Goal: Task Accomplishment & Management: Use online tool/utility

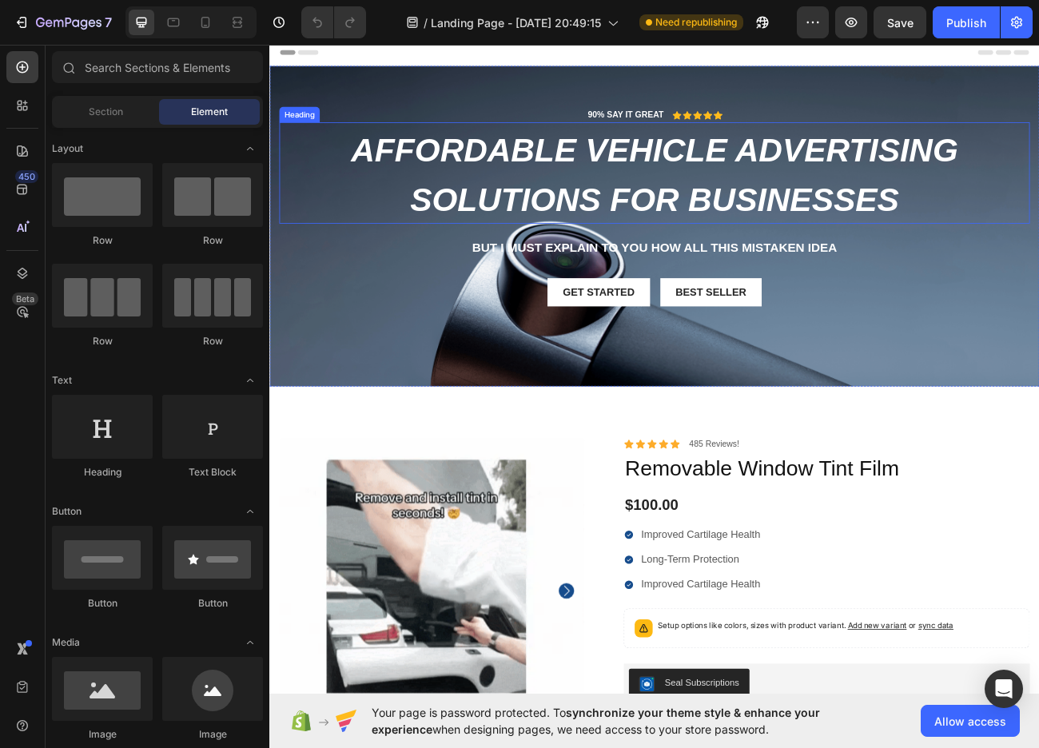
click at [632, 257] on span "Affordable Vehicle Advertising Solutions for Businesses" at bounding box center [749, 207] width 756 height 107
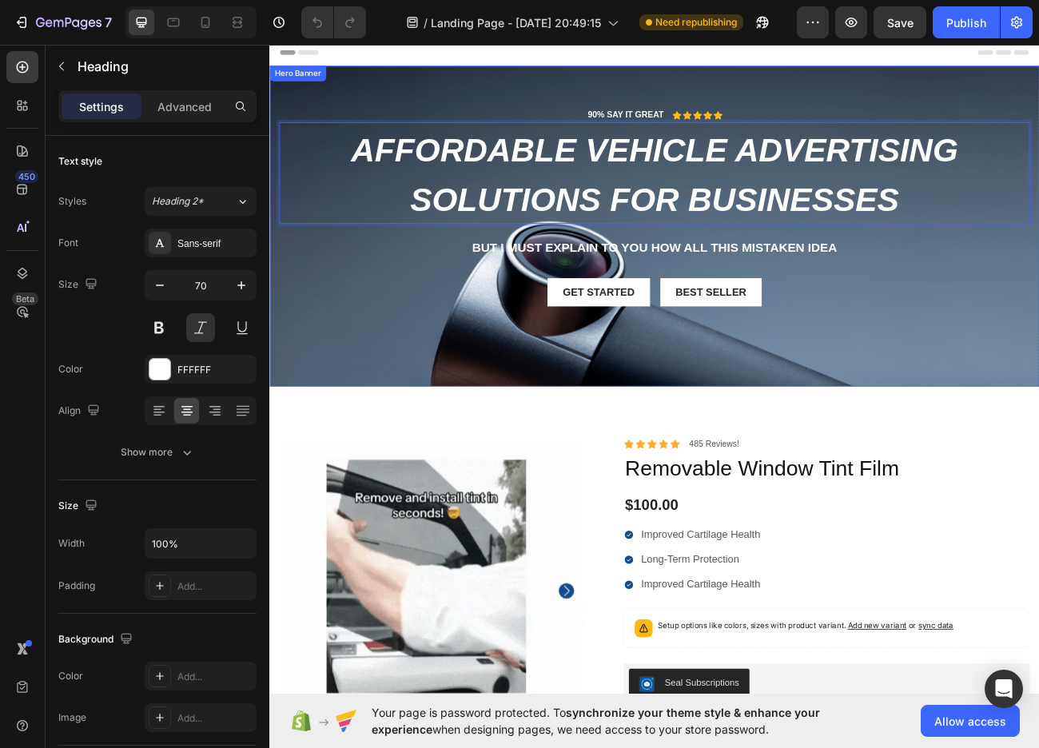
click at [459, 357] on div "Get started Button Best Seller Button Row" at bounding box center [748, 354] width 935 height 36
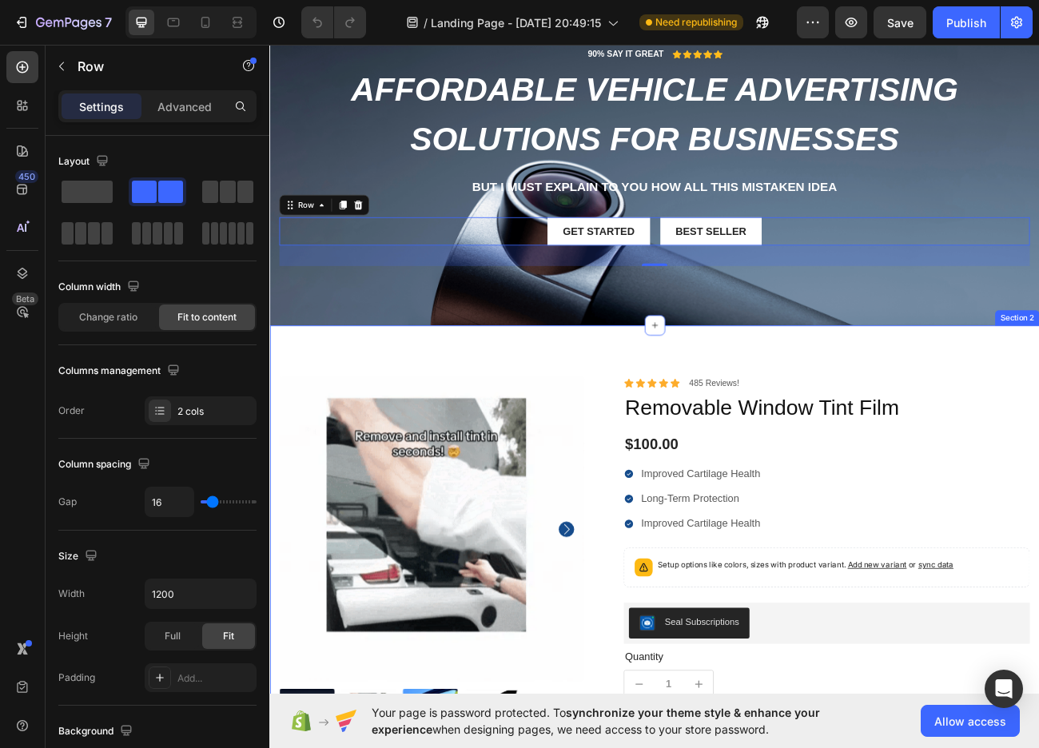
scroll to position [80, 0]
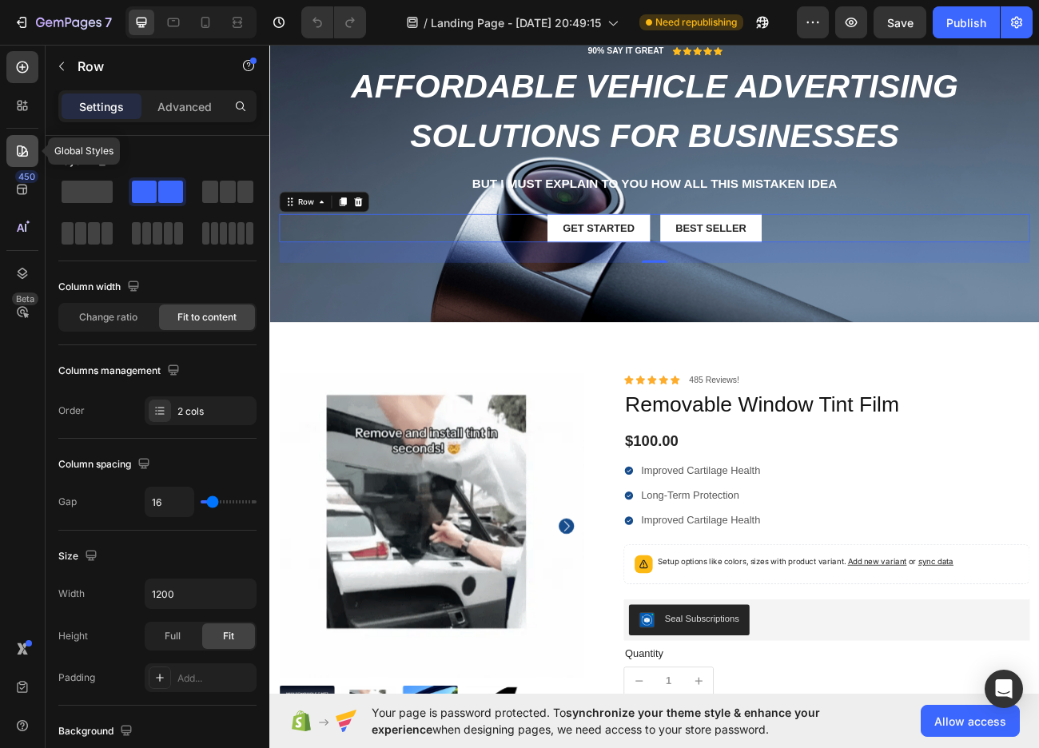
click at [14, 145] on div at bounding box center [22, 151] width 32 height 32
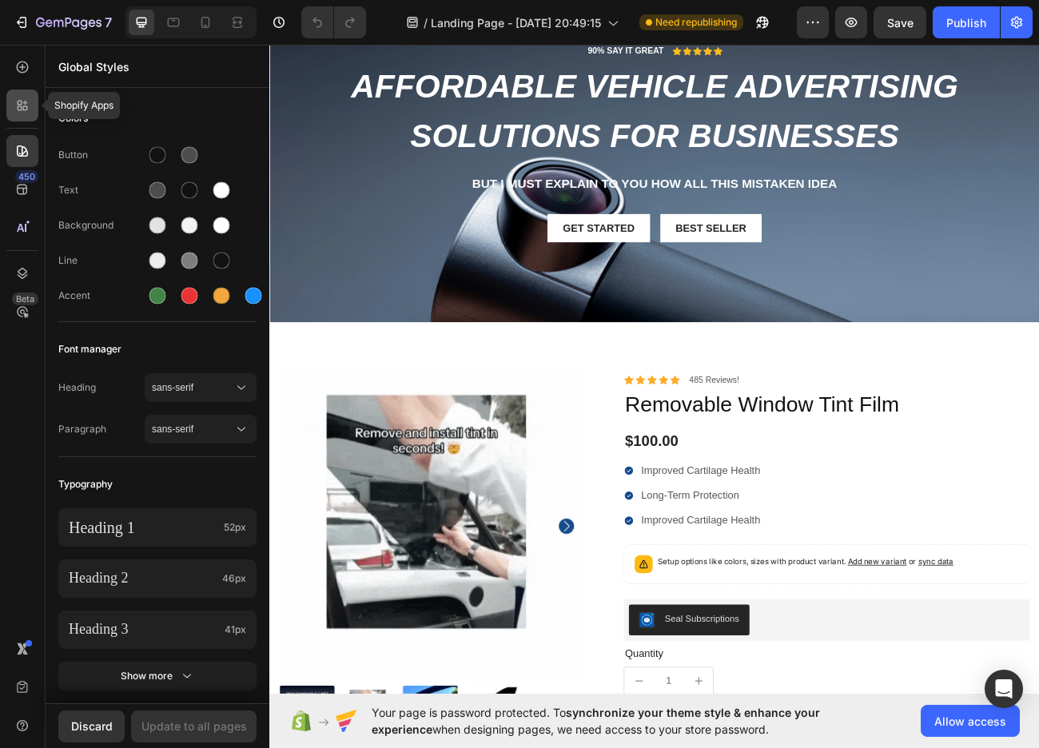
click at [29, 101] on icon at bounding box center [22, 105] width 16 height 16
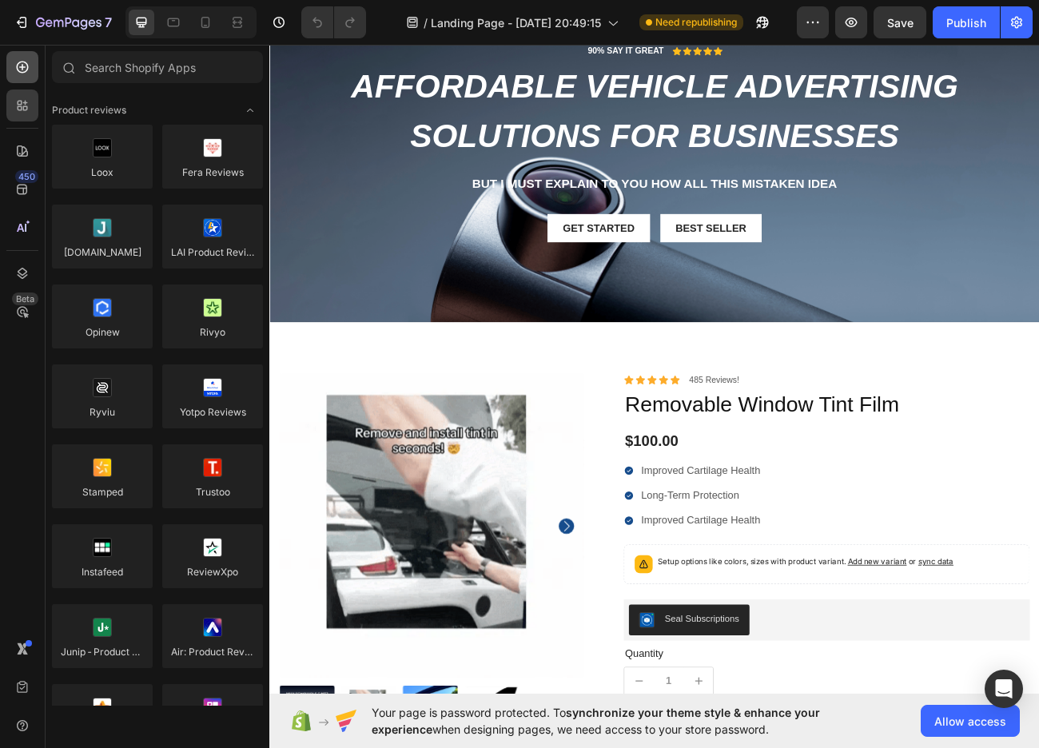
click at [25, 72] on icon at bounding box center [23, 68] width 12 height 12
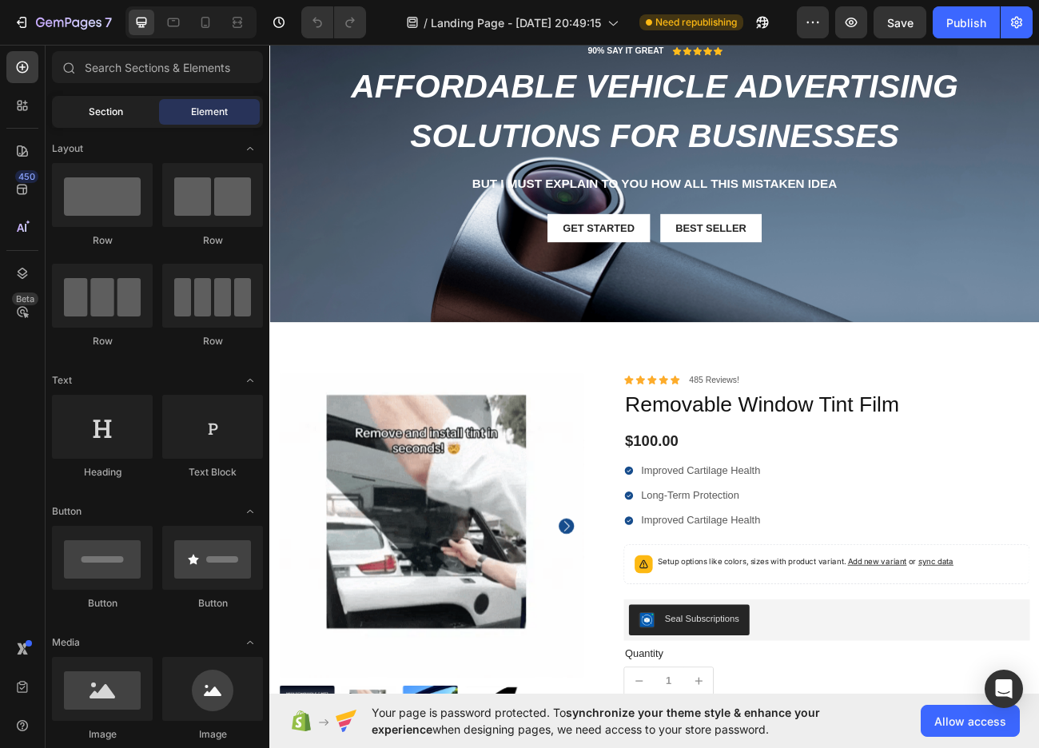
click at [98, 121] on div "Section Element" at bounding box center [157, 112] width 211 height 32
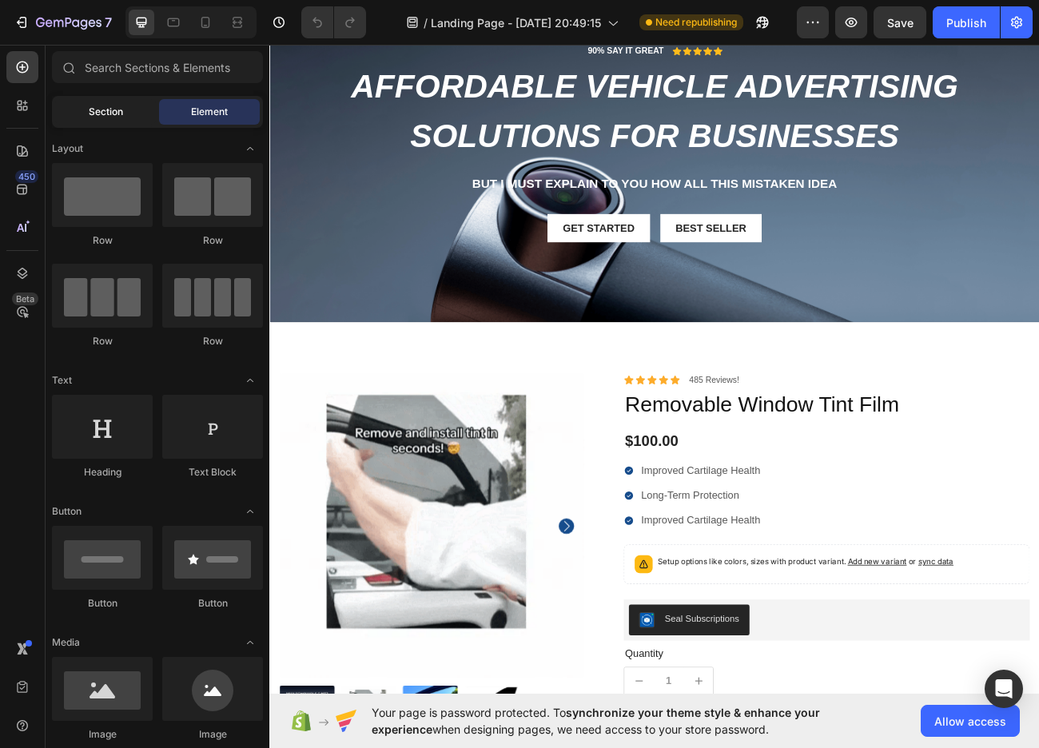
click at [103, 118] on span "Section" at bounding box center [106, 112] width 34 height 14
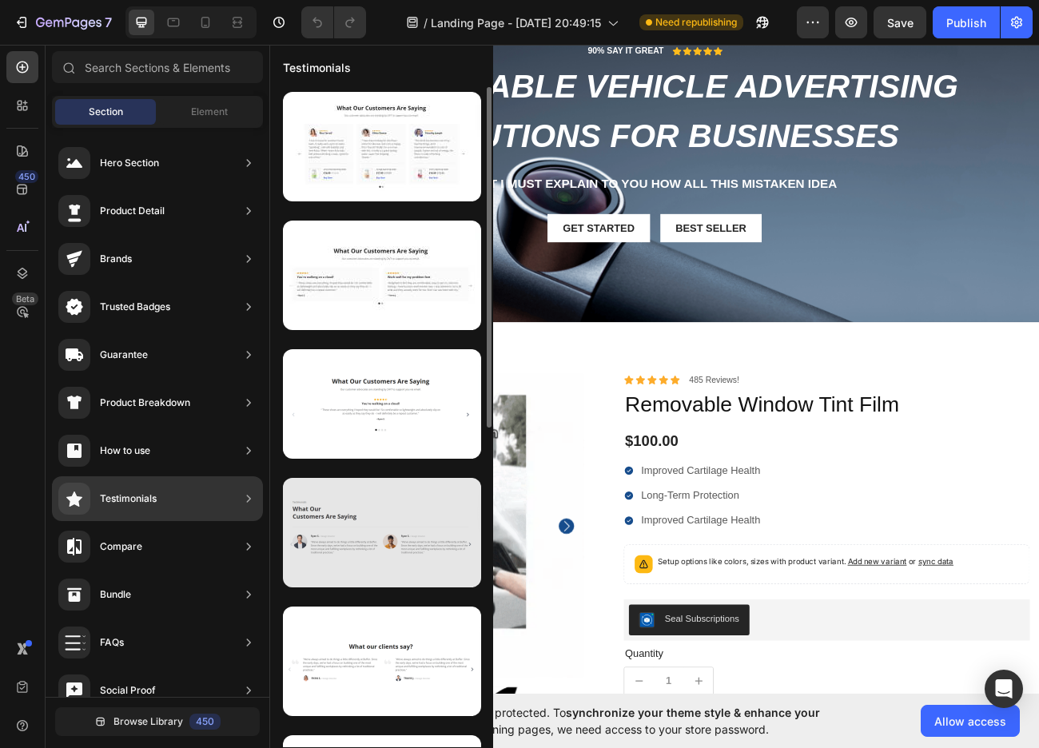
scroll to position [240, 0]
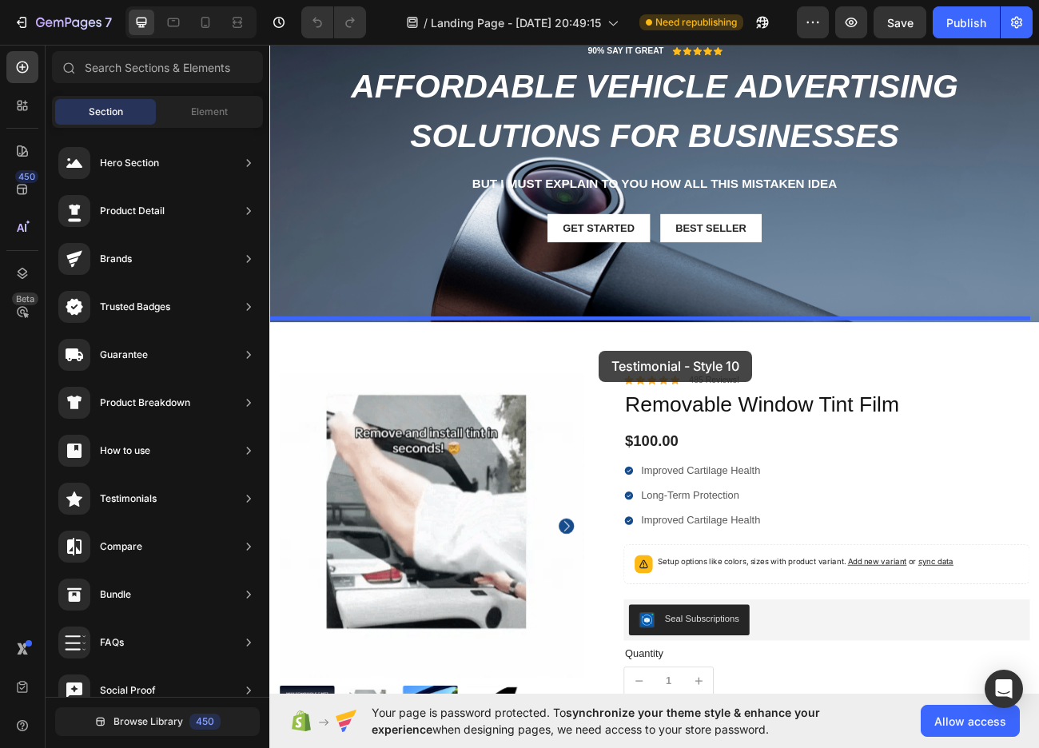
drag, startPoint x: 640, startPoint y: 571, endPoint x: 674, endPoint y: 422, distance: 153.3
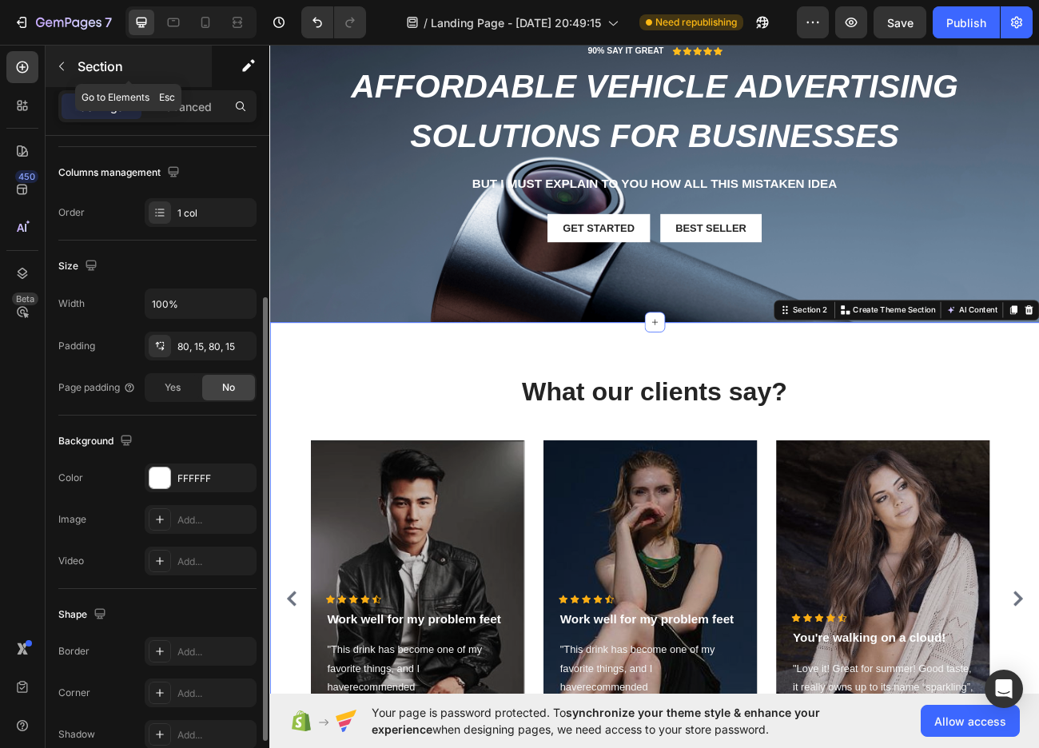
click at [70, 74] on button "button" at bounding box center [62, 67] width 26 height 26
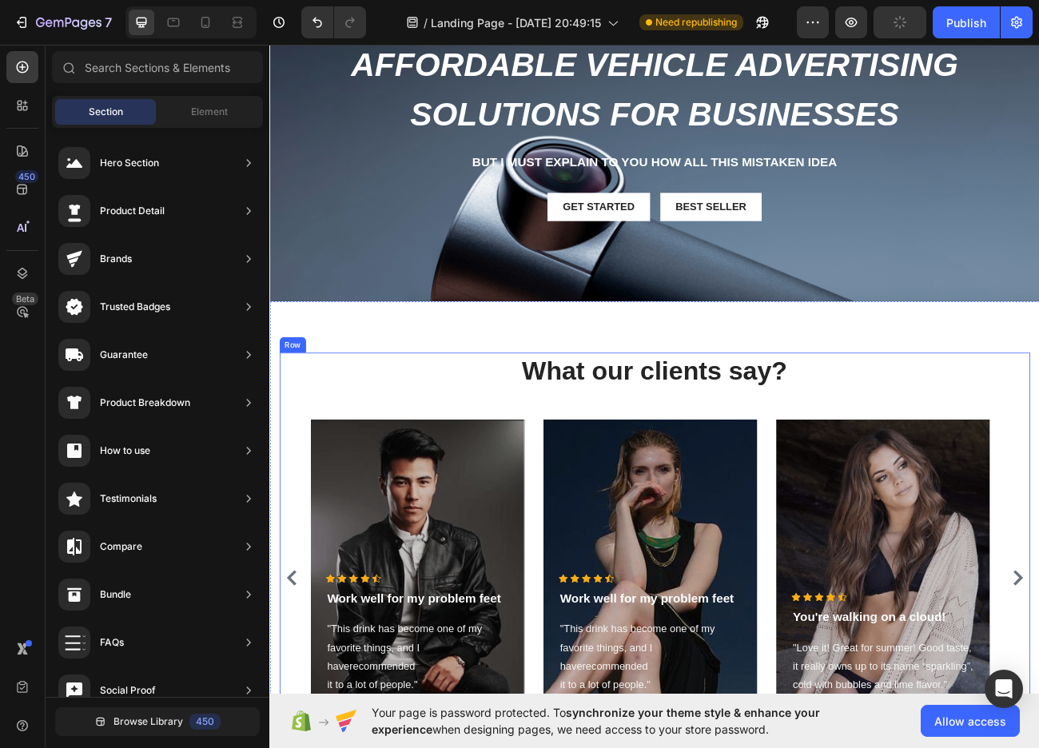
scroll to position [0, 0]
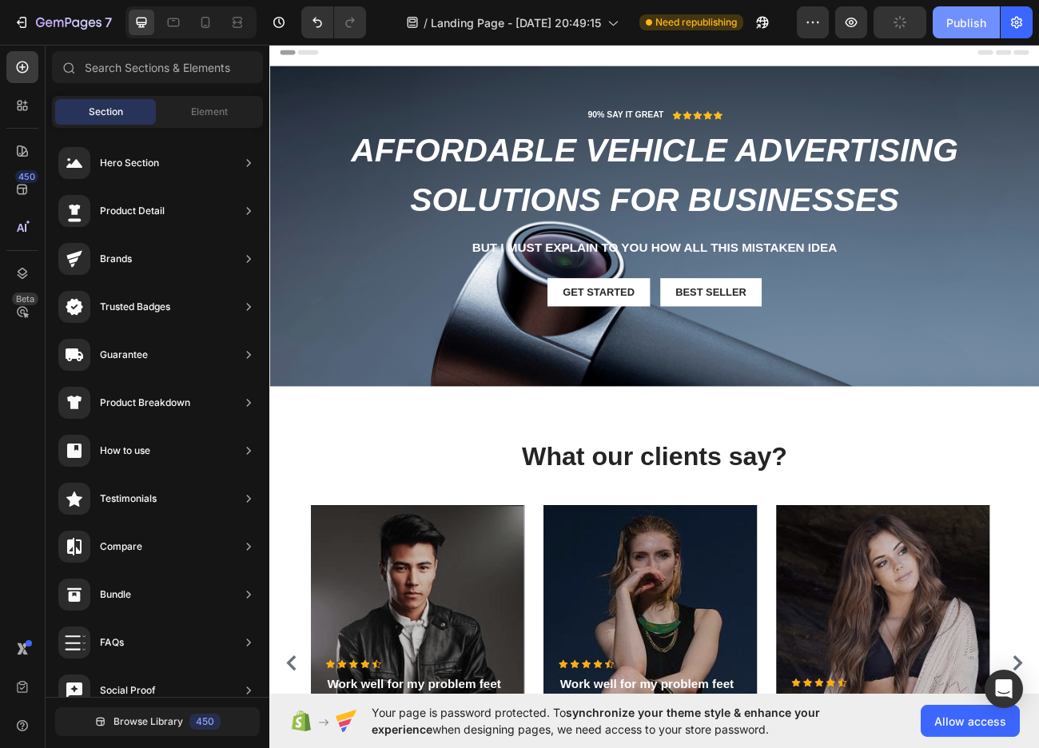
click at [970, 28] on div "Publish" at bounding box center [966, 22] width 40 height 17
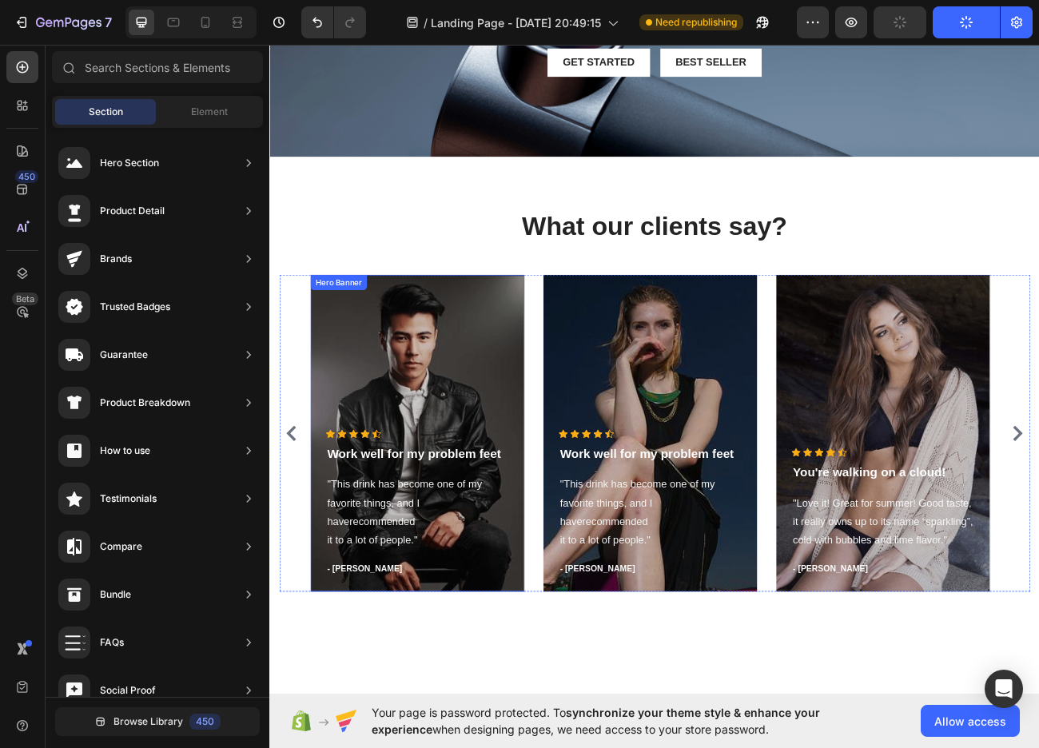
scroll to position [320, 0]
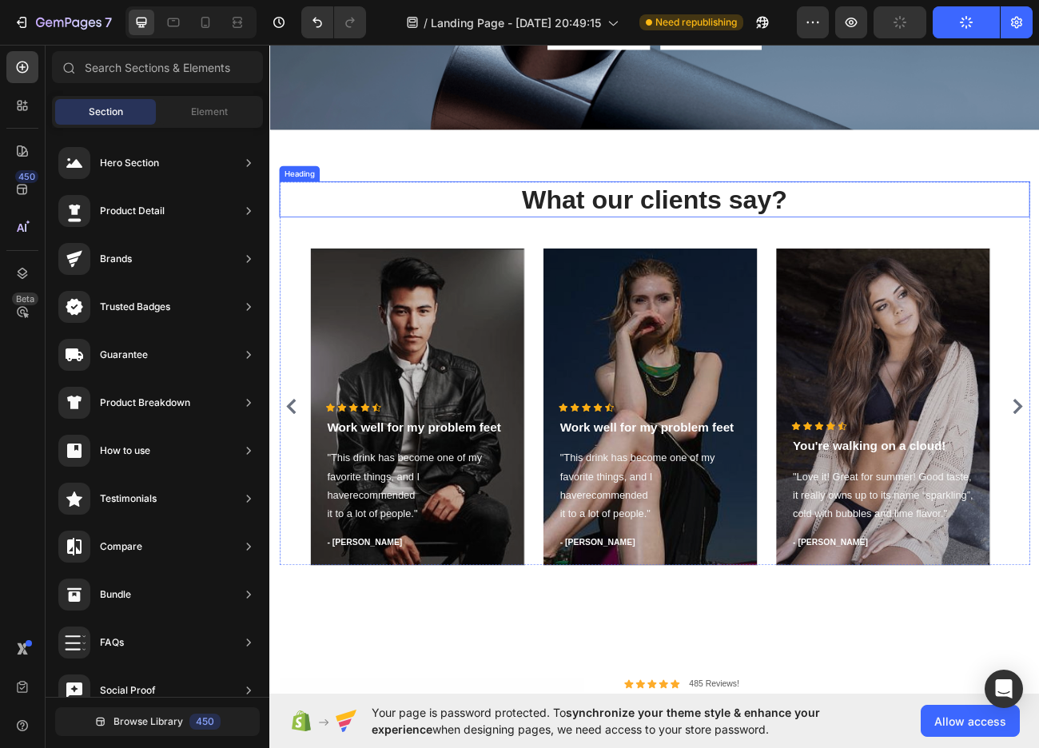
click at [316, 199] on div "Heading" at bounding box center [306, 206] width 44 height 14
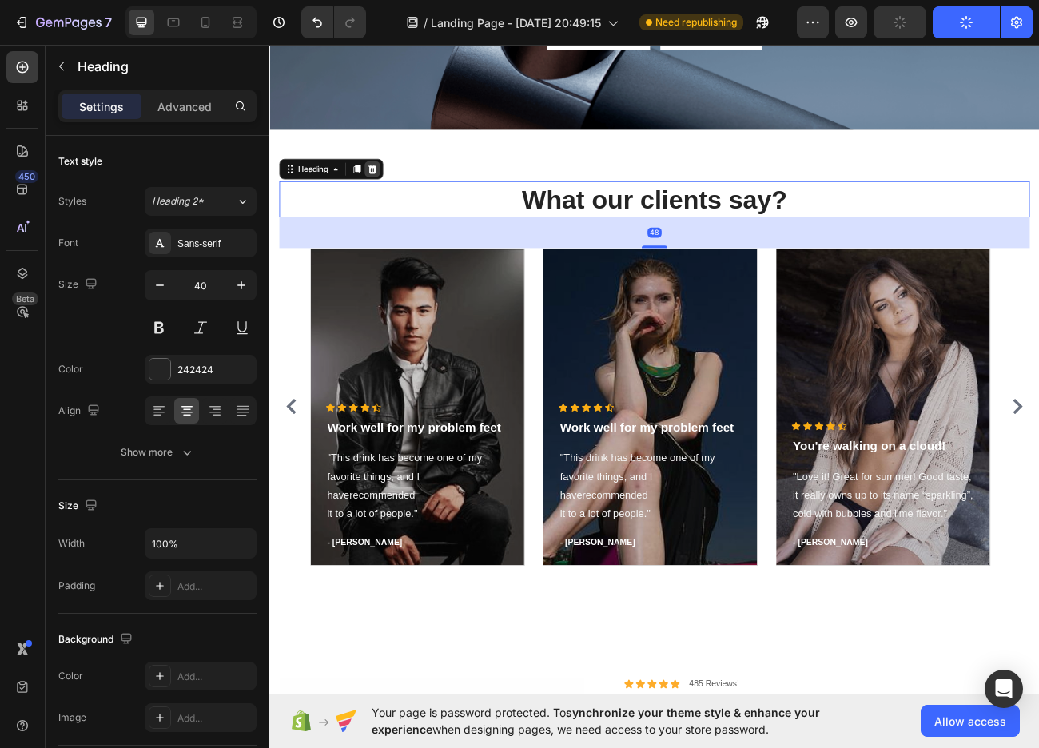
click at [398, 198] on icon at bounding box center [397, 200] width 10 height 11
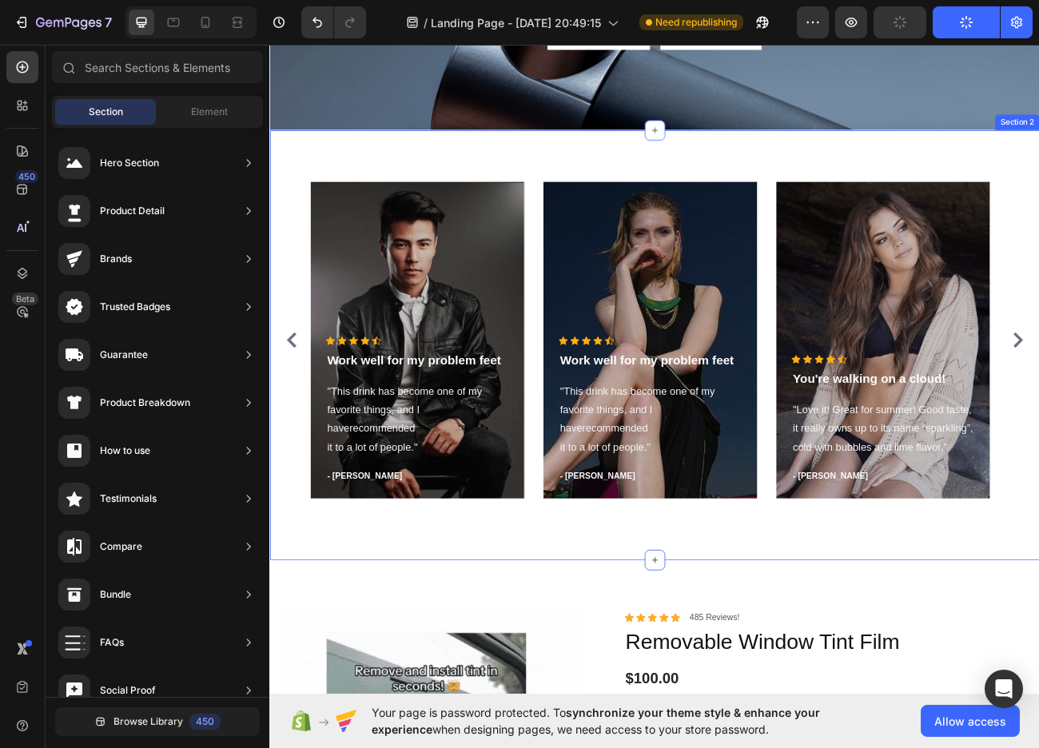
click at [503, 193] on div "Icon Icon Icon Icon Icon Icon List Hoz Work well for my problem feet Text block…" at bounding box center [748, 419] width 959 height 535
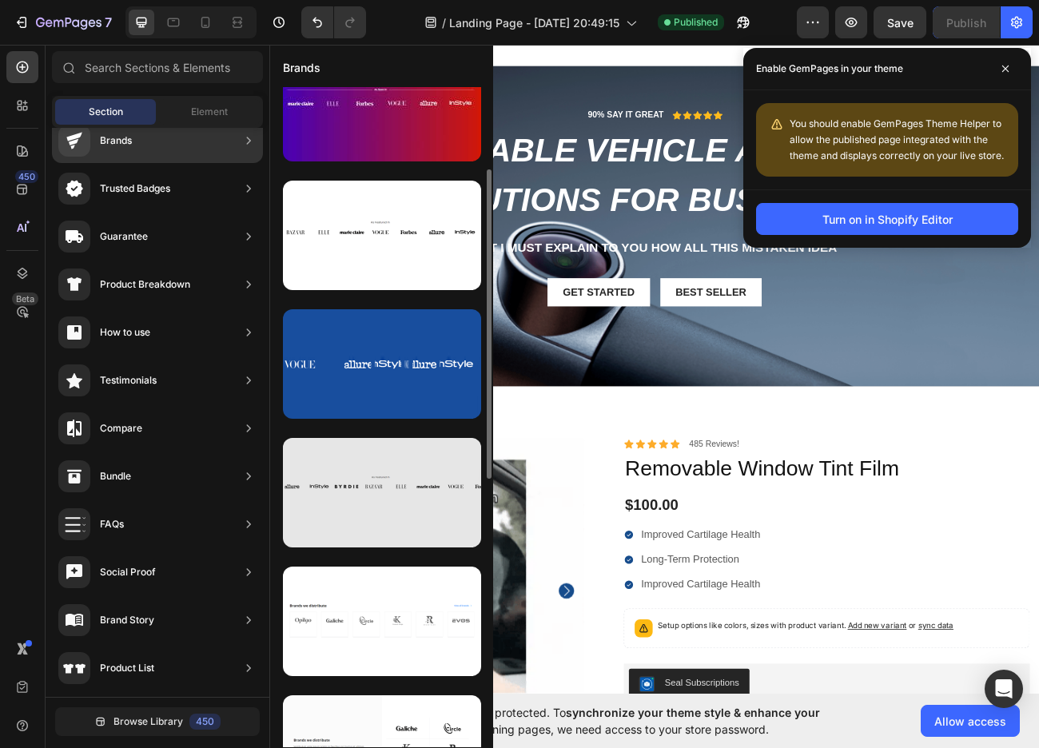
scroll to position [346, 0]
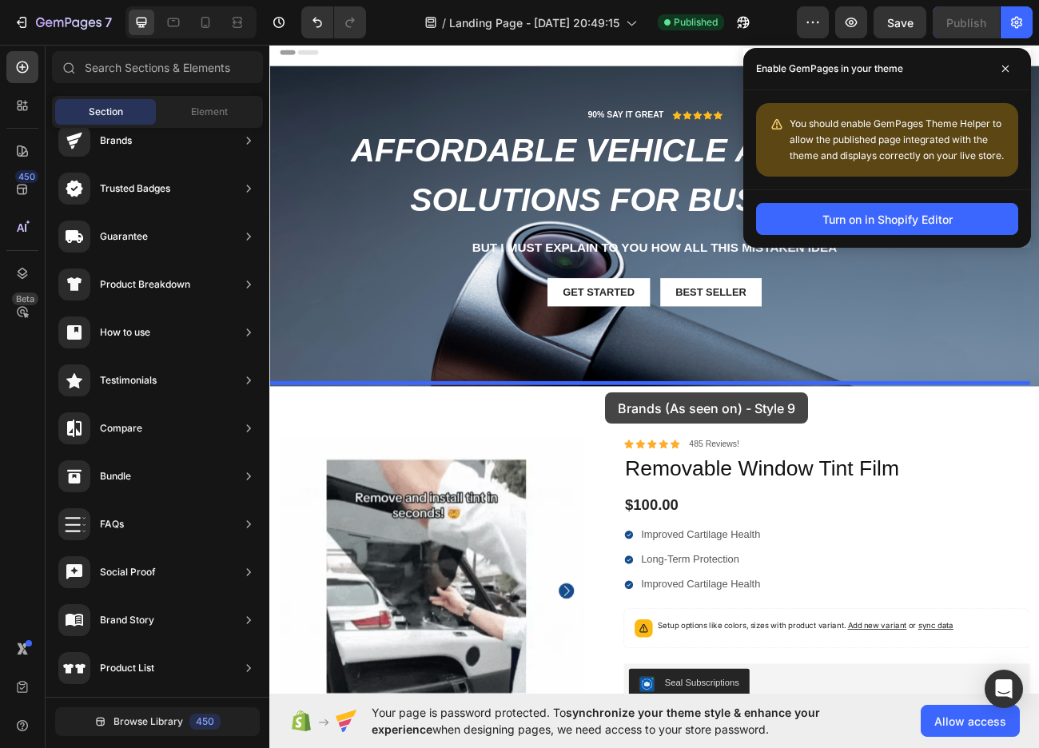
drag, startPoint x: 607, startPoint y: 392, endPoint x: 687, endPoint y: 479, distance: 118.2
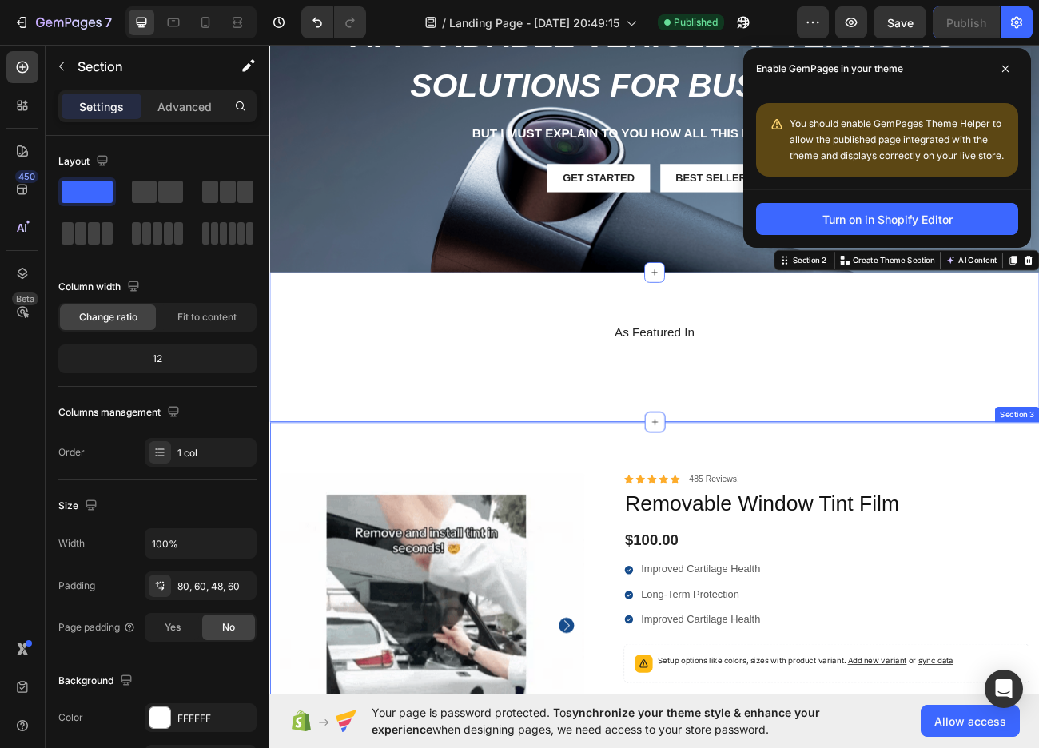
scroll to position [160, 0]
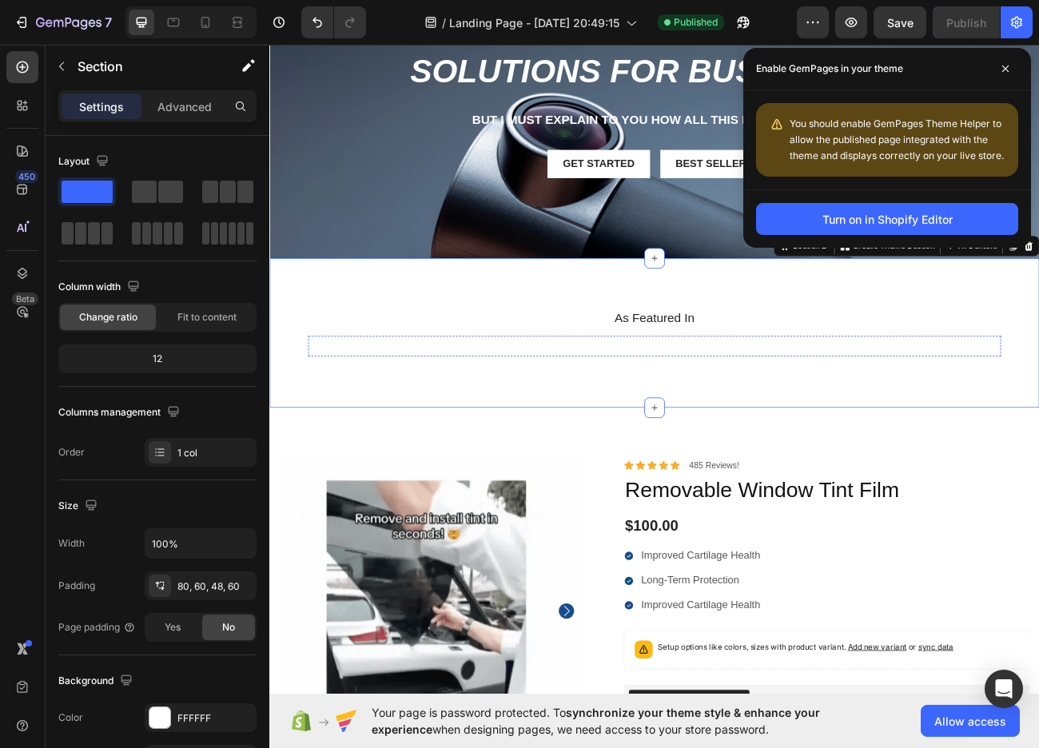
click at [348, 421] on img at bounding box center [369, 421] width 105 height 0
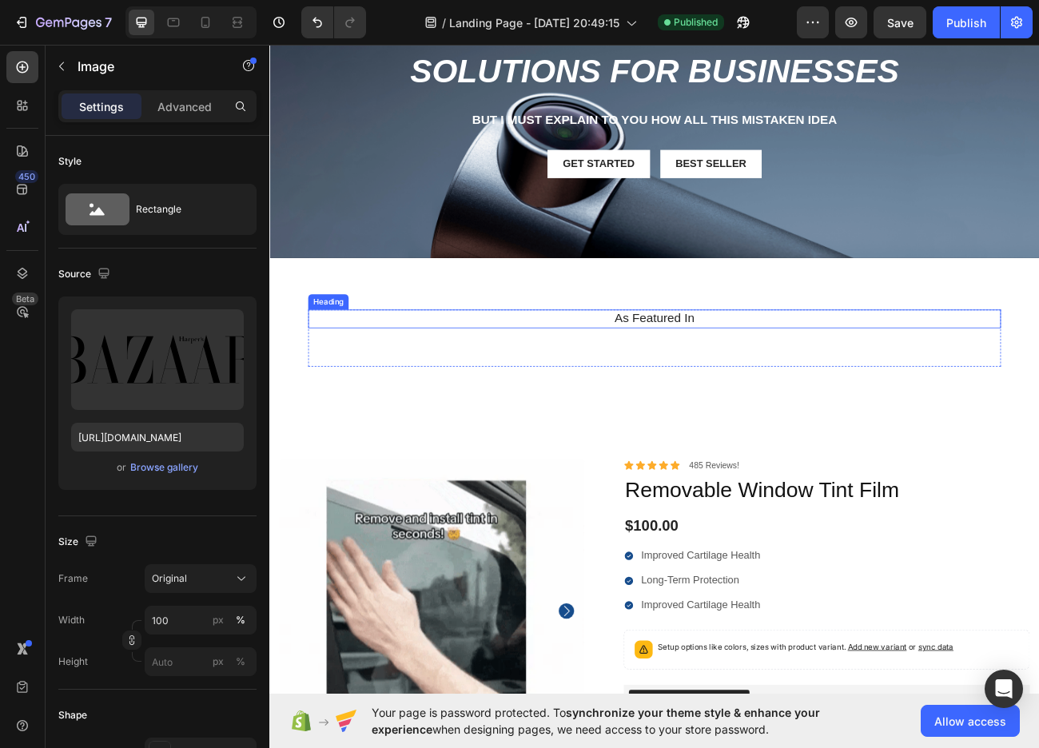
click at [409, 360] on div "As Featured In Heading Image 0 Image Image Image Image Image Image Carousel Row…" at bounding box center [748, 405] width 959 height 186
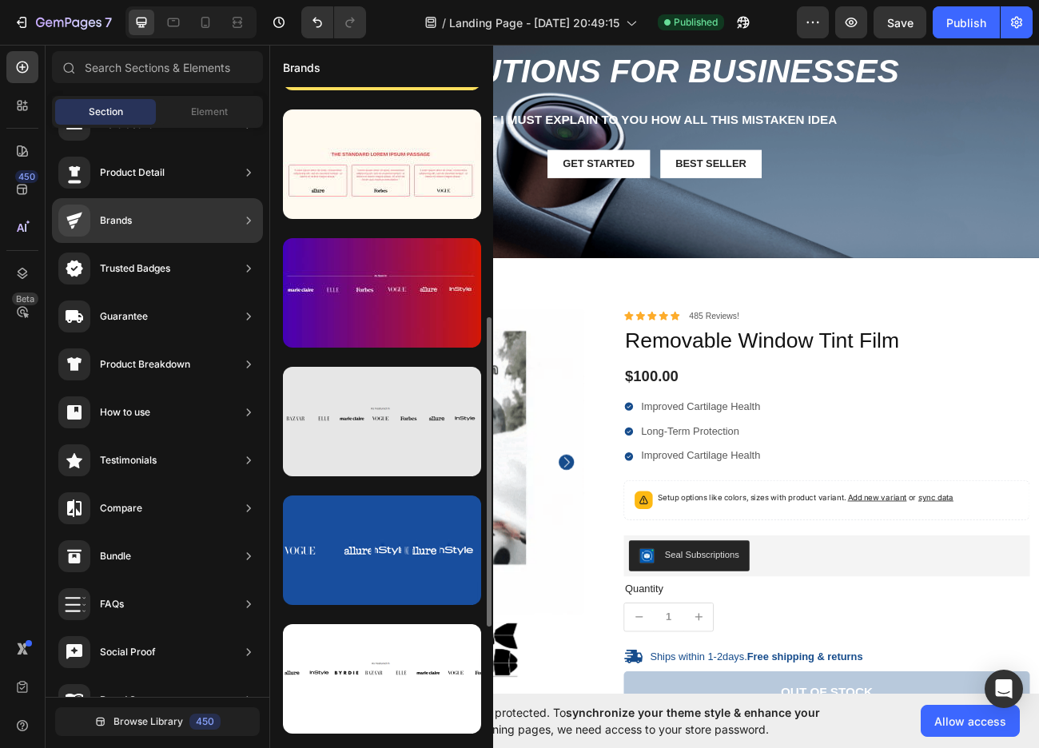
scroll to position [320, 0]
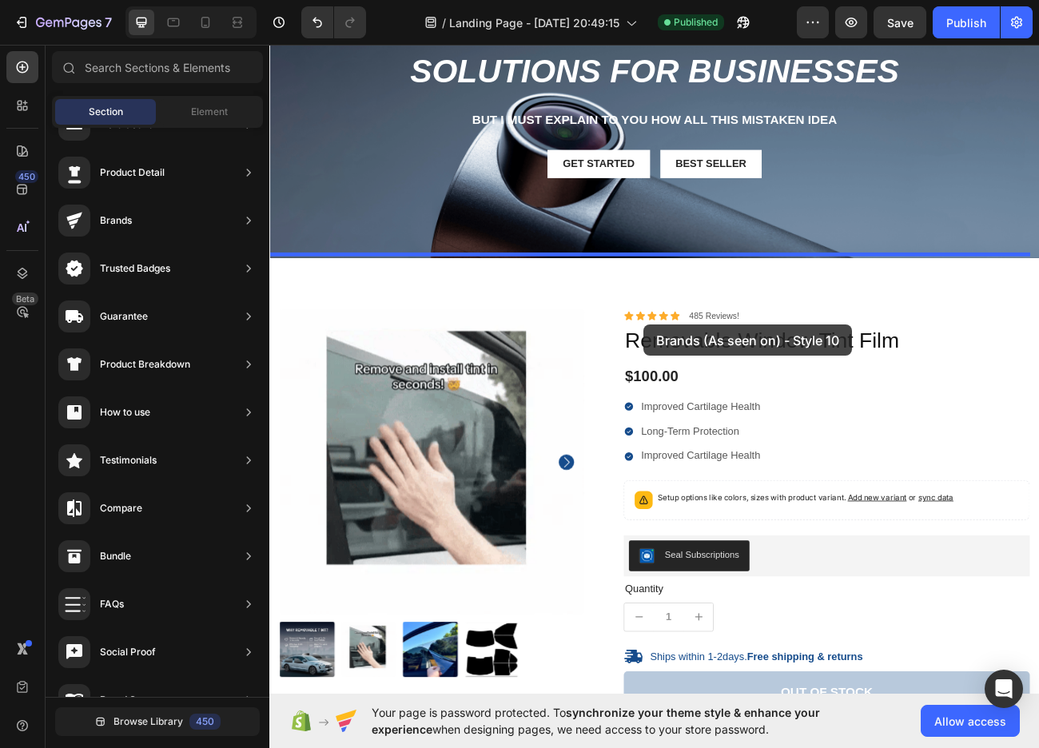
drag, startPoint x: 628, startPoint y: 511, endPoint x: 714, endPoint y: 380, distance: 156.9
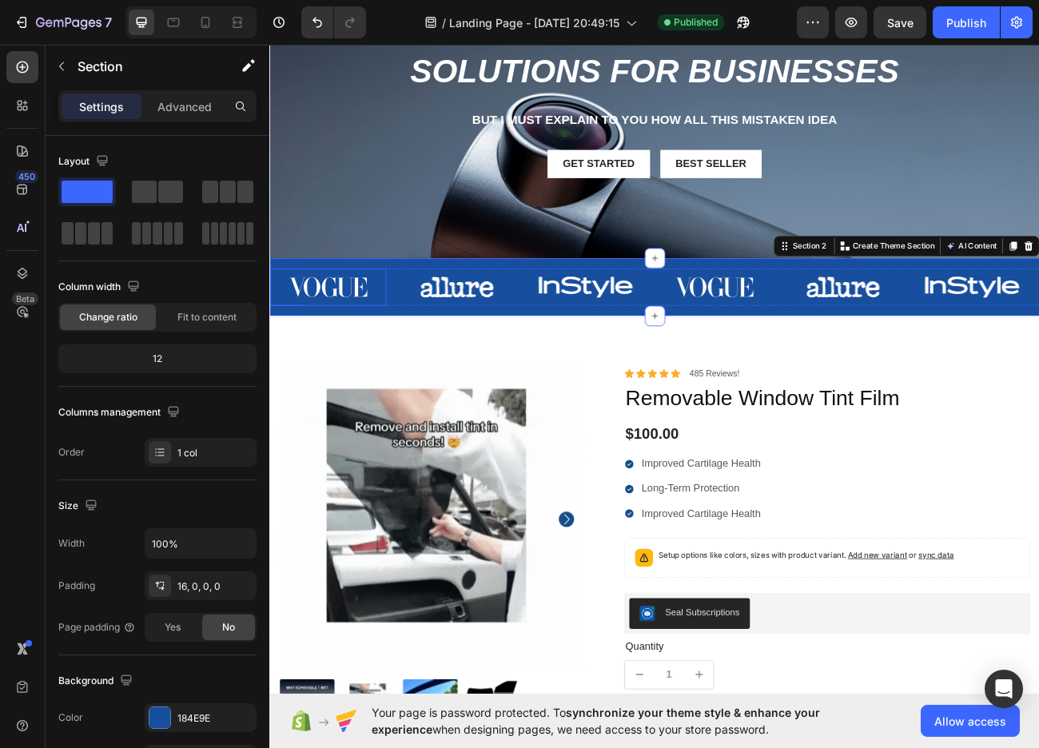
click at [367, 354] on img at bounding box center [341, 347] width 145 height 46
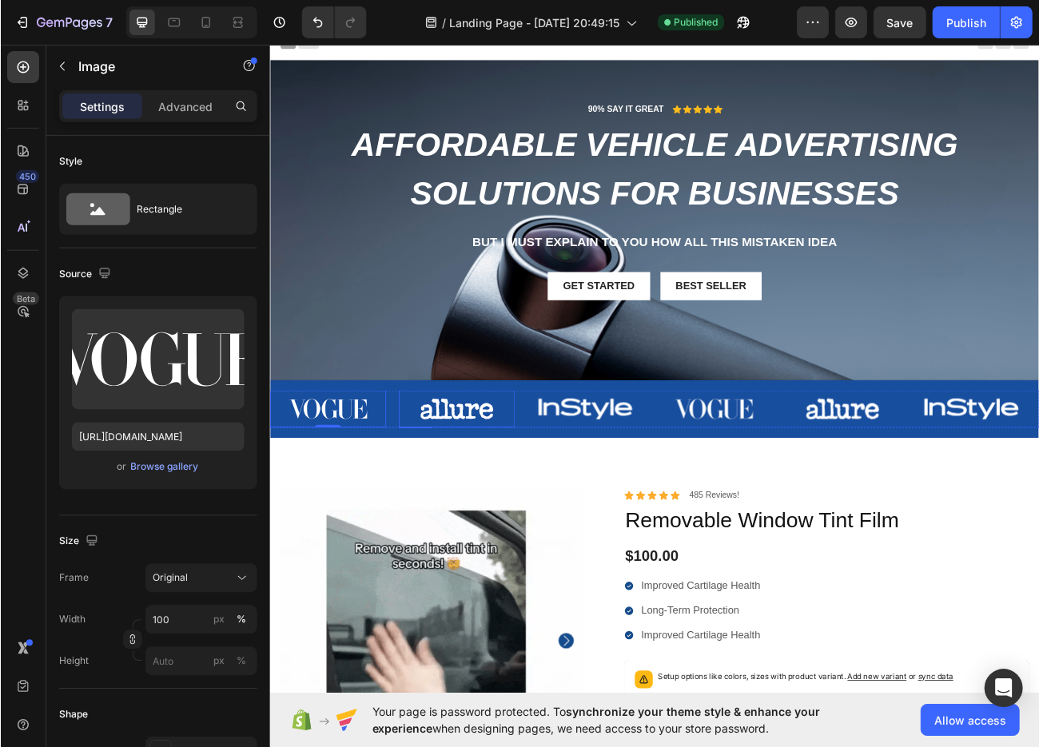
scroll to position [0, 0]
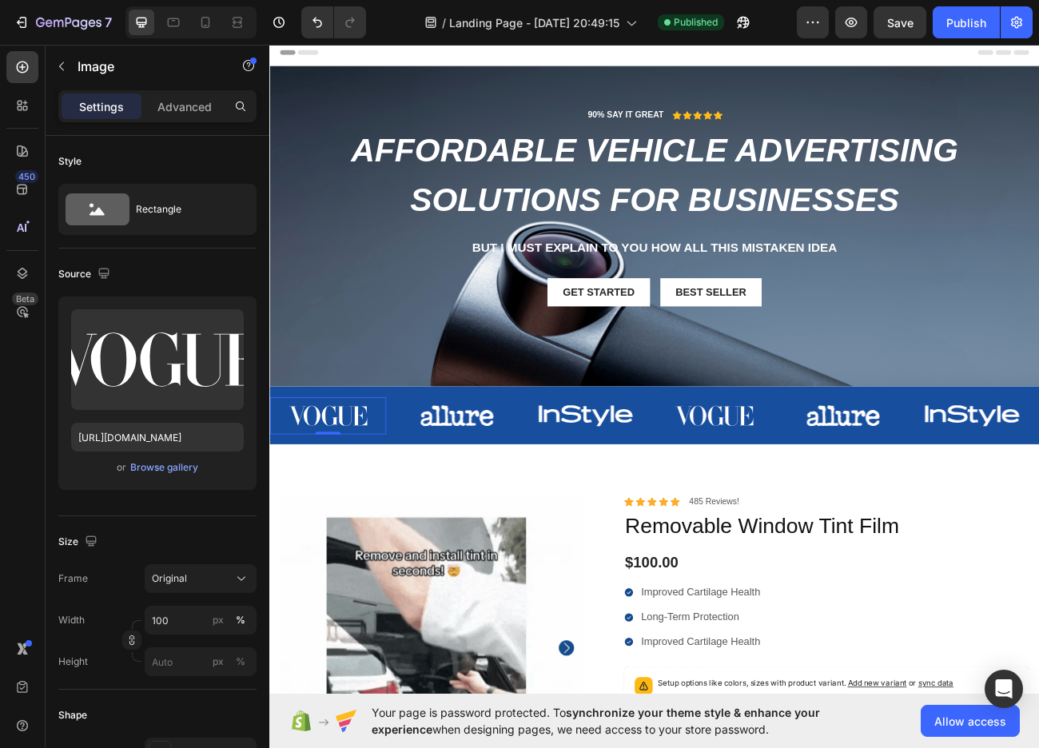
click at [364, 499] on img at bounding box center [341, 507] width 145 height 46
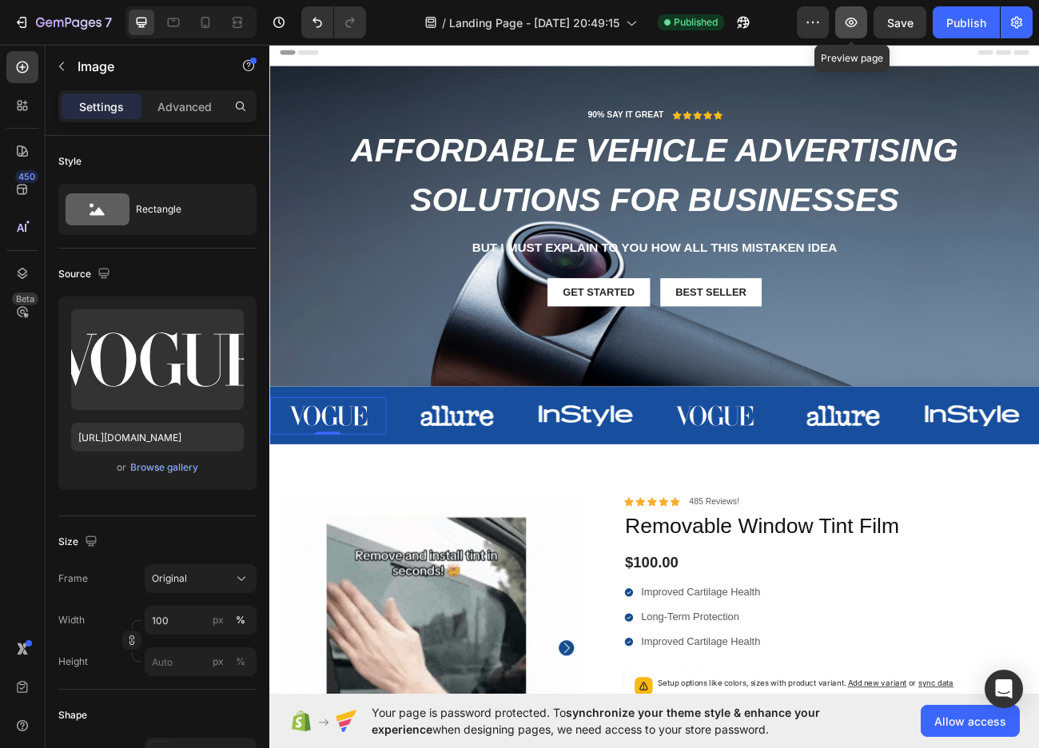
click at [864, 22] on button "button" at bounding box center [851, 22] width 32 height 32
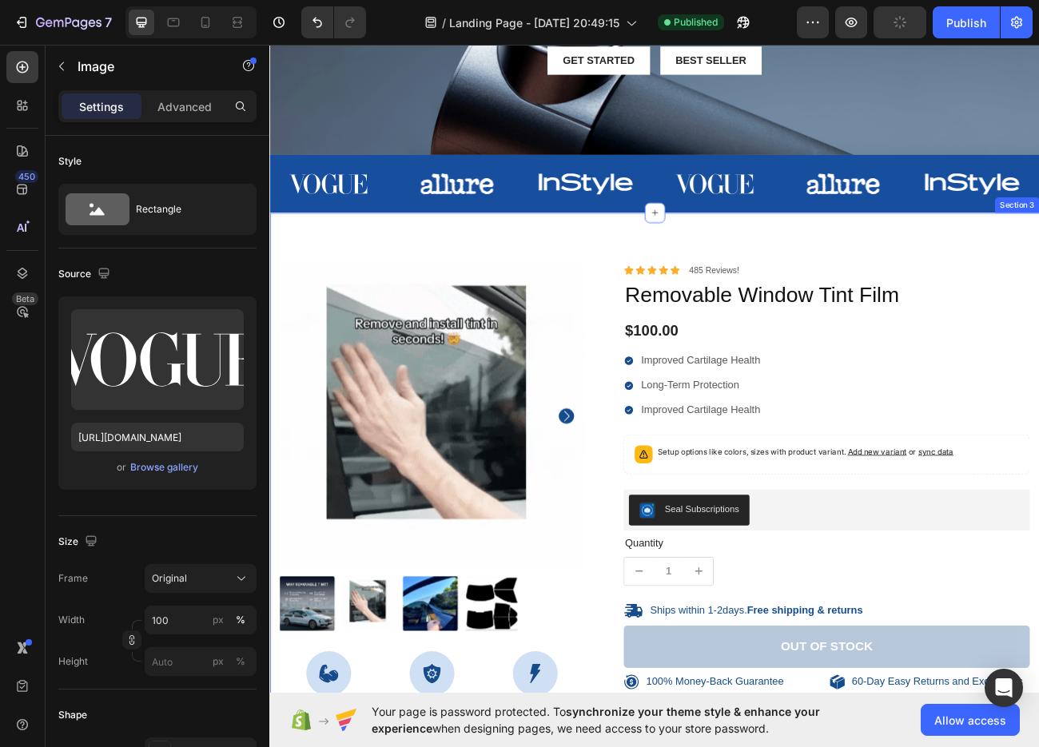
scroll to position [400, 0]
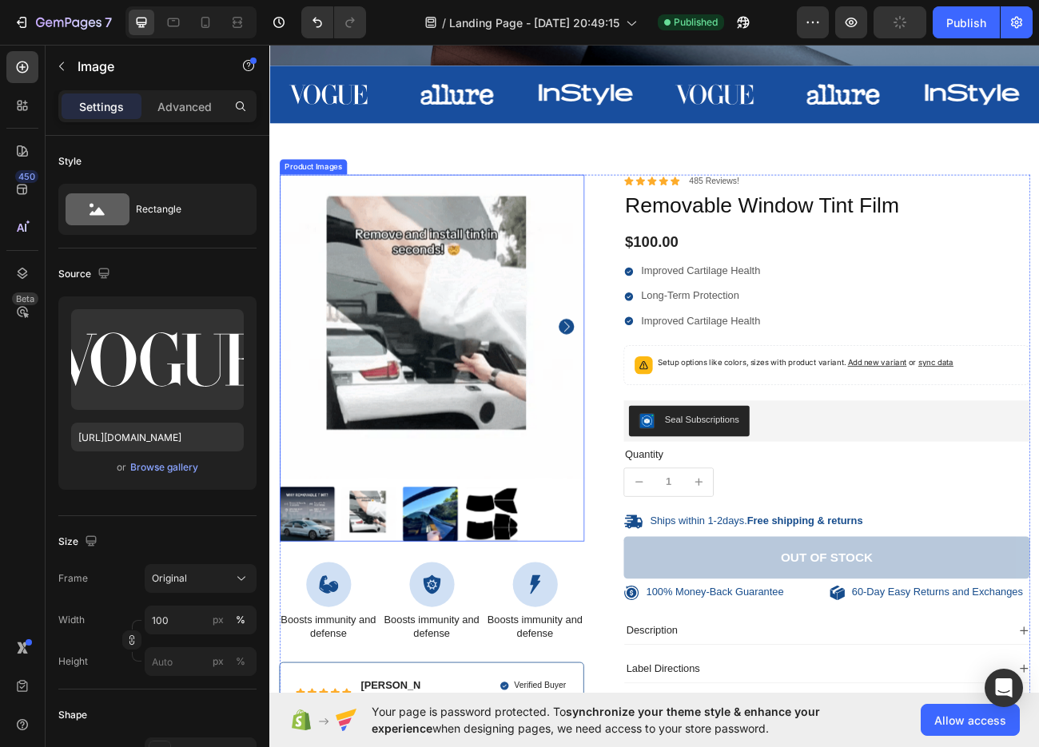
click at [642, 388] on icon "Carousel Next Arrow" at bounding box center [638, 397] width 19 height 19
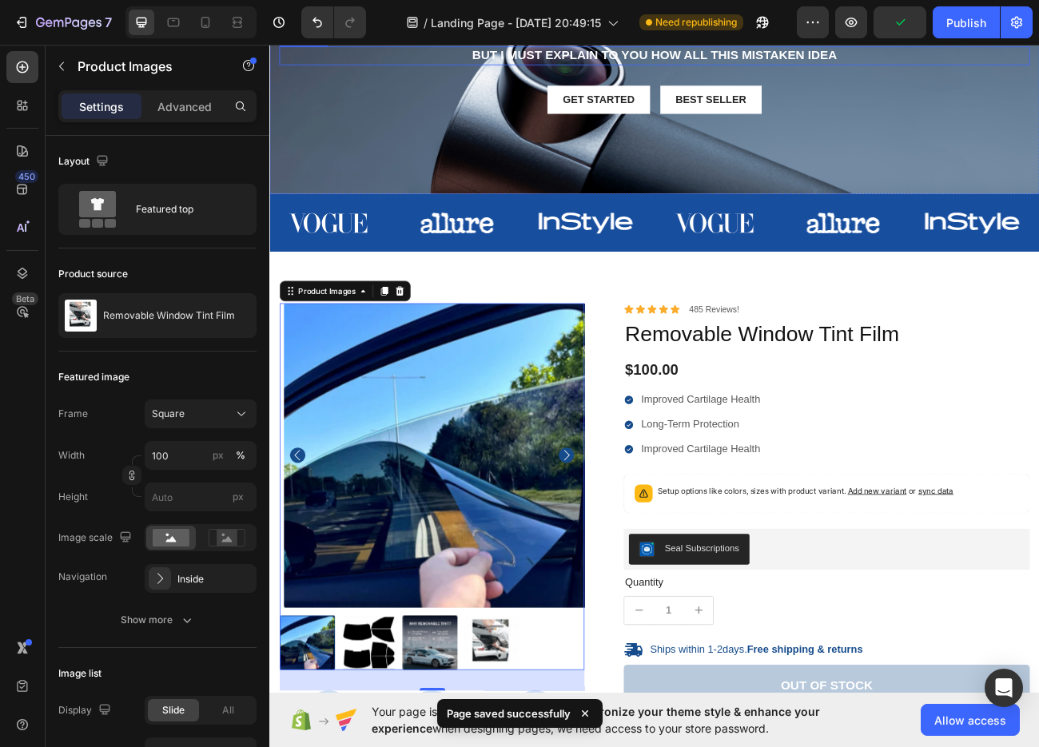
scroll to position [0, 0]
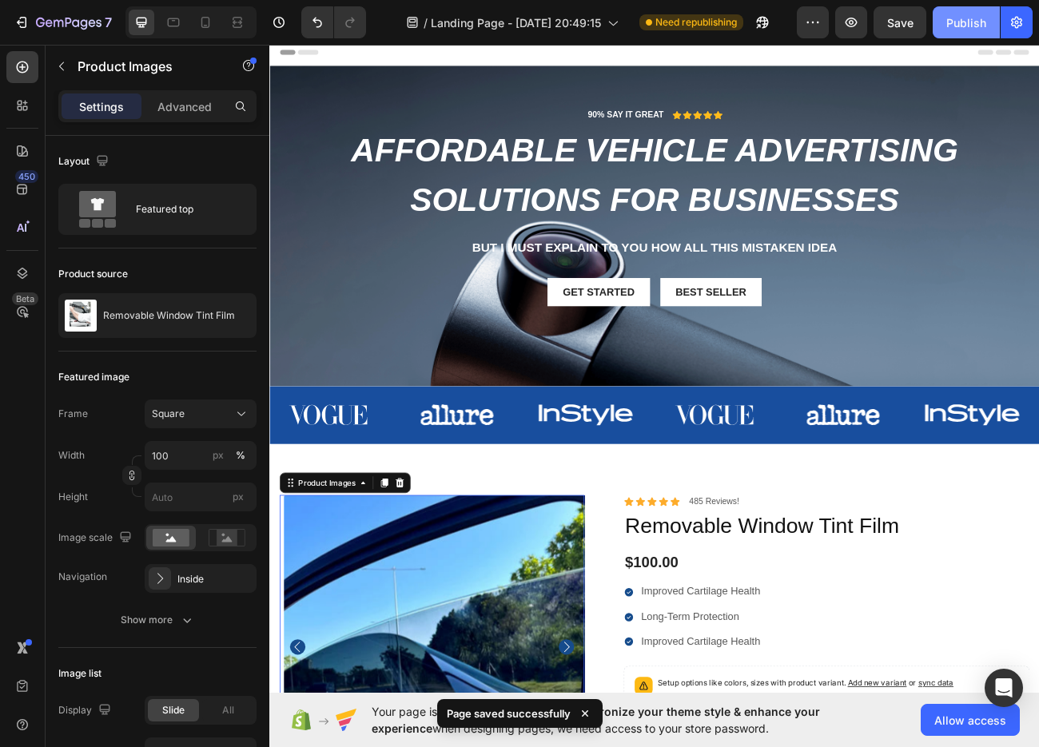
click at [966, 19] on div "Publish" at bounding box center [966, 22] width 40 height 17
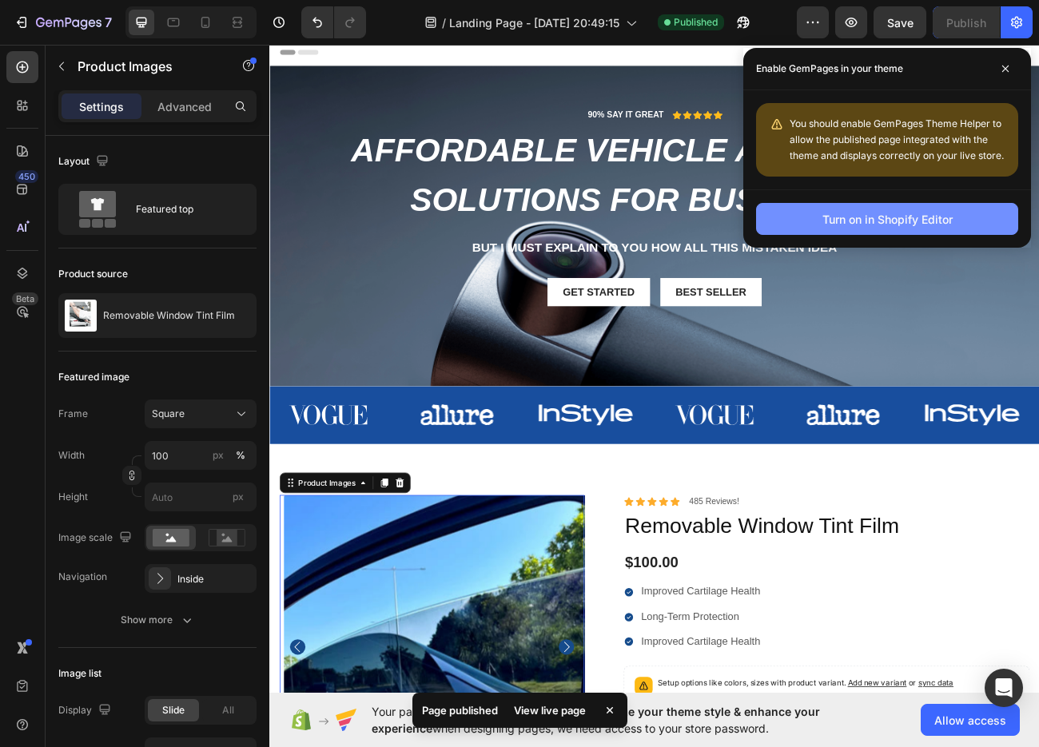
click at [822, 209] on button "Turn on in Shopify Editor" at bounding box center [887, 219] width 262 height 32
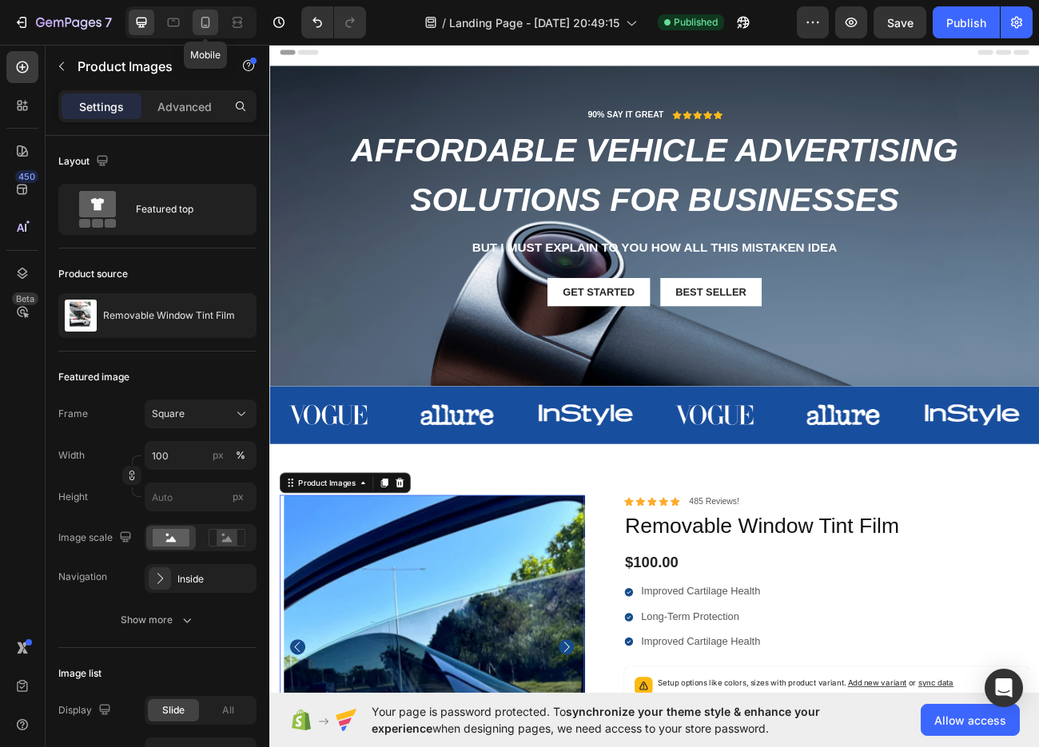
click at [206, 17] on icon at bounding box center [205, 22] width 9 height 11
type input "10"
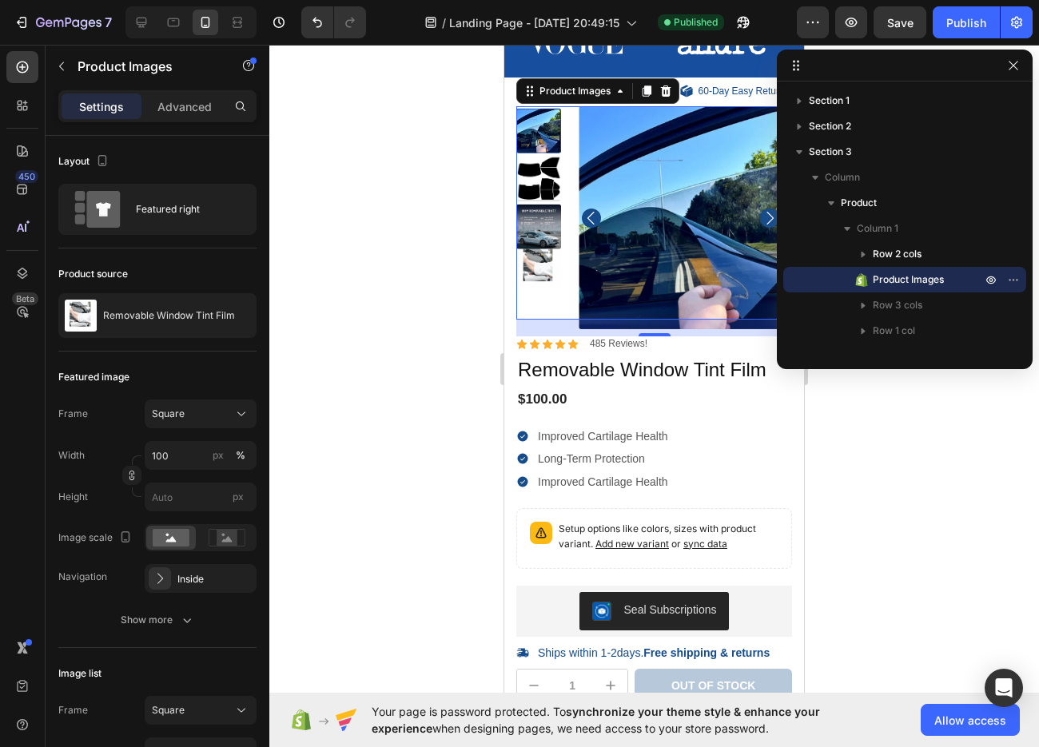
scroll to position [599, 0]
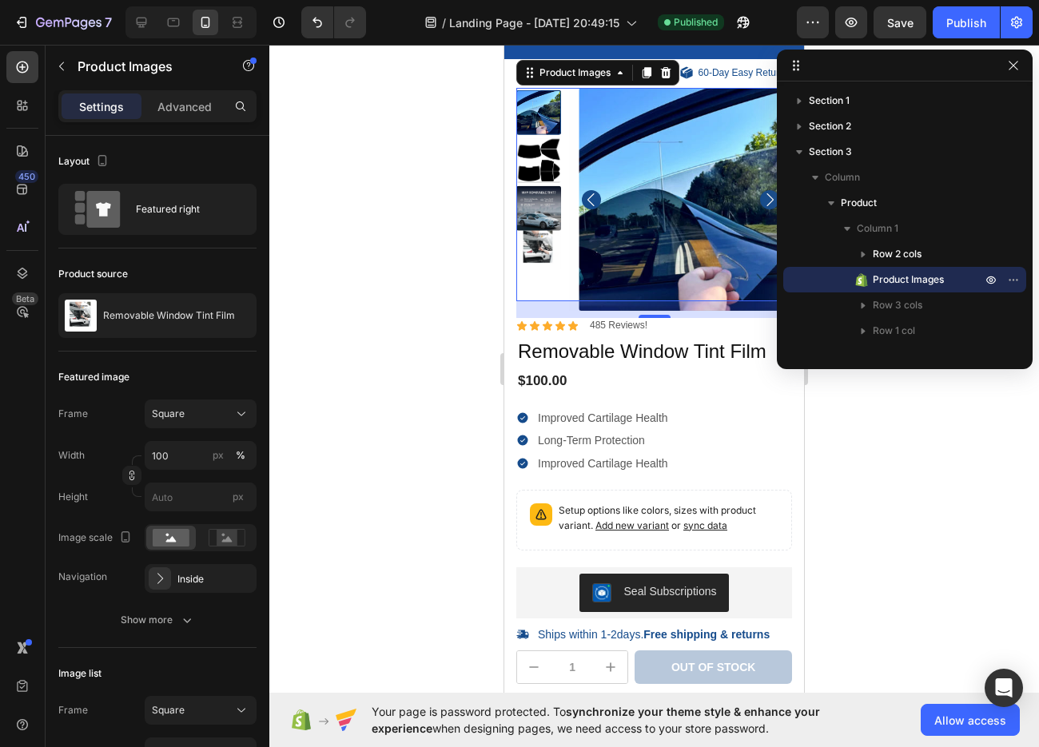
click at [351, 221] on div at bounding box center [654, 396] width 770 height 702
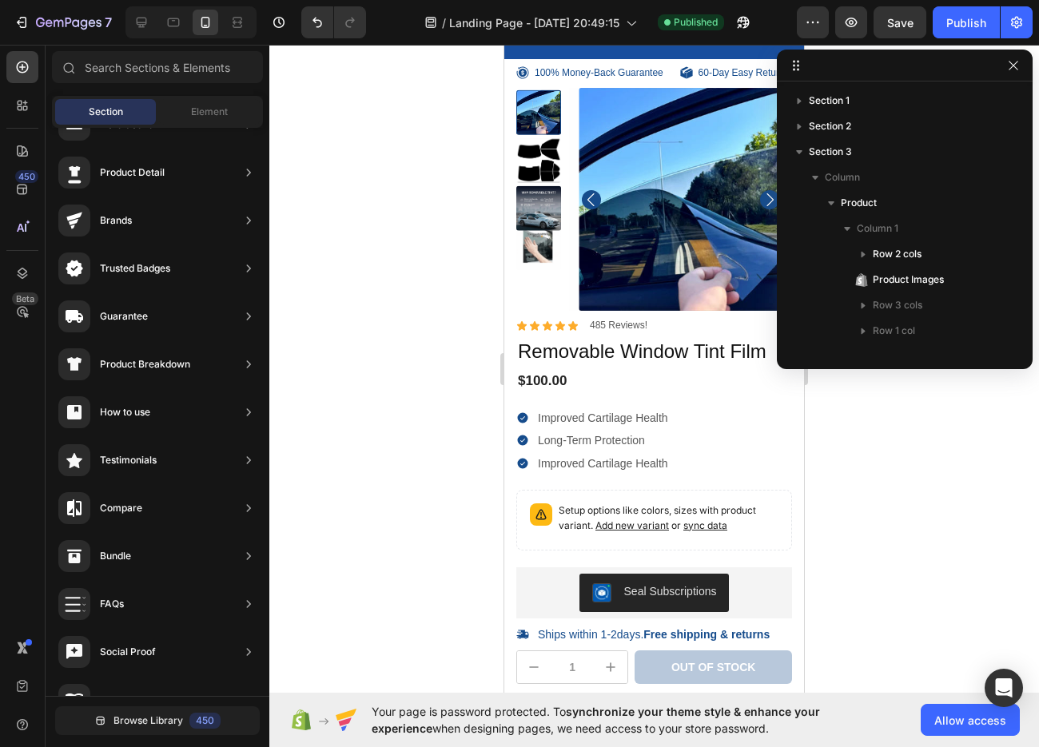
drag, startPoint x: 329, startPoint y: 239, endPoint x: 436, endPoint y: 198, distance: 113.8
click at [332, 235] on div at bounding box center [654, 396] width 770 height 702
click at [1024, 70] on div at bounding box center [905, 66] width 256 height 32
click at [1016, 66] on icon "button" at bounding box center [1013, 65] width 13 height 13
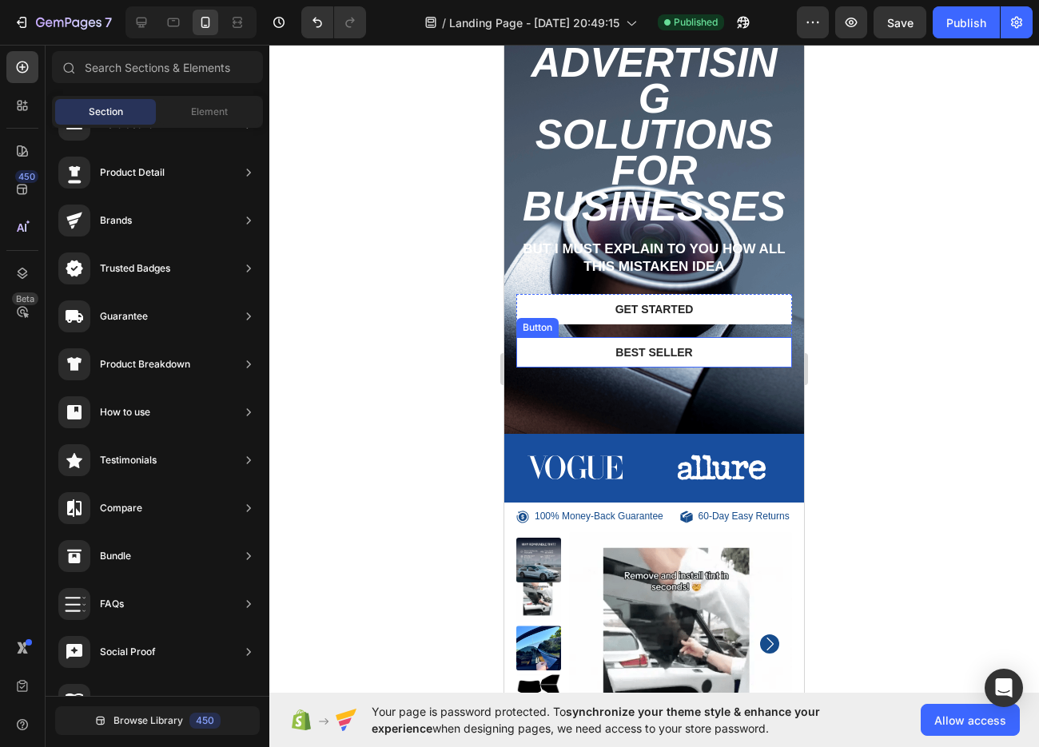
scroll to position [0, 0]
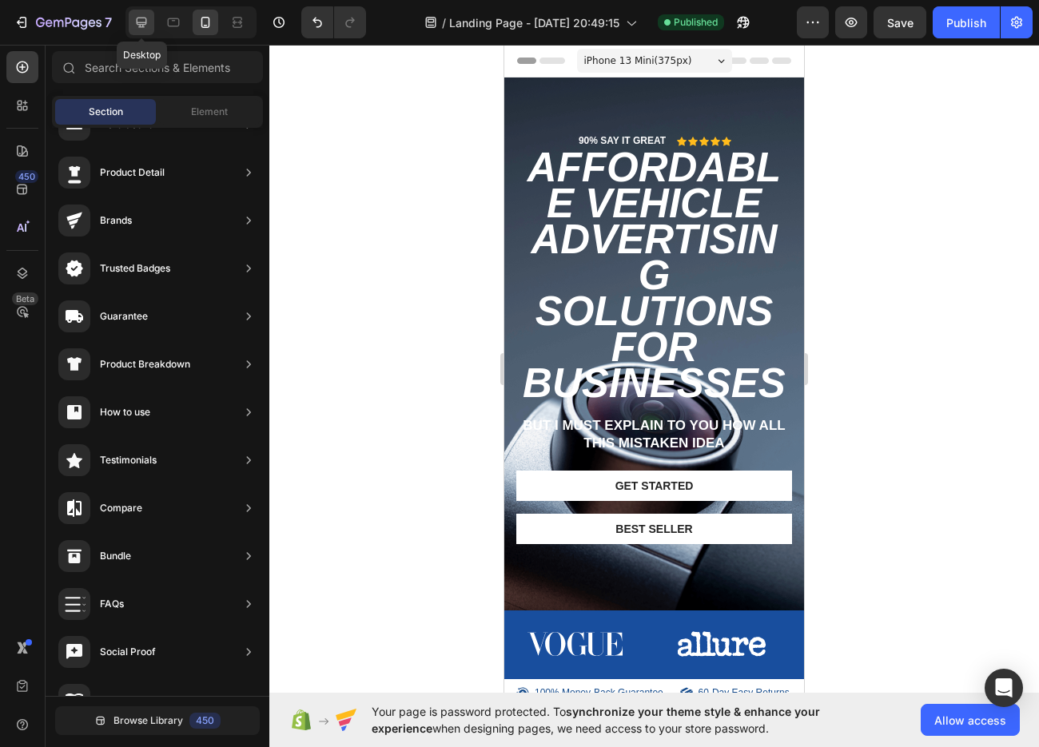
click at [145, 22] on icon at bounding box center [141, 22] width 16 height 16
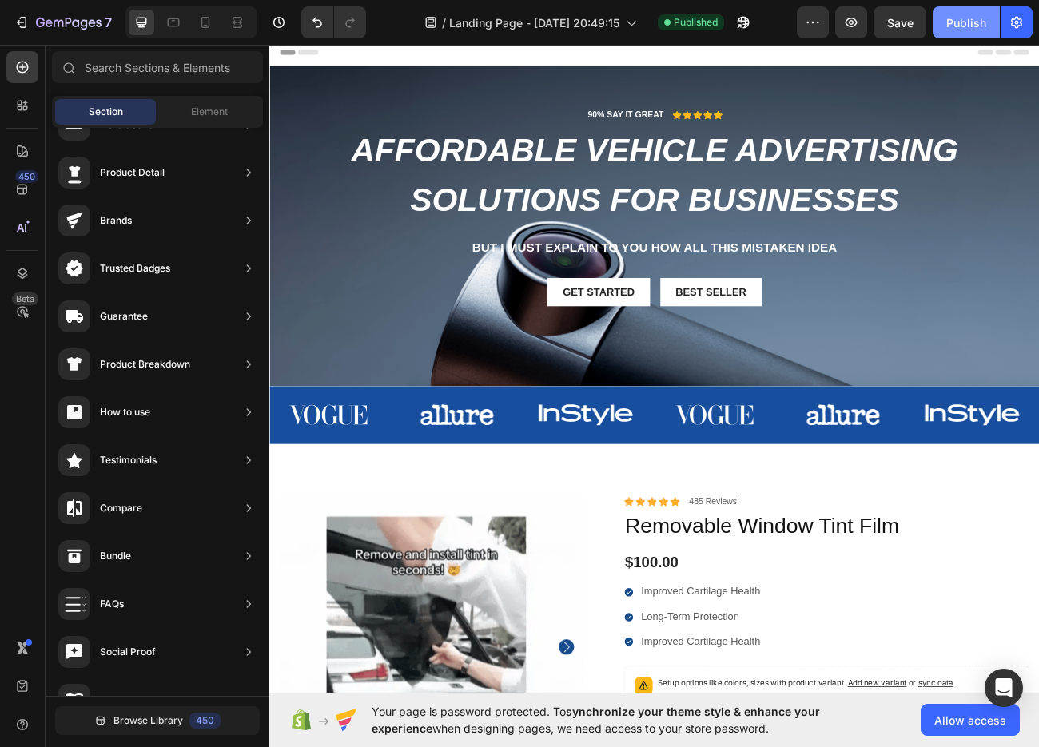
click at [956, 22] on div "Publish" at bounding box center [966, 22] width 40 height 17
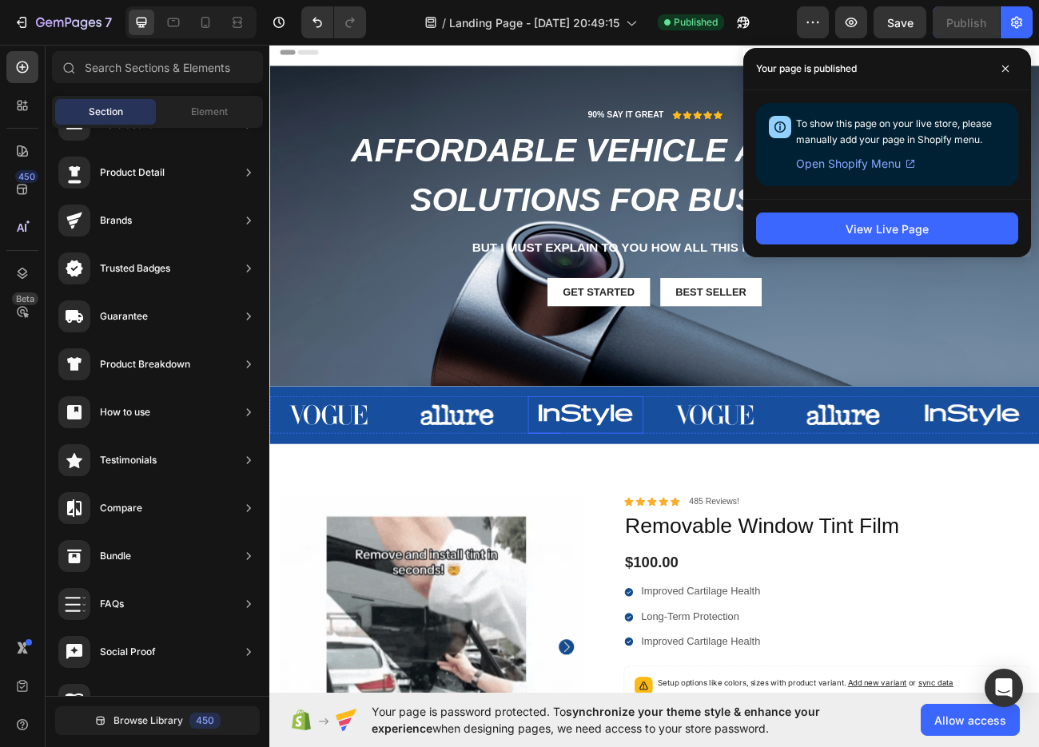
click at [607, 502] on img at bounding box center [663, 507] width 145 height 46
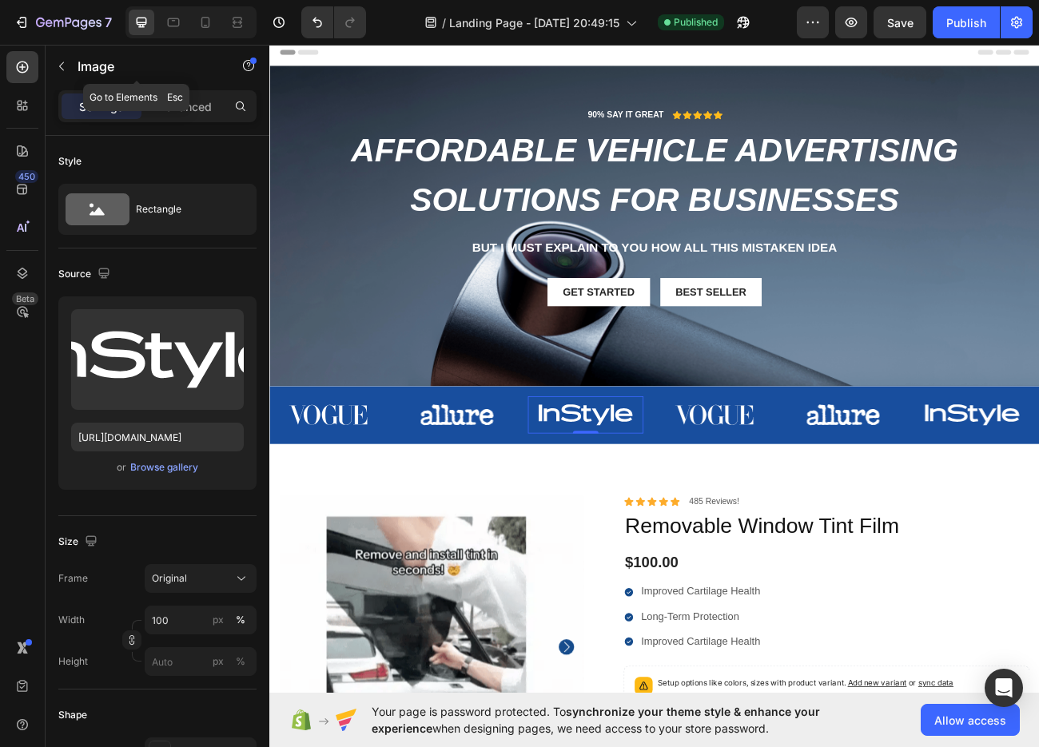
click at [52, 75] on button "button" at bounding box center [62, 67] width 26 height 26
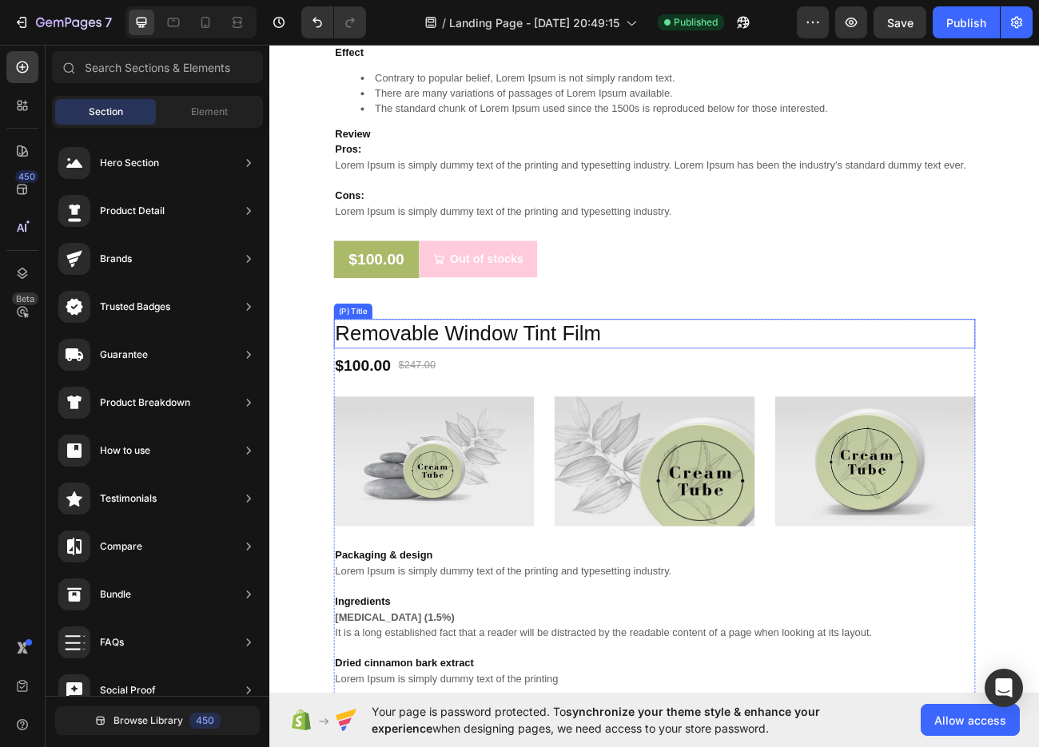
scroll to position [6153, 0]
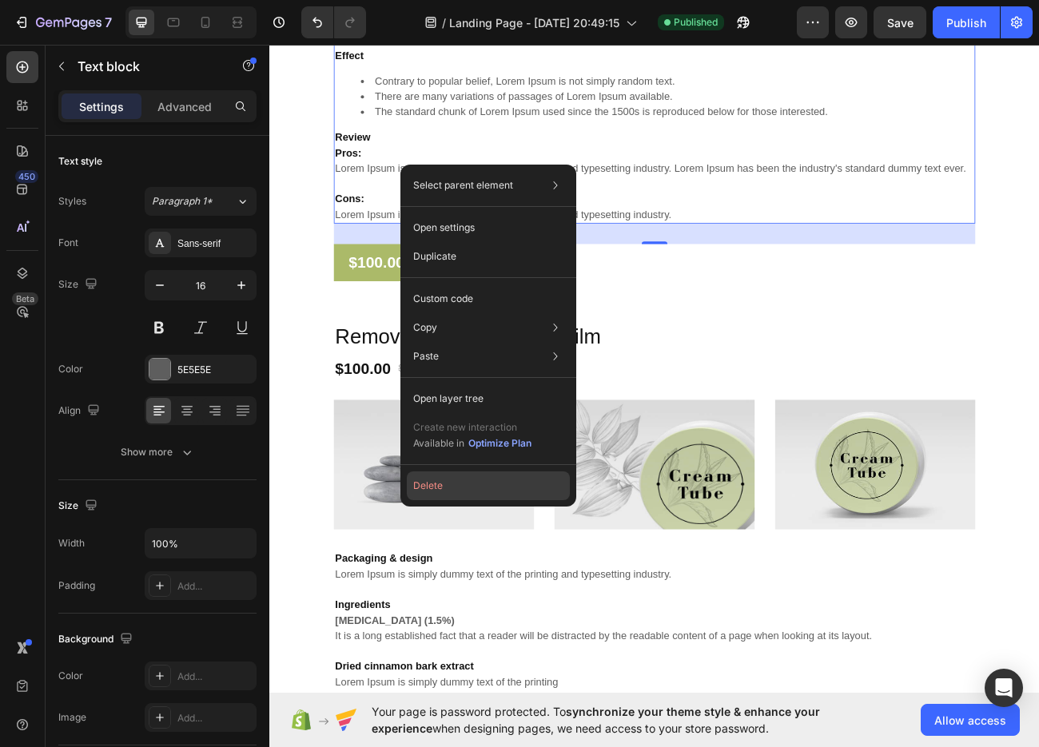
click at [423, 484] on button "Delete" at bounding box center [488, 485] width 163 height 29
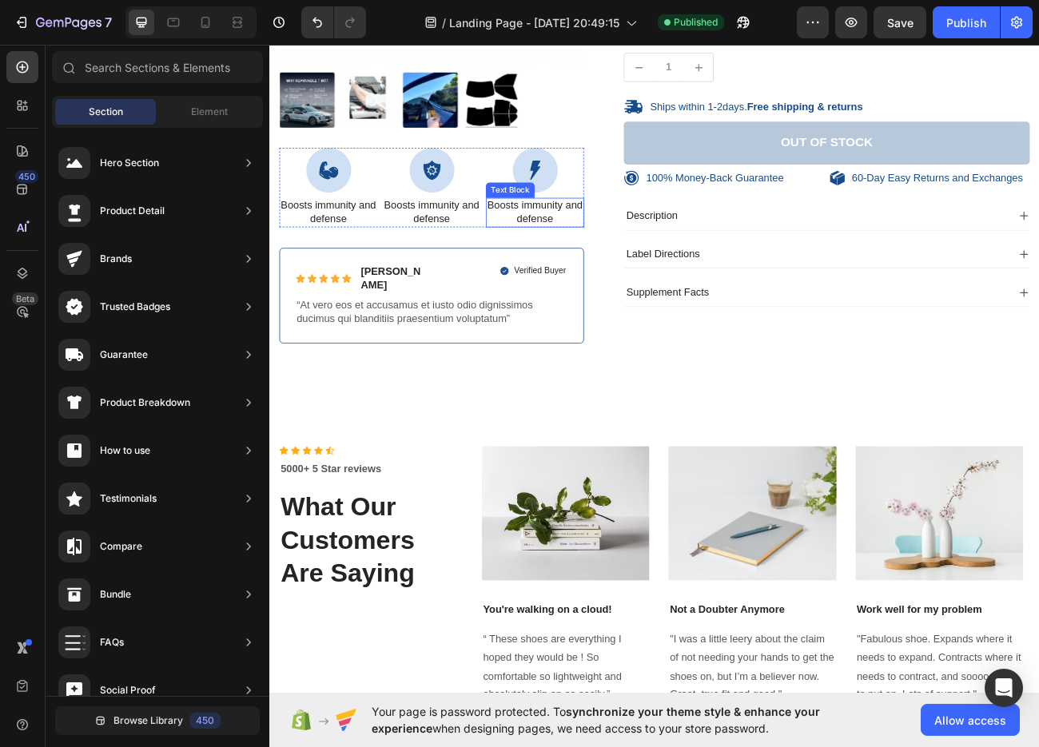
scroll to position [930, 0]
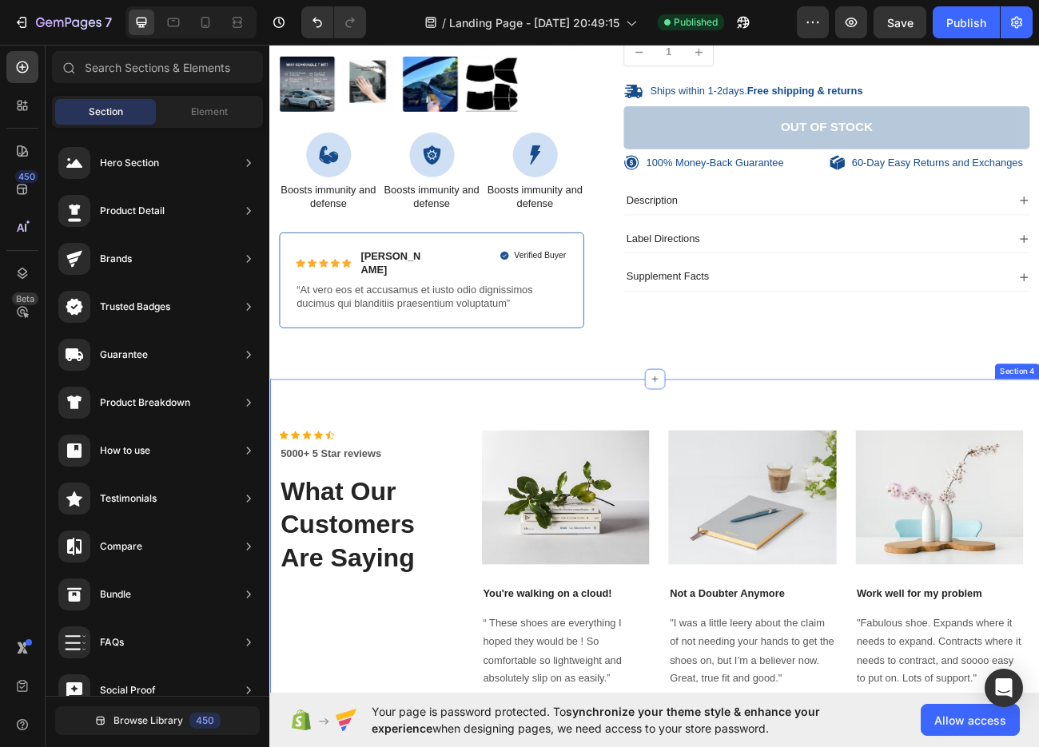
click at [430, 486] on div "Icon Icon Icon Icon Icon Icon List Hoz 5000+ 5 Star reviews Text block What Our…" at bounding box center [748, 706] width 959 height 487
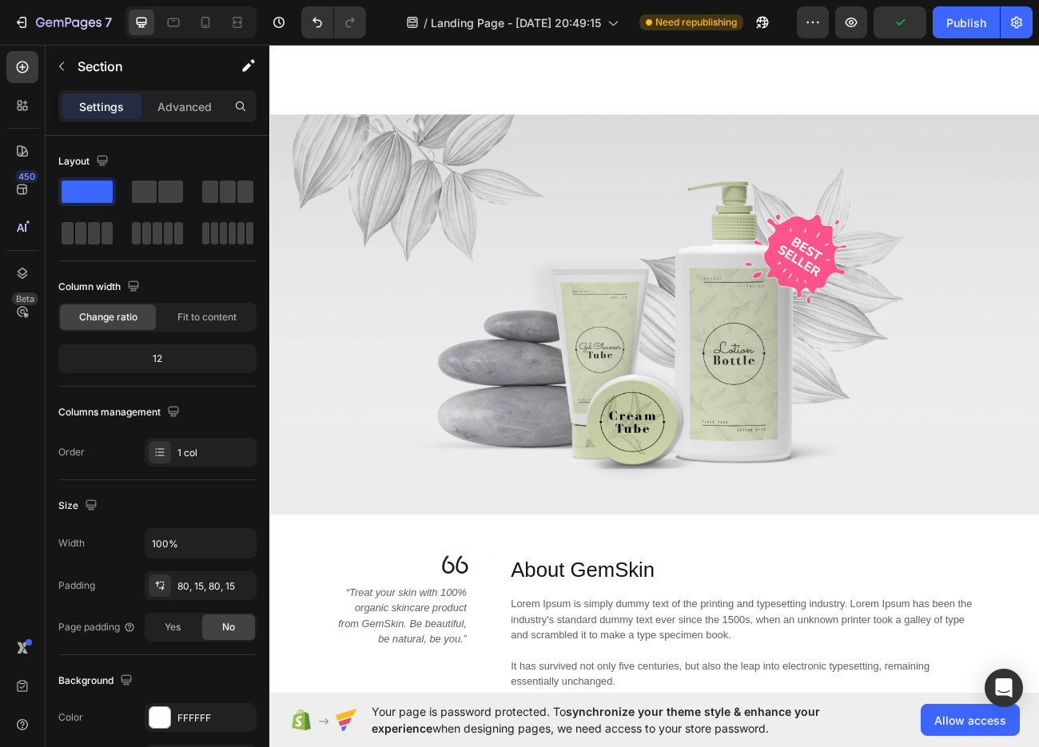
scroll to position [3436, 0]
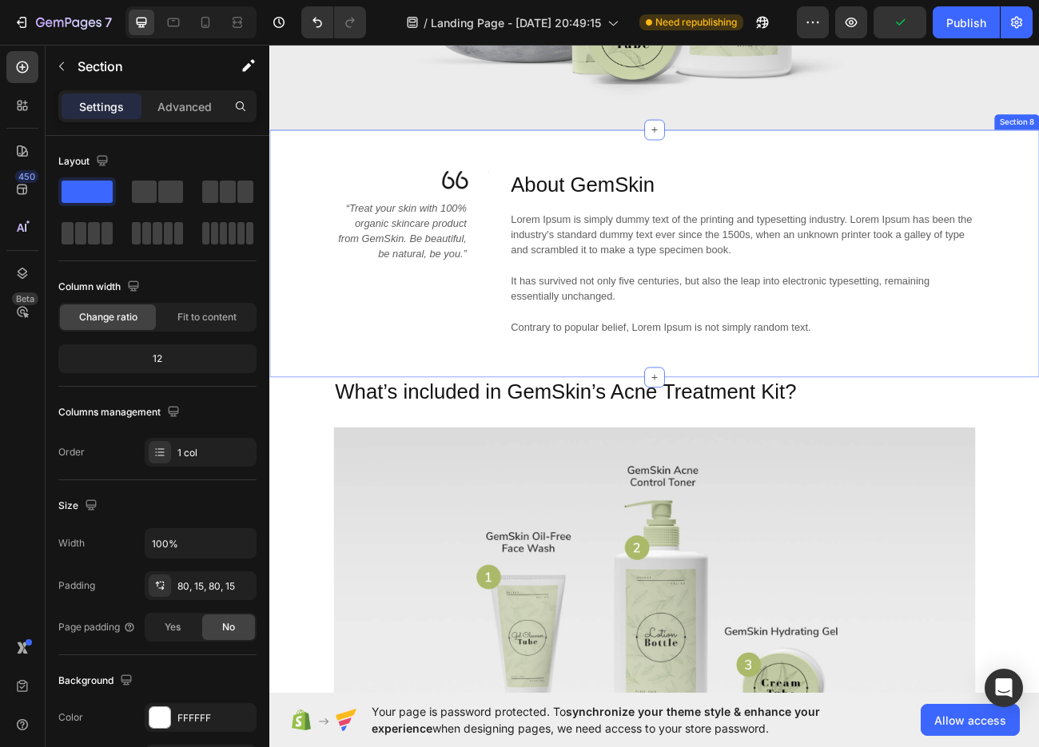
click at [705, 373] on p "Lorem Ipsum is simply dummy text of the printing and typesetting industry. Lore…" at bounding box center [858, 330] width 577 height 153
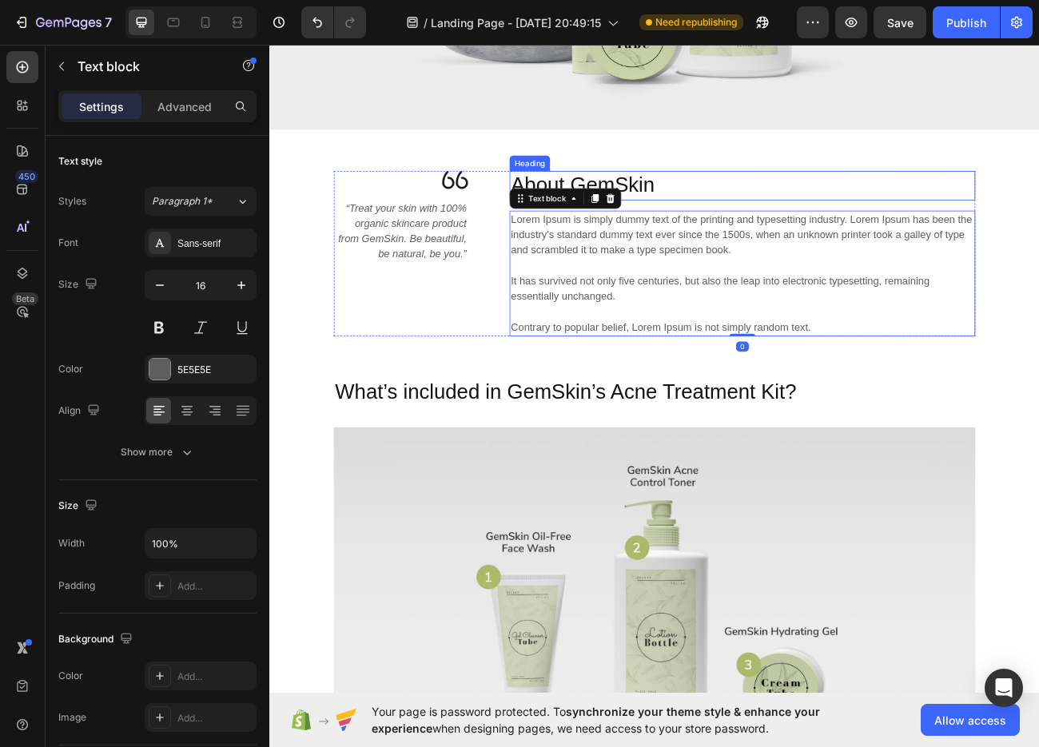
click at [1010, 205] on p "About GemSkin" at bounding box center [858, 222] width 577 height 34
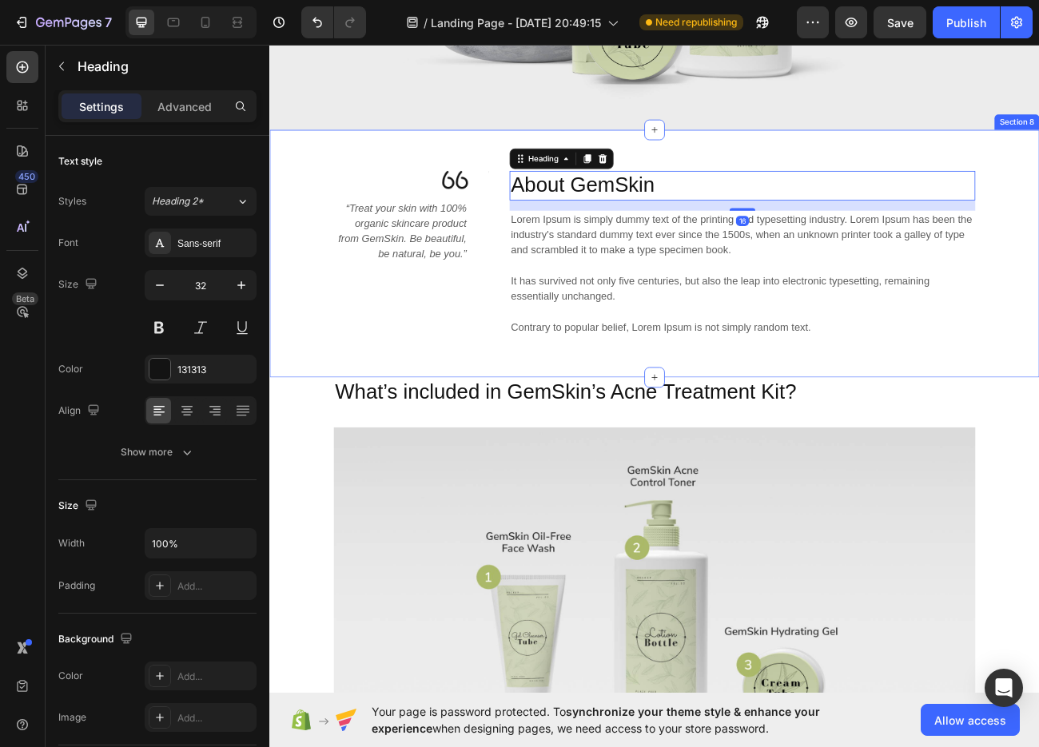
click at [1038, 165] on div "Image “Treat your skin with 100% organic skincare product from GemSkin. Be beau…" at bounding box center [748, 306] width 959 height 308
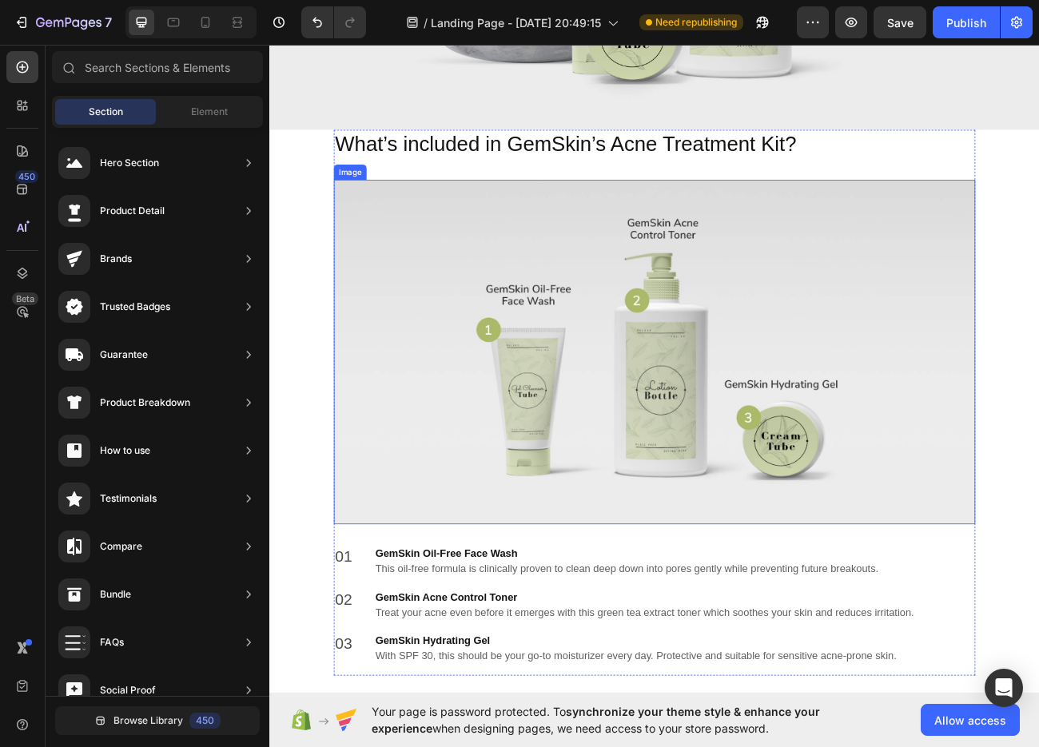
click at [825, 433] on img at bounding box center [748, 428] width 799 height 429
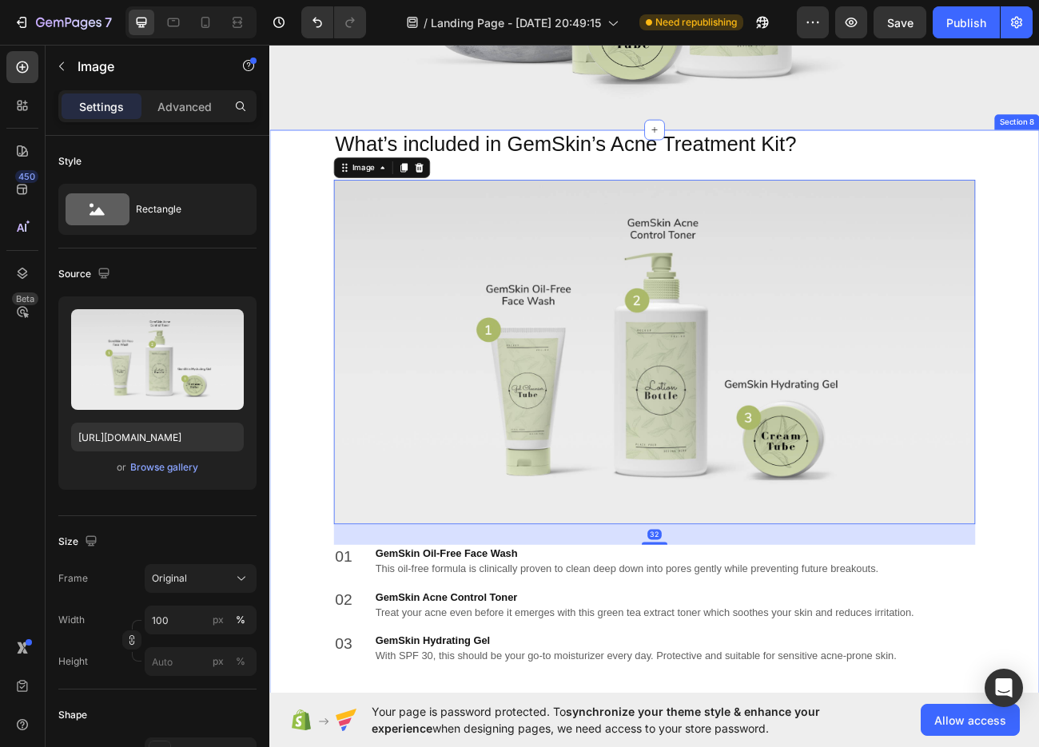
click at [1038, 174] on div "What’s included in GemSkin’s Acne Treatment Kit? Heading Image 32 01 Text block…" at bounding box center [748, 498] width 935 height 692
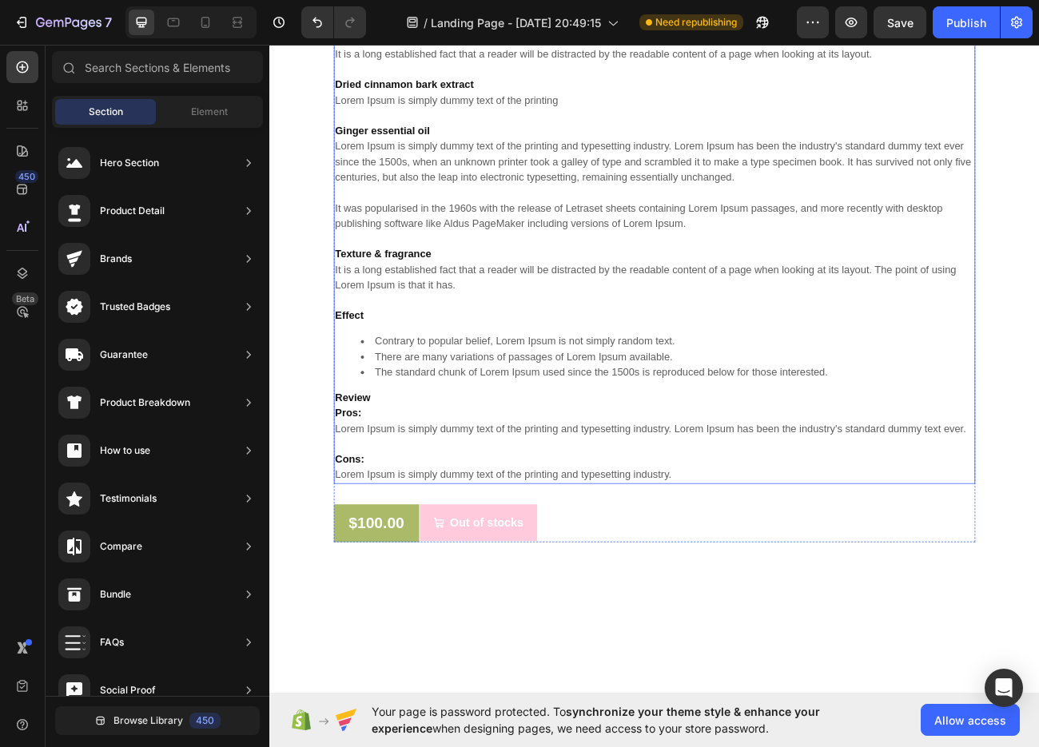
scroll to position [3676, 0]
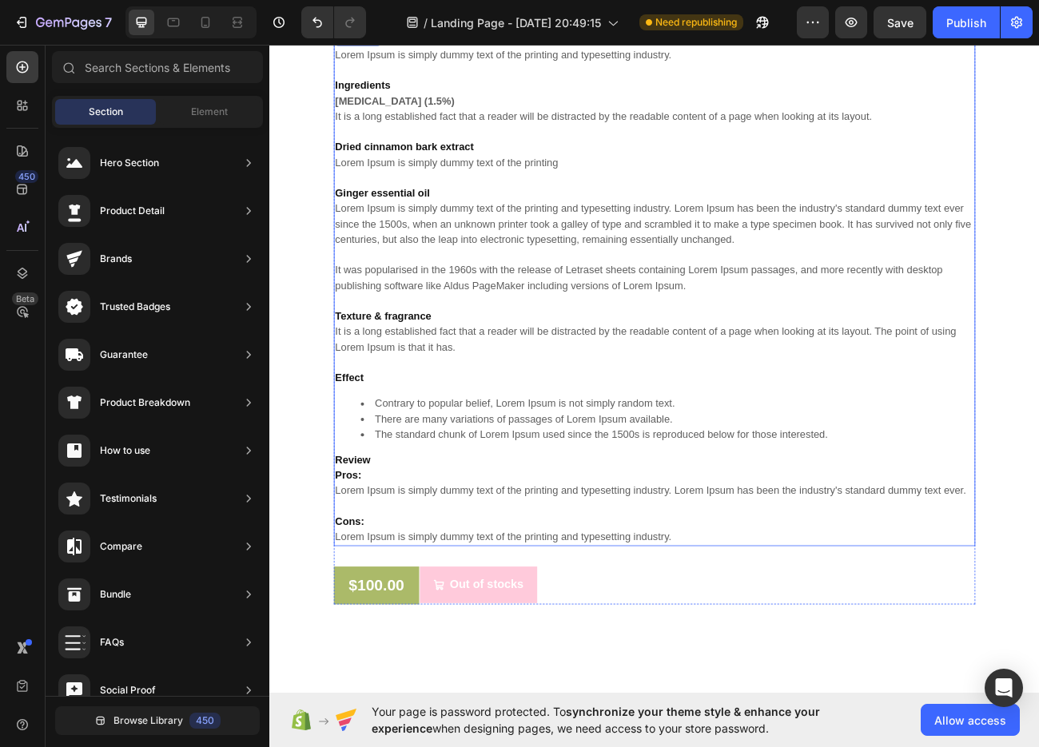
click at [639, 399] on p "Ingredients [MEDICAL_DATA] (1.5%) It is a long established fact that a reader w…" at bounding box center [749, 259] width 796 height 345
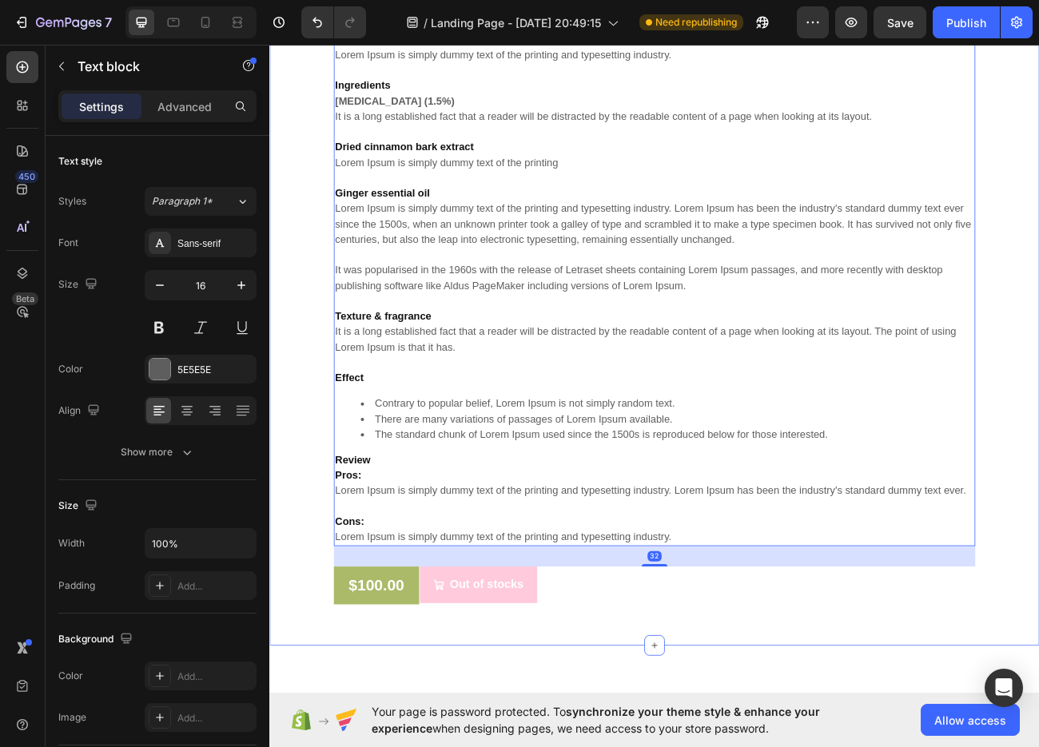
click at [1038, 196] on div "Removable Window Tint Film (P) Title $100.00 (P) Price (P) Price $247.00 (P) Pr…" at bounding box center [748, 325] width 935 height 837
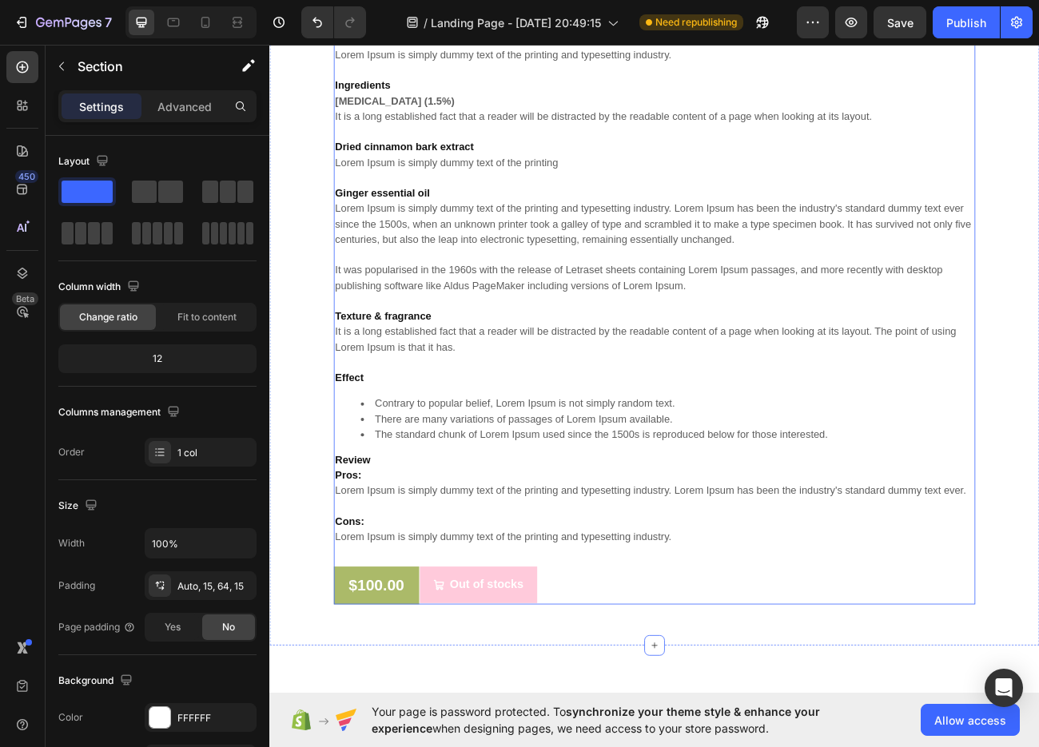
click at [1038, 176] on div "Removable Window Tint Film (P) Title $100.00 (P) Price (P) Price $247.00 (P) Pr…" at bounding box center [748, 325] width 799 height 837
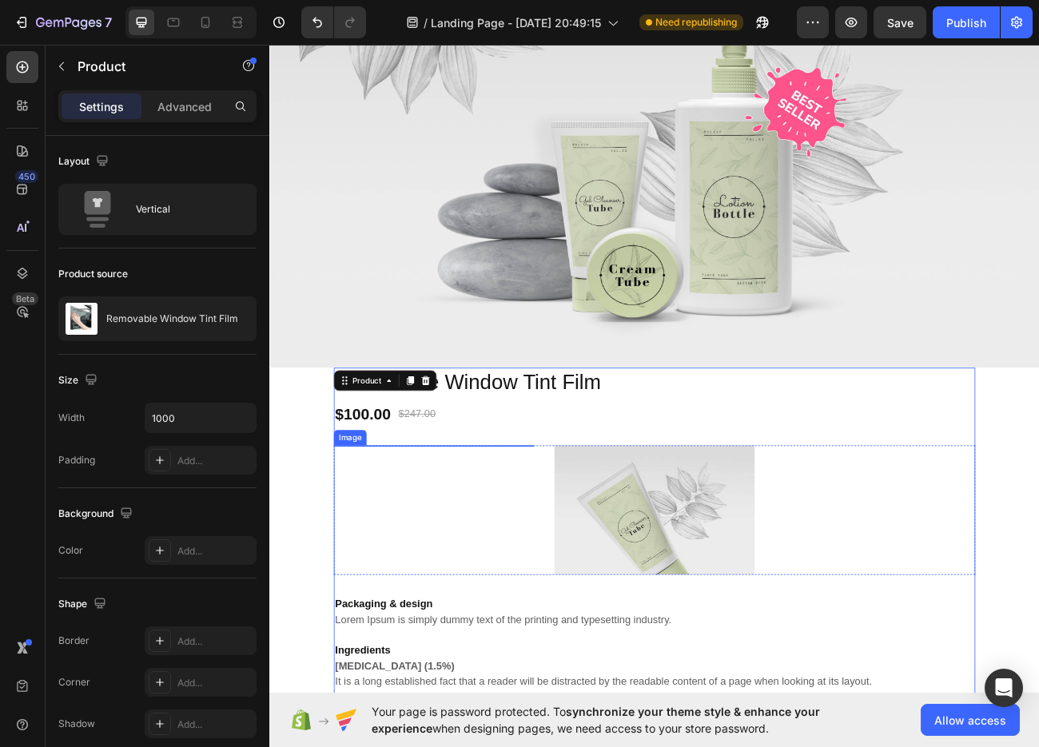
scroll to position [3117, 0]
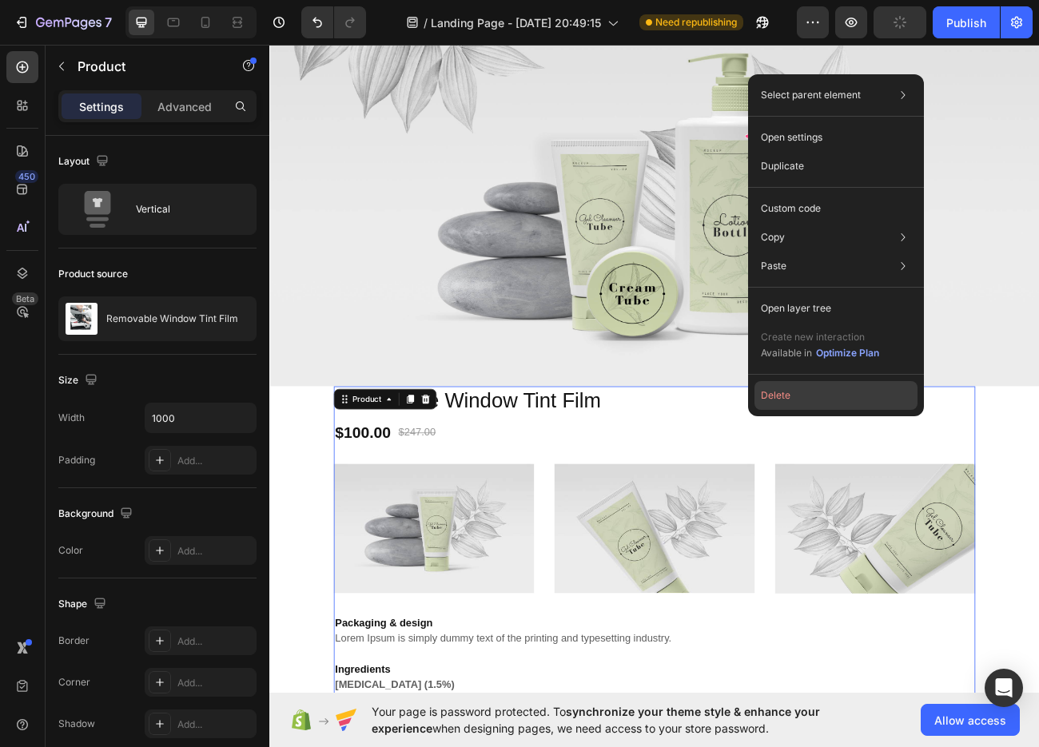
click at [815, 393] on button "Delete" at bounding box center [835, 395] width 163 height 29
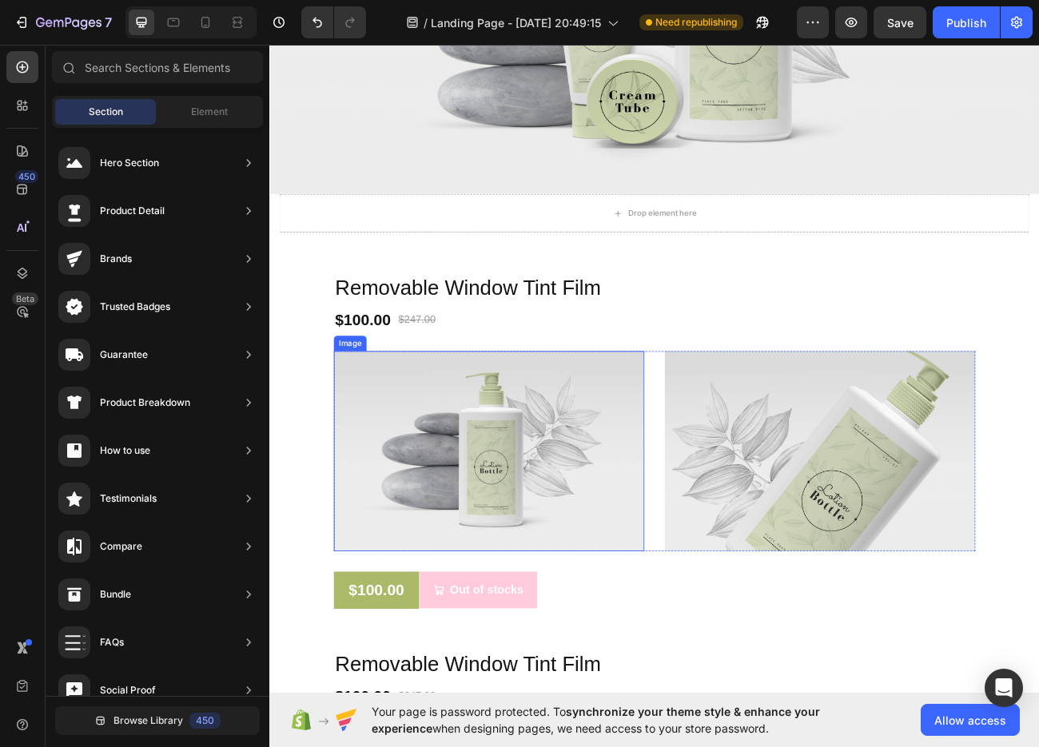
scroll to position [3516, 0]
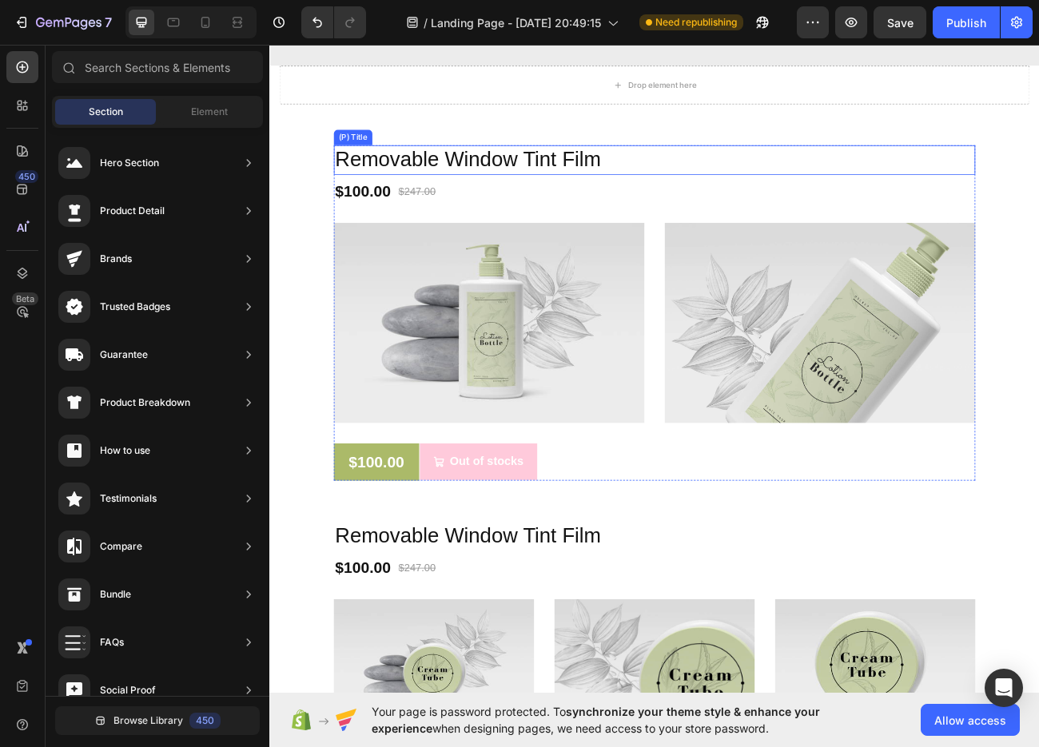
click at [751, 192] on h2 "Removable Window Tint Film" at bounding box center [748, 189] width 799 height 37
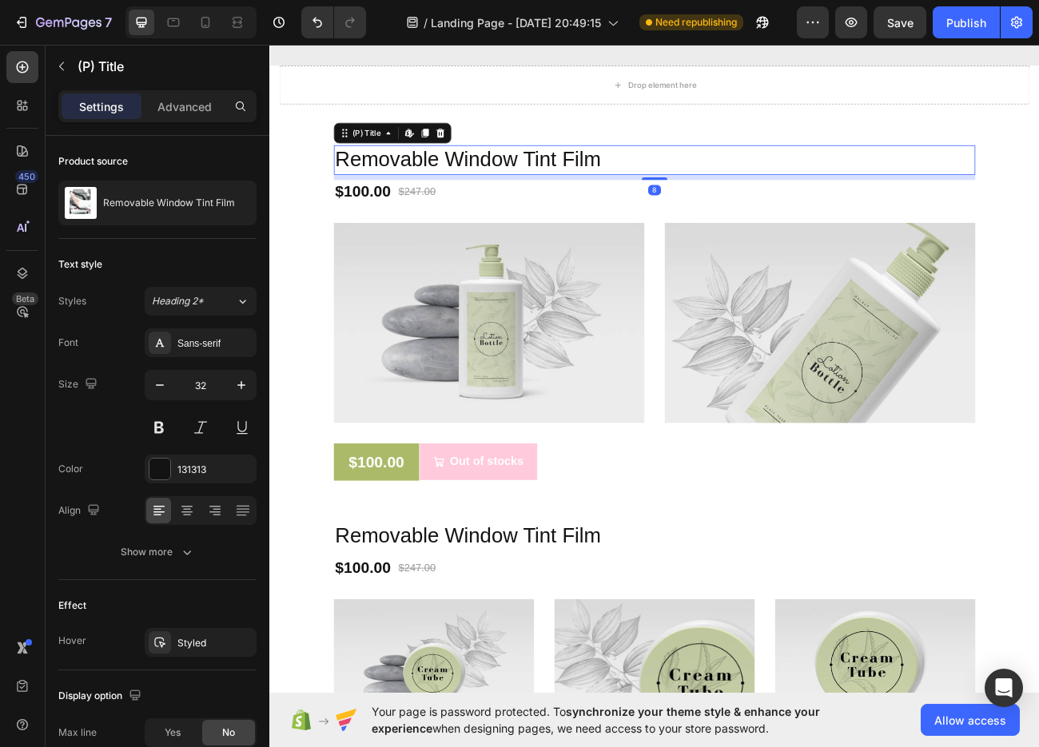
click at [776, 154] on div "Drop element here Section 8" at bounding box center [748, 121] width 959 height 99
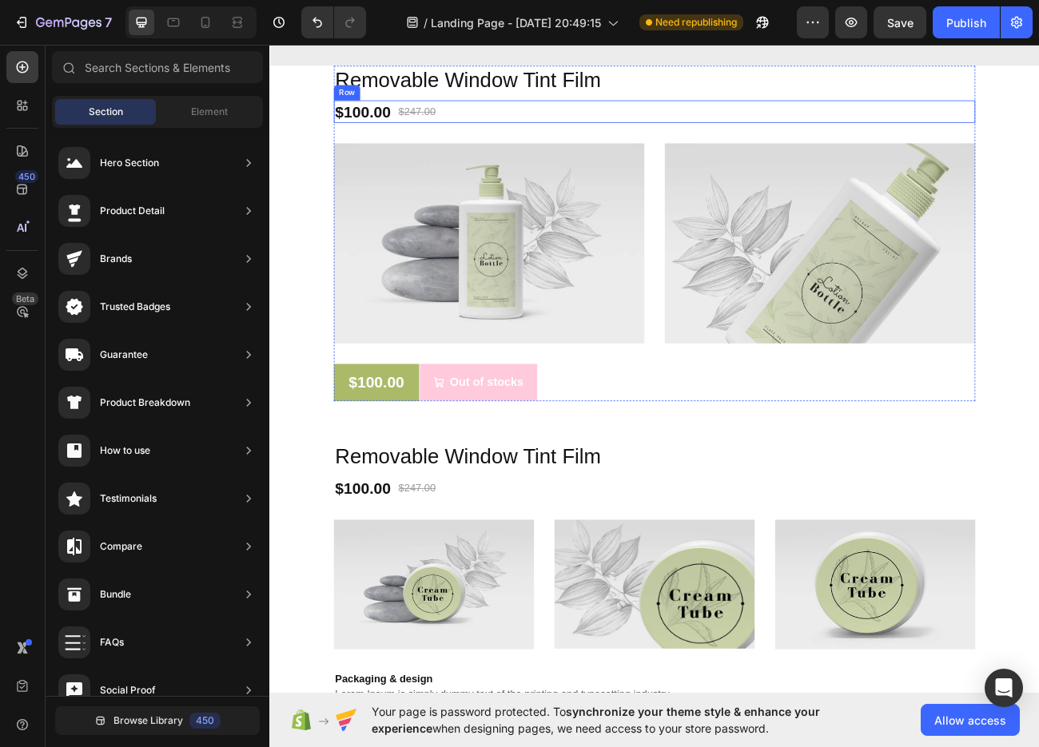
click at [1020, 115] on div "$100.00 (P) Price (P) Price $247.00 (P) Price (P) Price Row" at bounding box center [748, 129] width 799 height 28
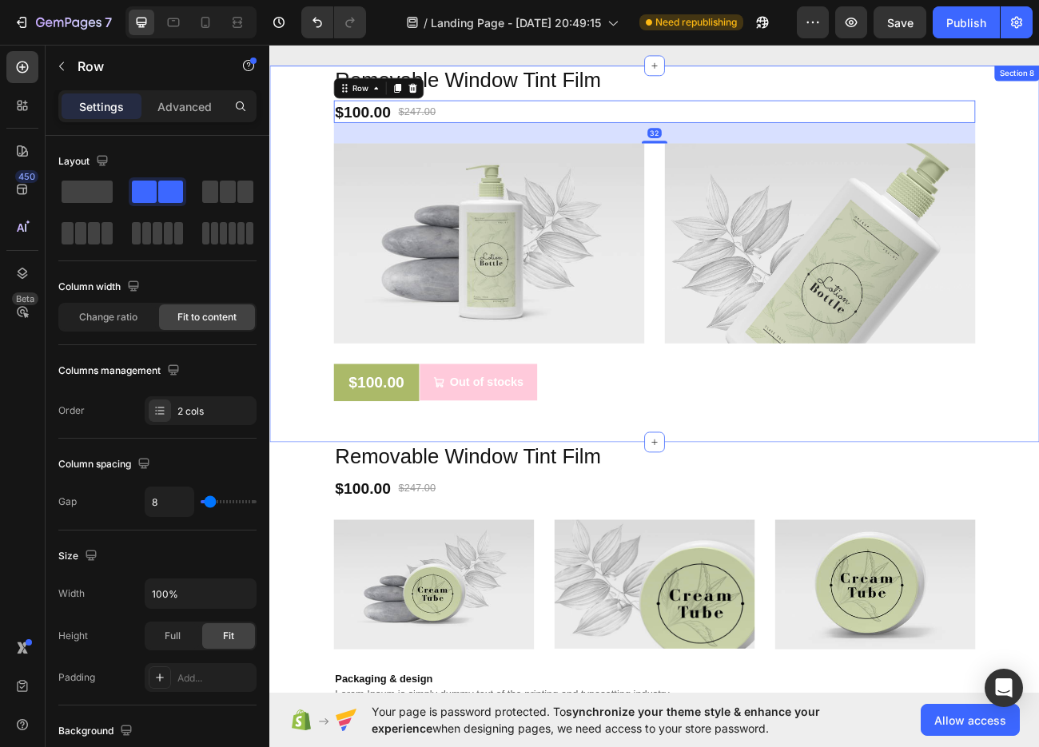
click at [1038, 102] on div "Removable Window Tint Film (P) Title $100.00 (P) Price (P) Price $247.00 (P) Pr…" at bounding box center [748, 281] width 935 height 418
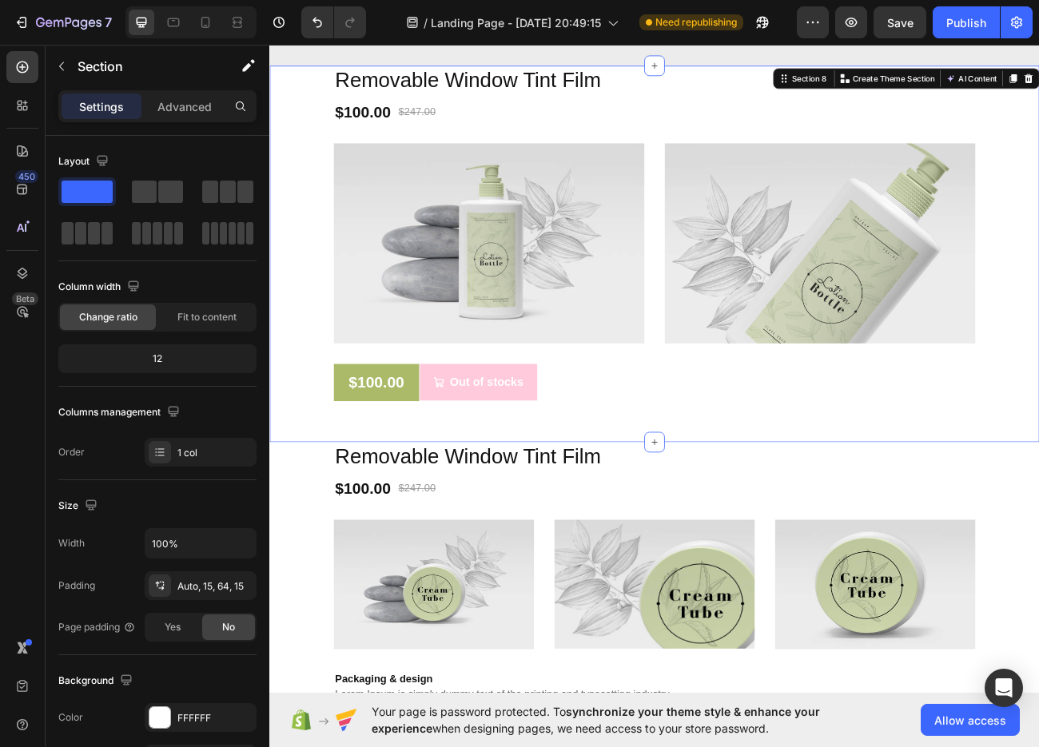
drag, startPoint x: 1198, startPoint y: 87, endPoint x: 1148, endPoint y: 104, distance: 52.3
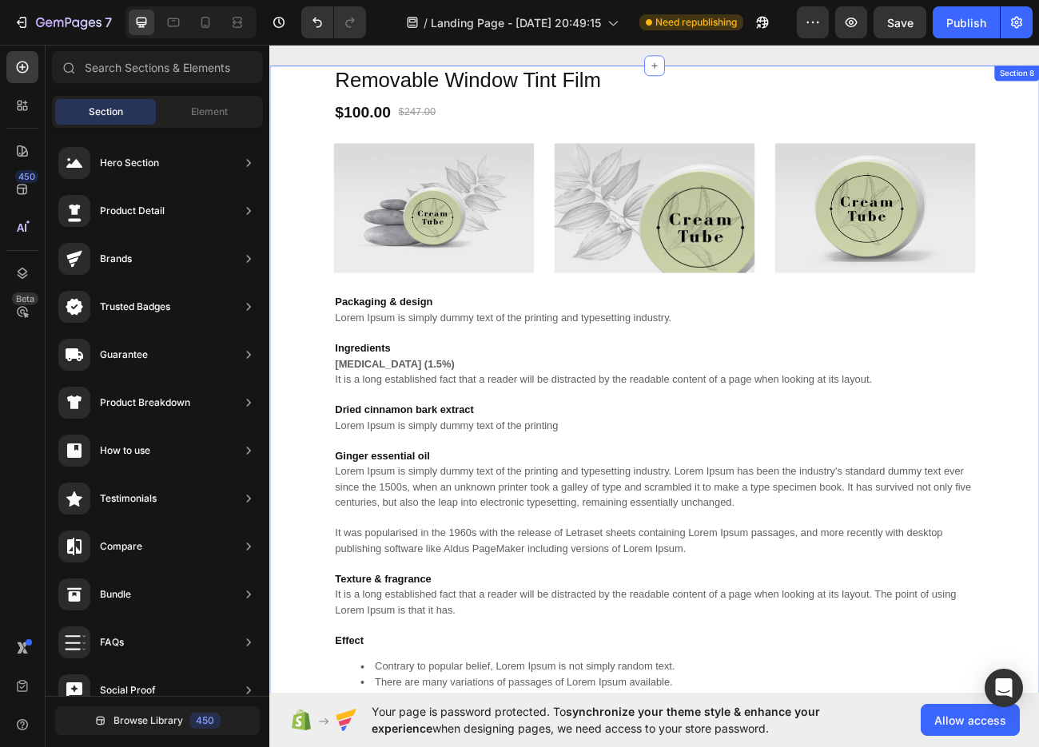
click at [1038, 92] on div "Removable Window Tint Film (P) Title $100.00 (P) Price (P) Price $247.00 (P) Pr…" at bounding box center [748, 596] width 959 height 1049
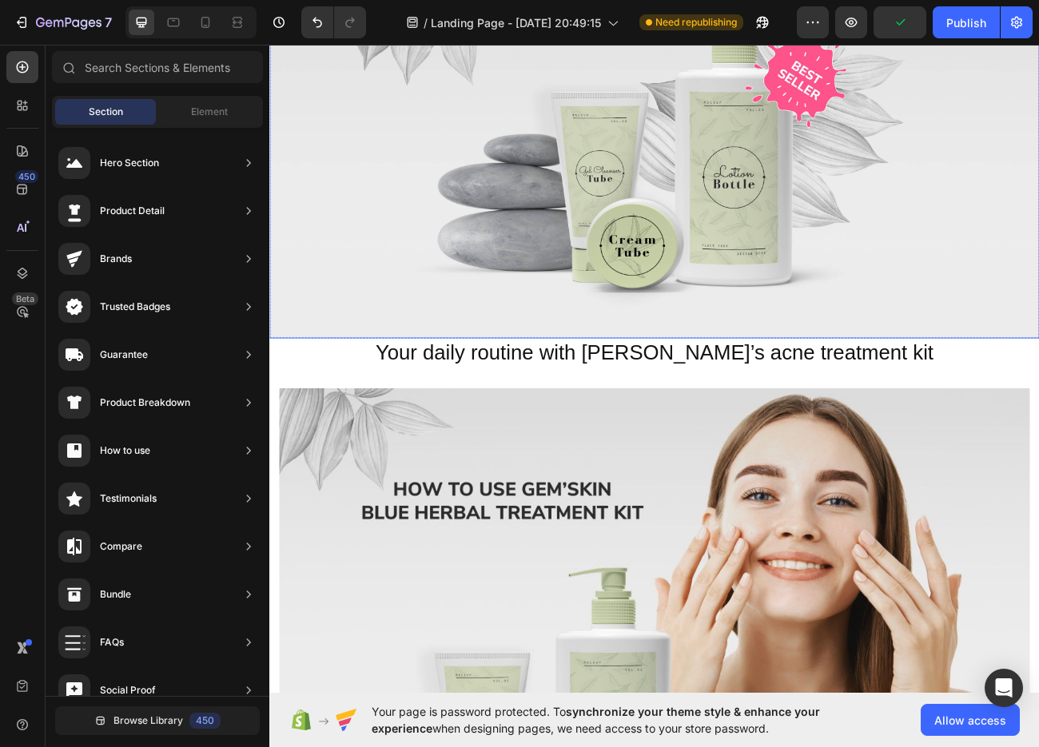
scroll to position [3356, 0]
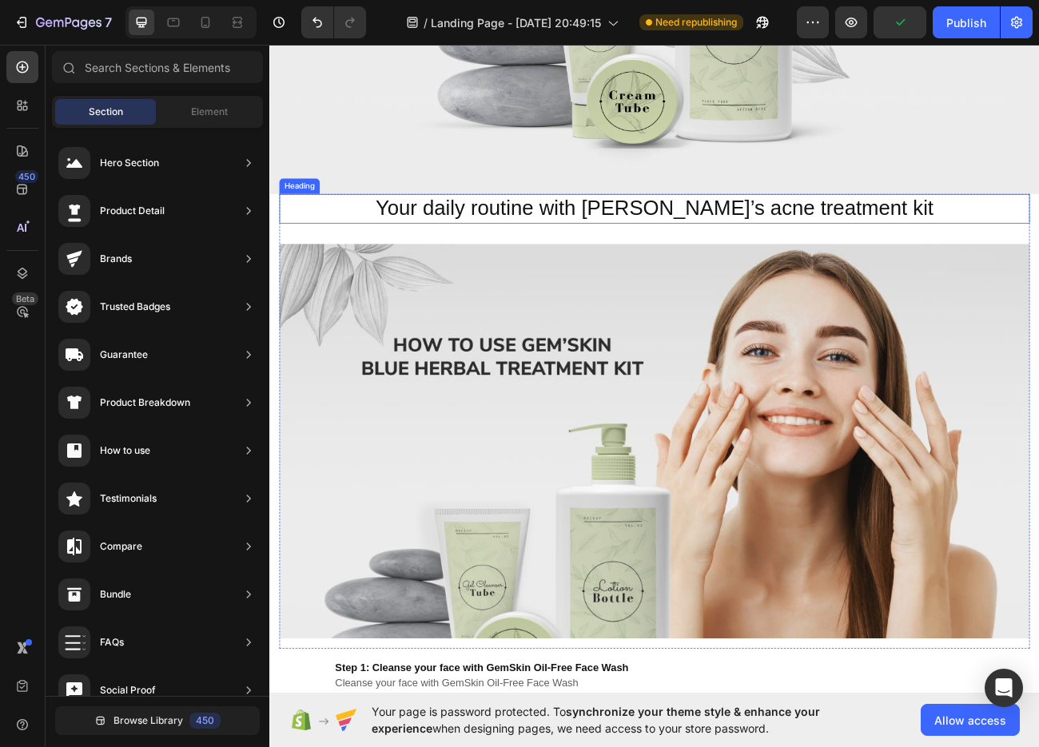
click at [1038, 237] on p "Your daily routine with [PERSON_NAME]’s acne treatment kit" at bounding box center [749, 250] width 932 height 34
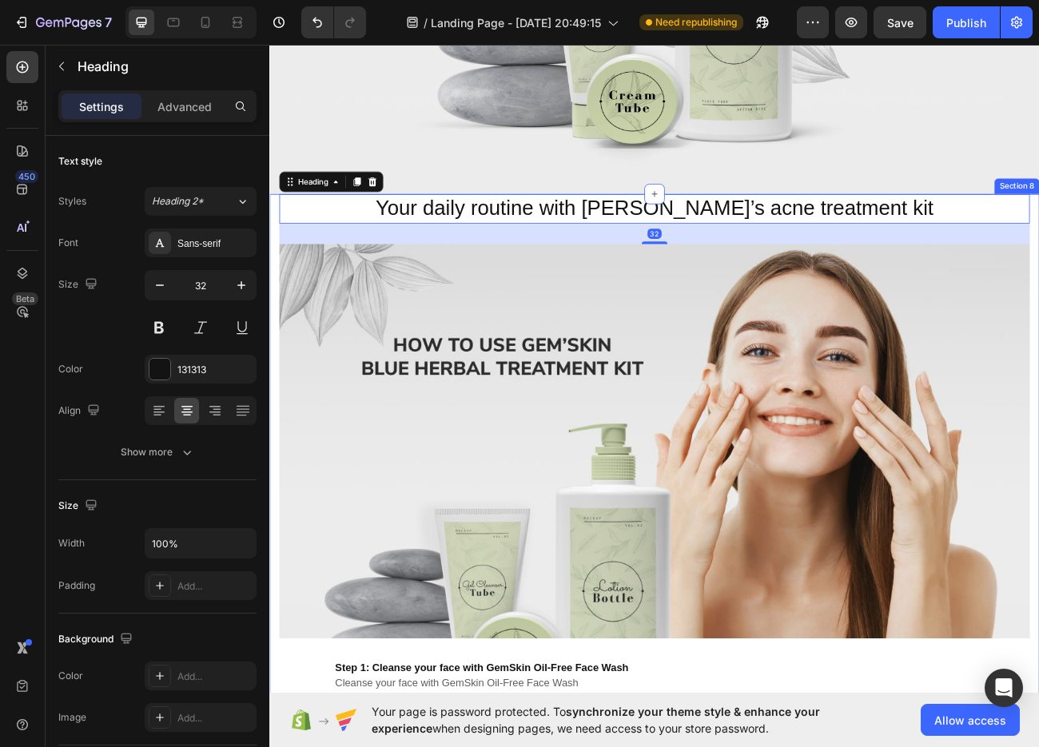
click at [1038, 235] on div "Your daily routine with GemSkin’s acne treatment kit Heading 32 Image Row Step …" at bounding box center [748, 680] width 959 height 896
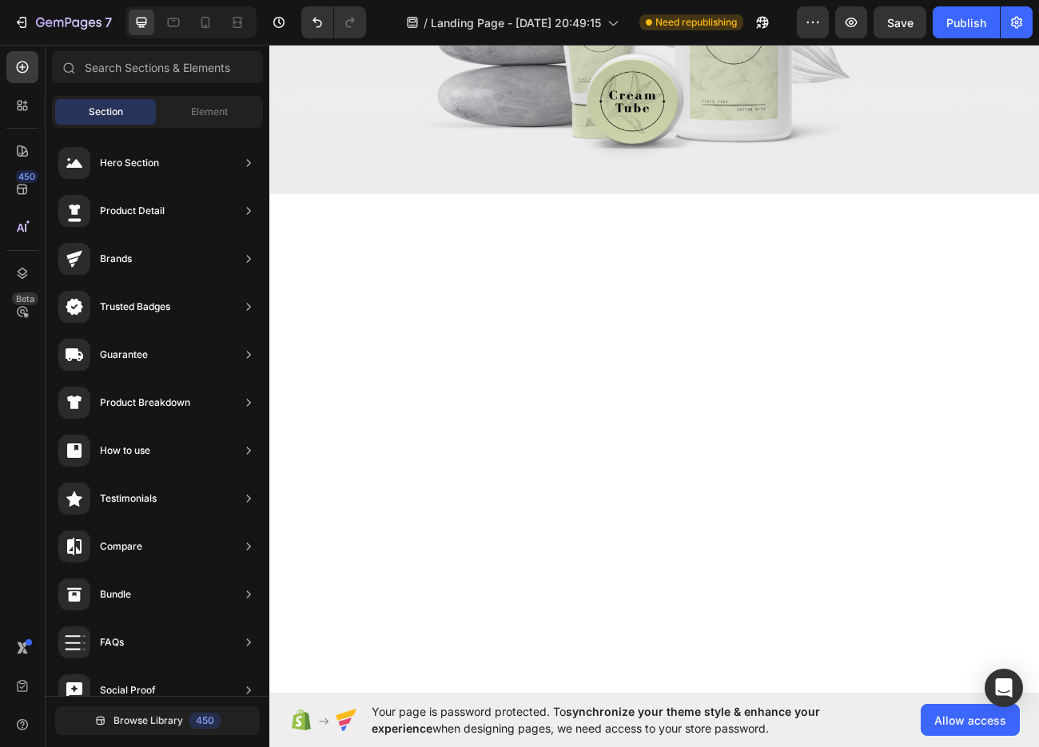
click at [1038, 253] on div at bounding box center [748, 476] width 935 height 489
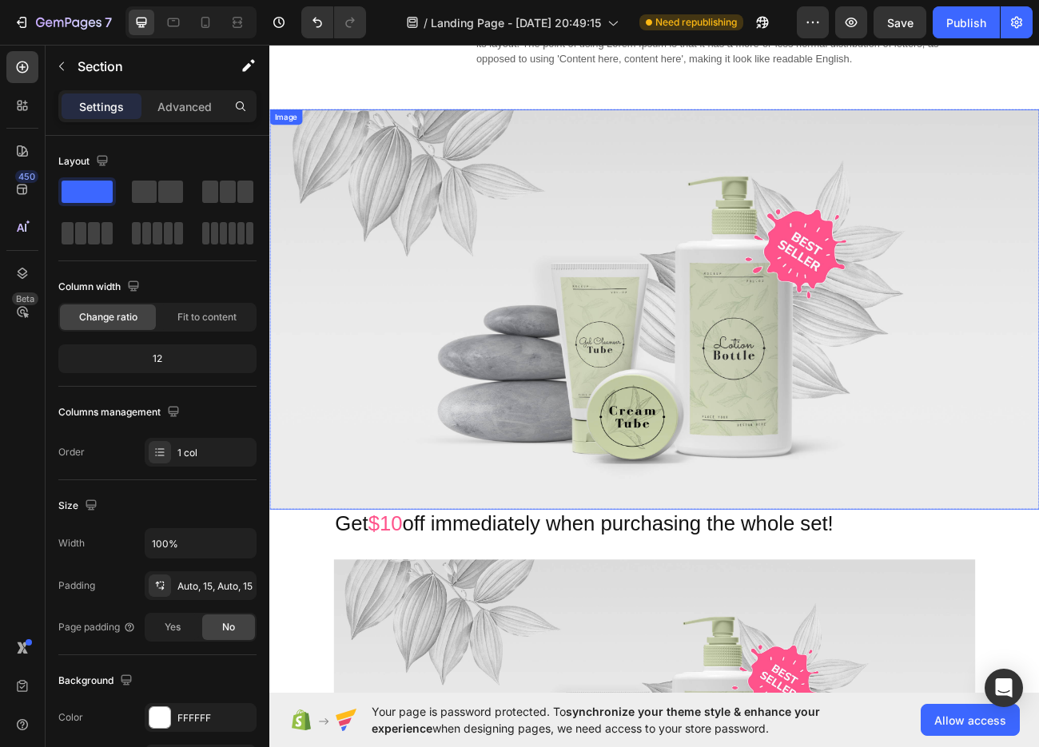
scroll to position [3037, 0]
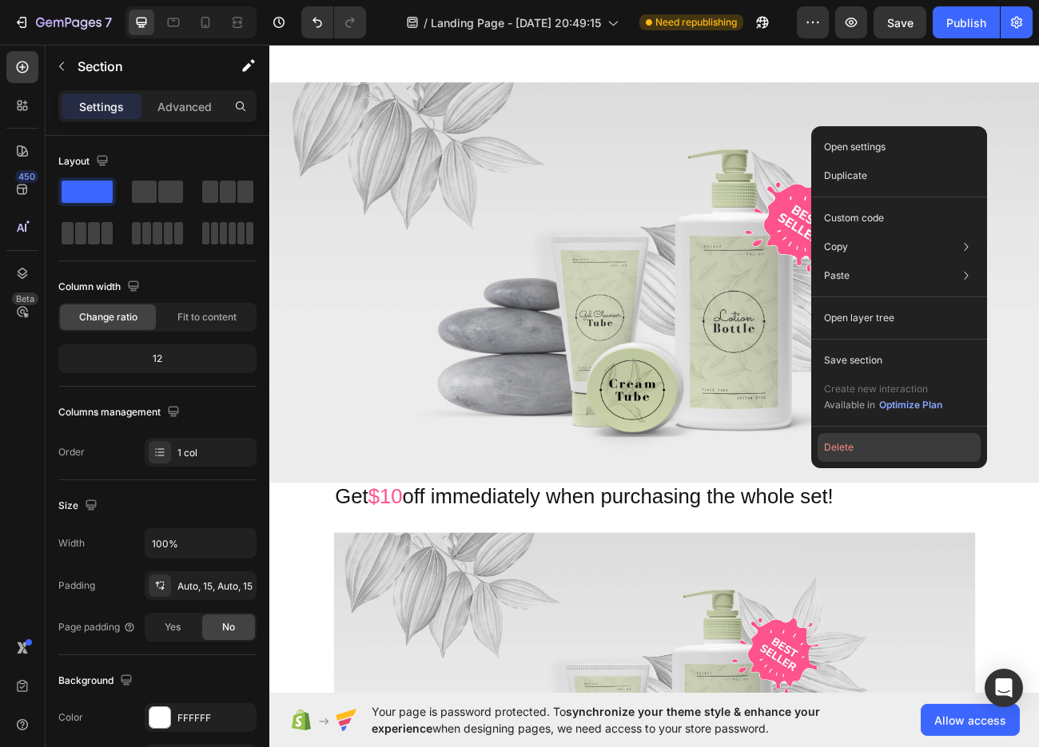
click at [896, 440] on button "Delete" at bounding box center [899, 447] width 163 height 29
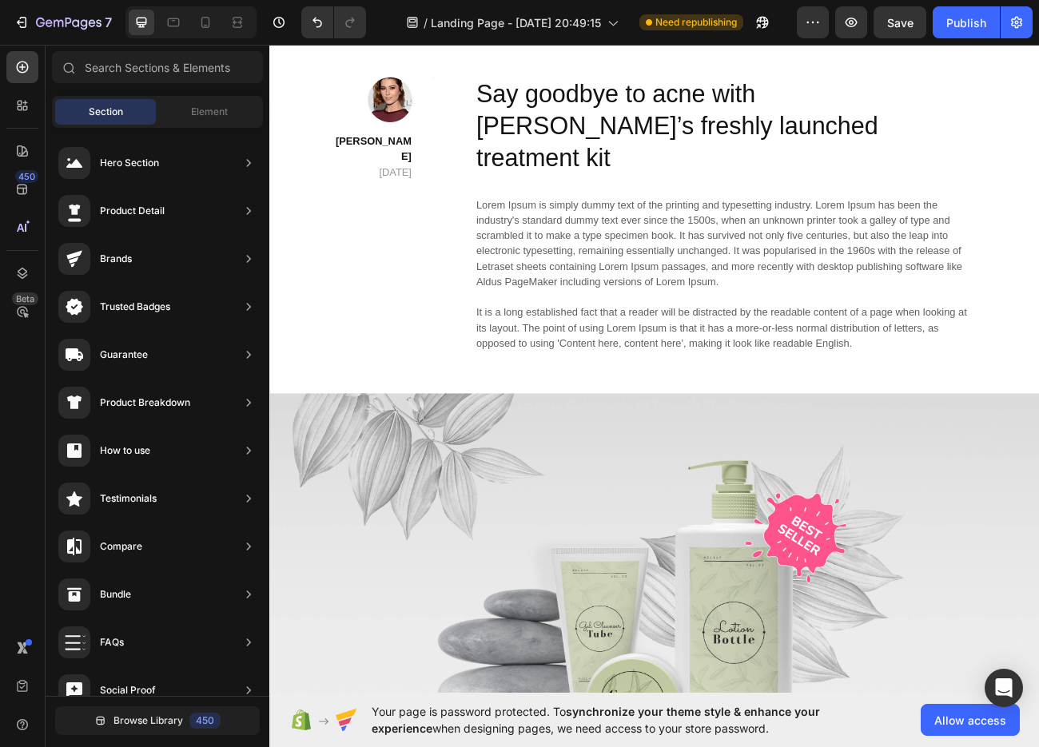
scroll to position [2637, 0]
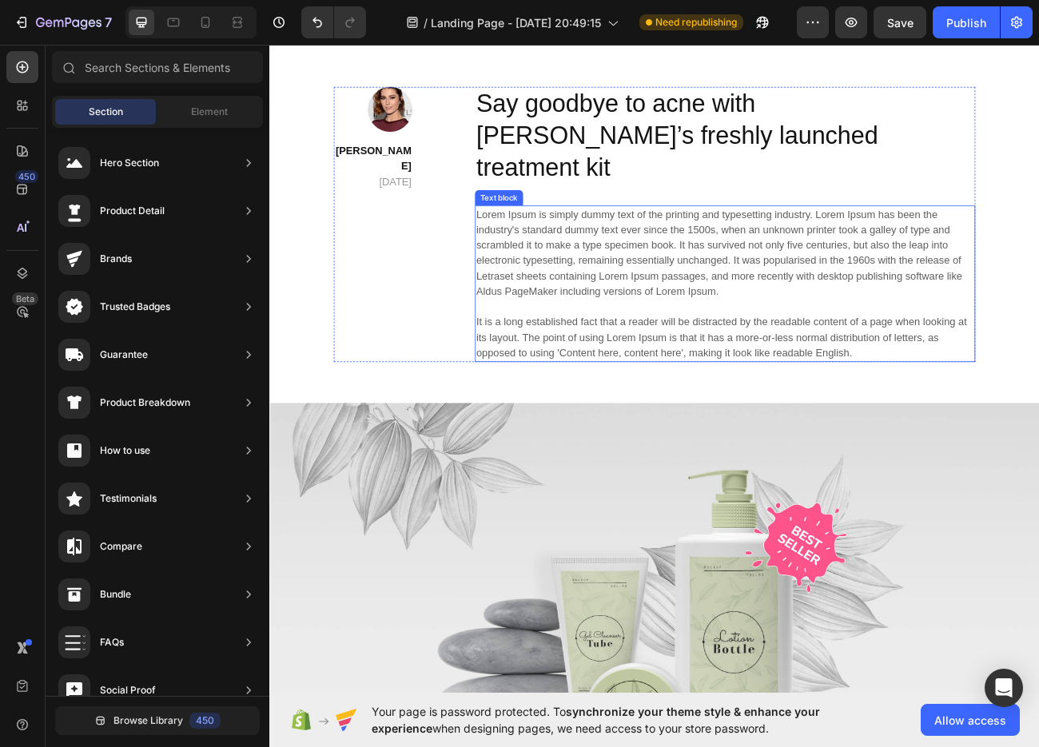
click at [1038, 364] on p "Lorem Ipsum is simply dummy text of the printing and typesetting industry. Lore…" at bounding box center [837, 344] width 620 height 192
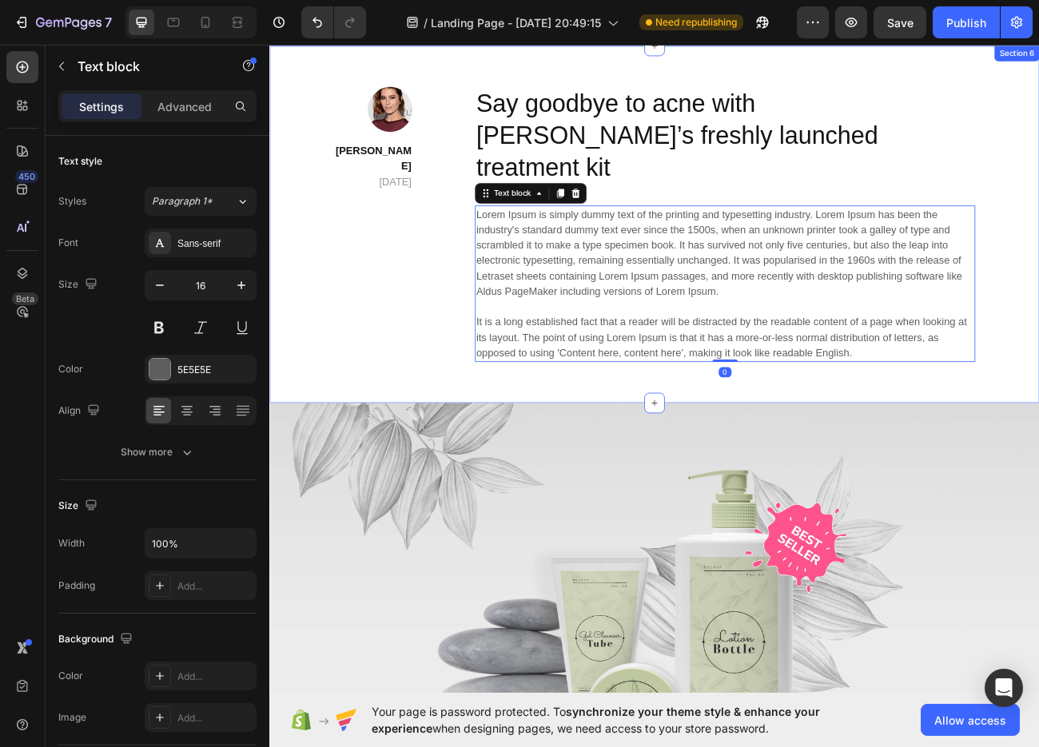
click at [1038, 433] on div "Image [PERSON_NAME] [DATE] Text block Title Line Row Say goodbye to acne with G…" at bounding box center [748, 269] width 959 height 444
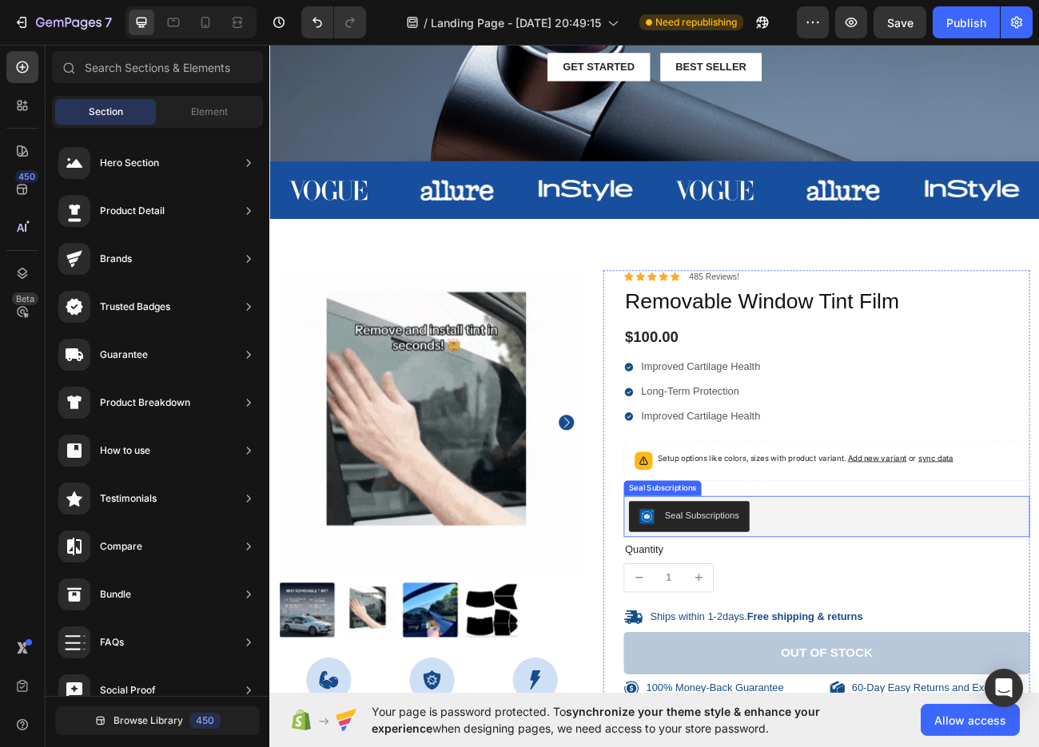
scroll to position [0, 0]
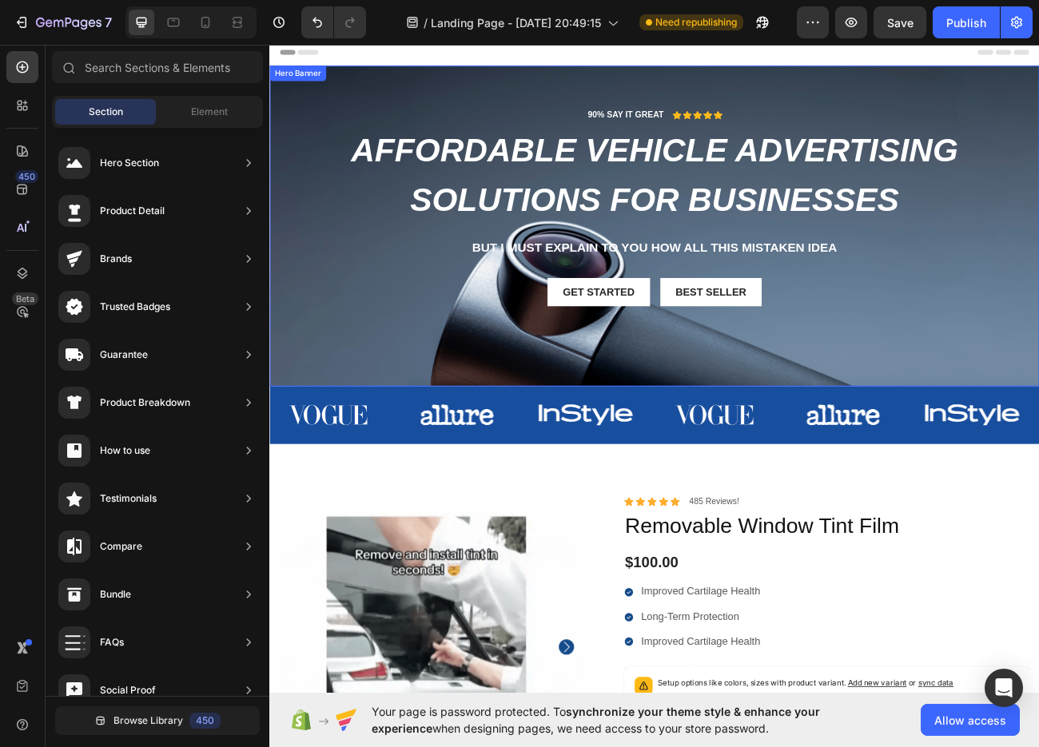
click at [456, 172] on span "Affordable Vehicle Advertising Solutions for Businesses" at bounding box center [749, 207] width 756 height 107
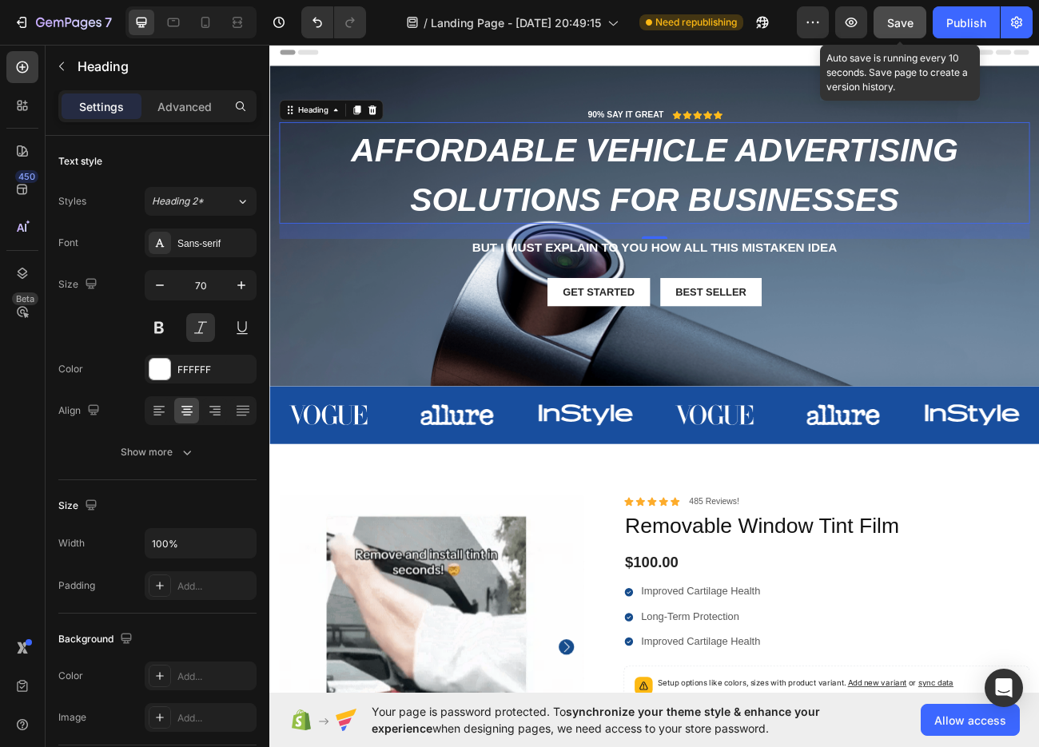
click at [890, 10] on button "Save" at bounding box center [899, 22] width 53 height 32
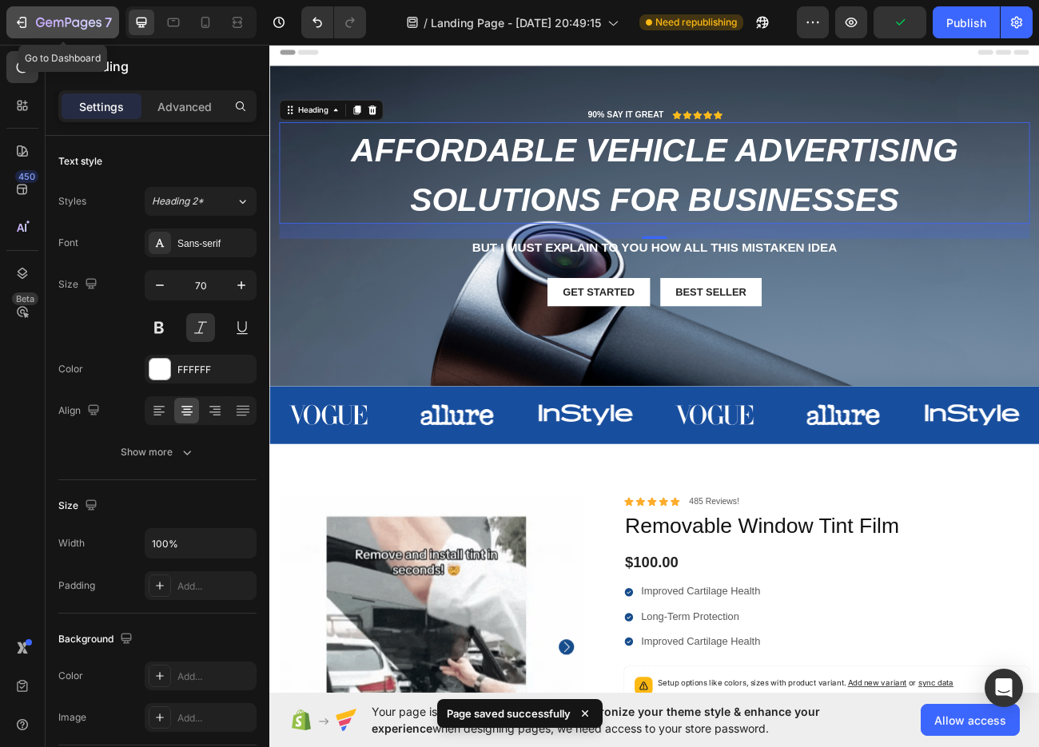
click at [29, 17] on icon "button" at bounding box center [22, 22] width 16 height 16
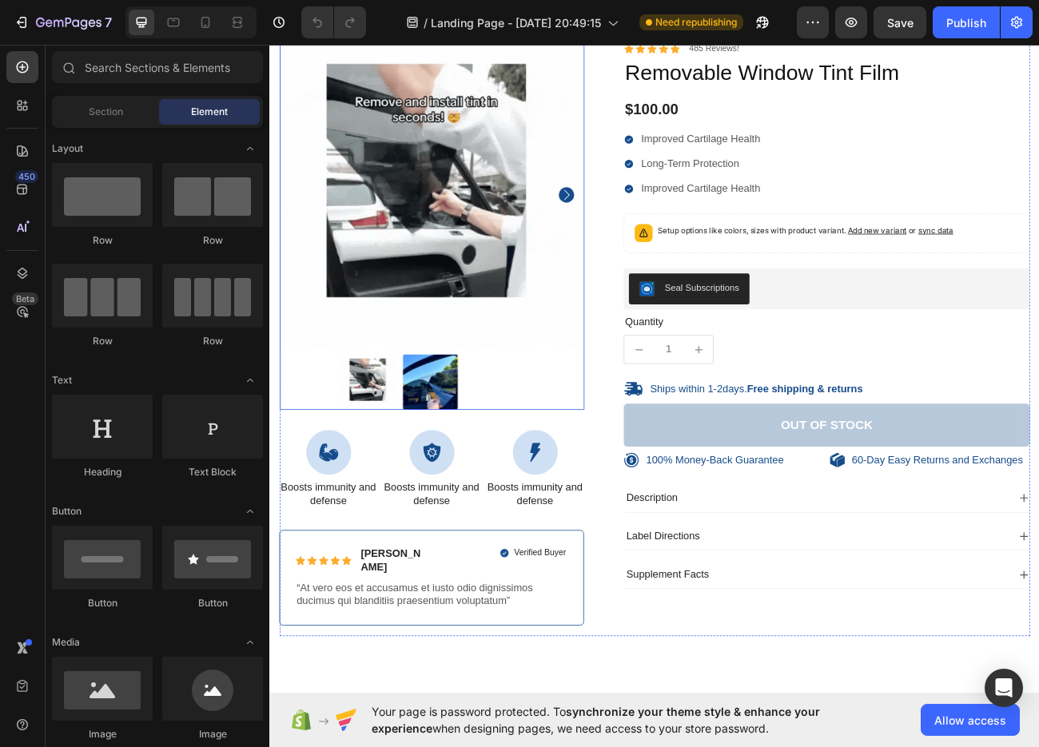
scroll to position [160, 0]
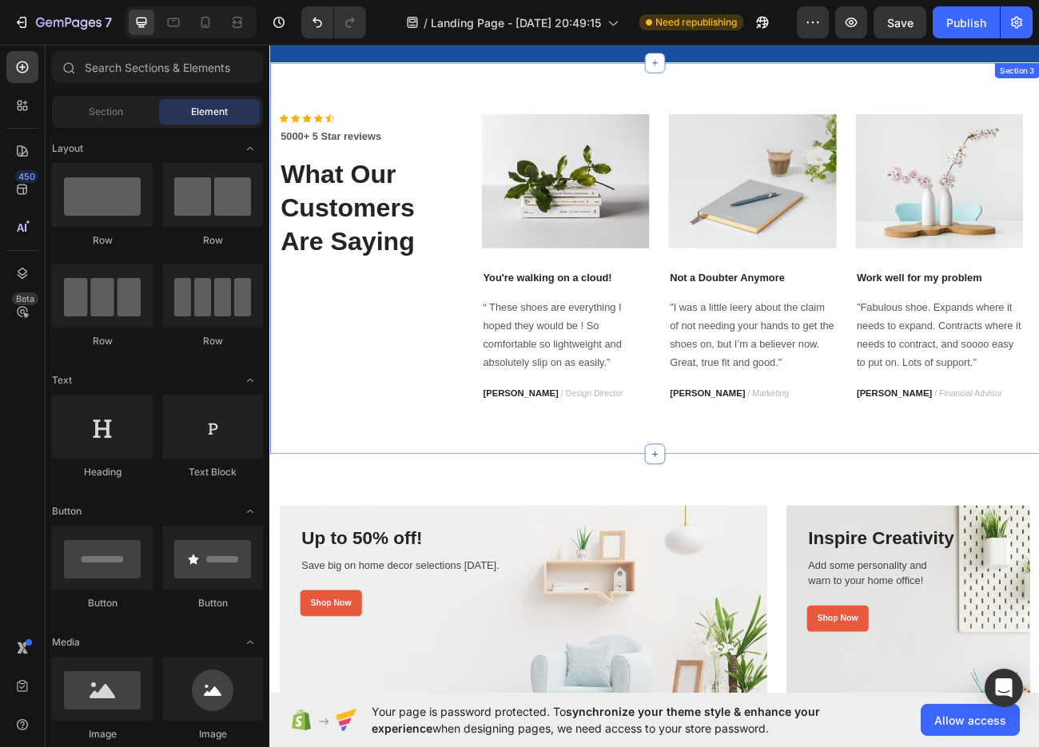
scroll to position [400, 0]
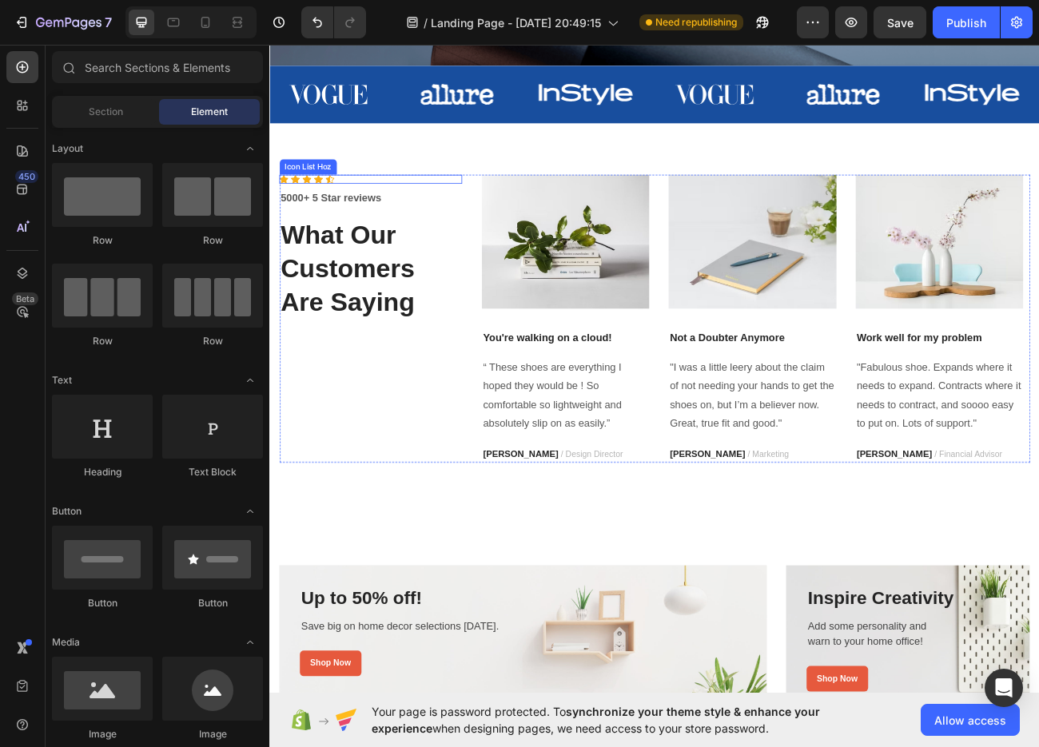
click at [475, 171] on div "Icon Icon Icon Icon Icon Icon List Hoz 5000+ 5 Star reviews Text block What Our…" at bounding box center [748, 387] width 959 height 487
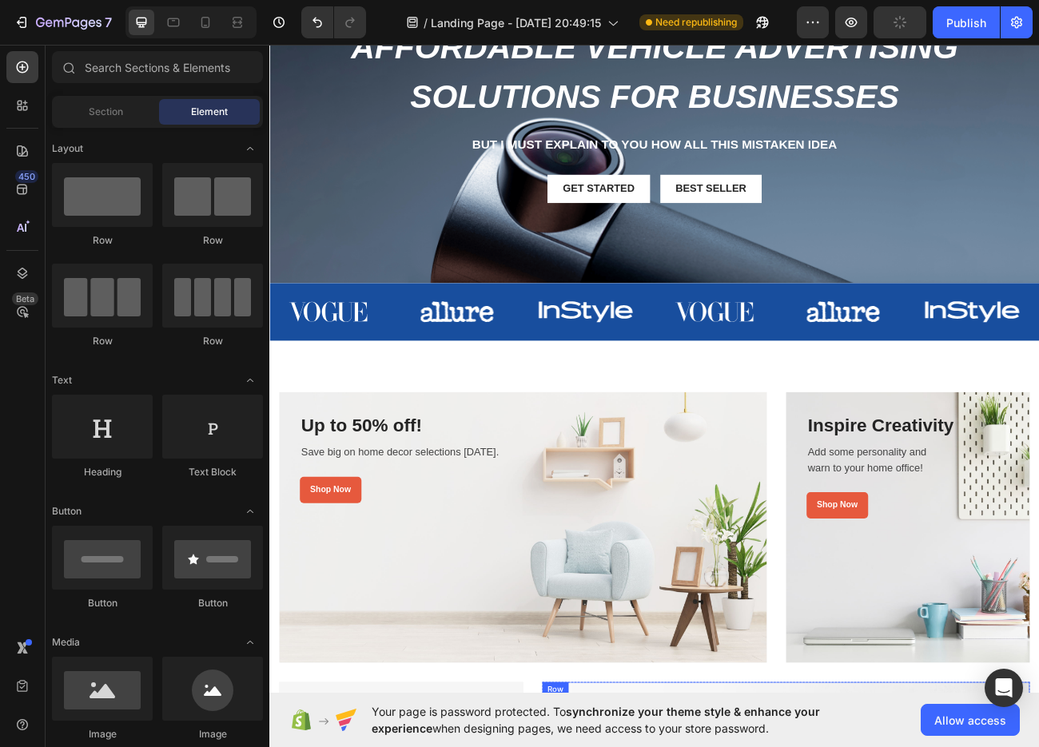
scroll to position [0, 0]
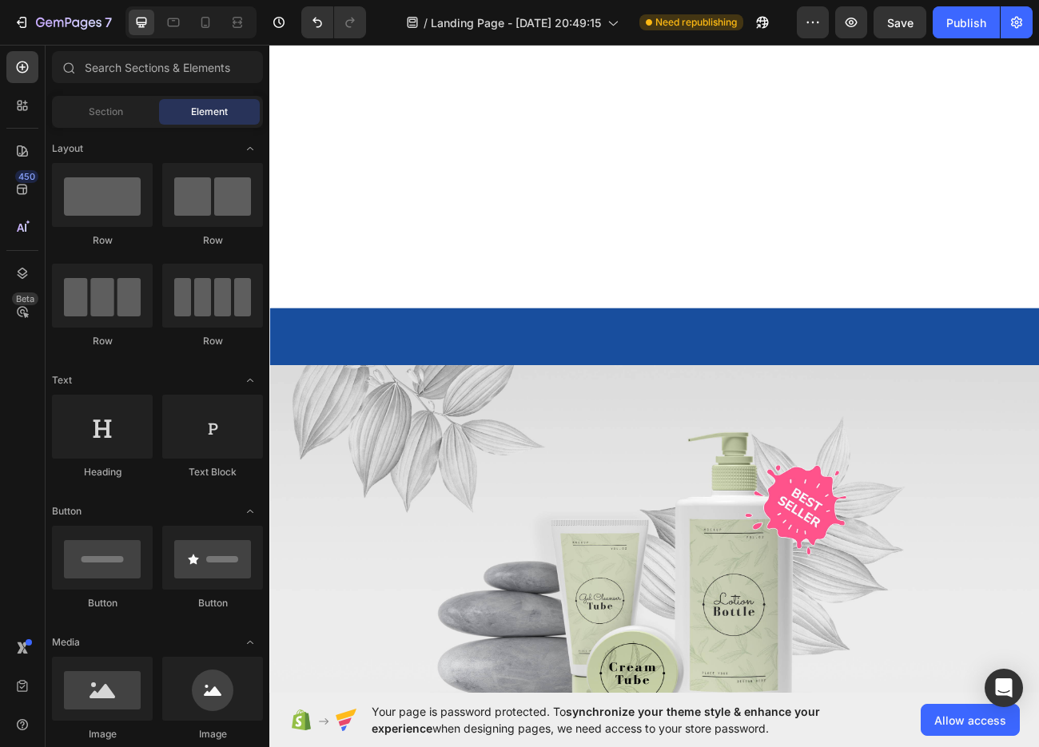
scroll to position [80, 0]
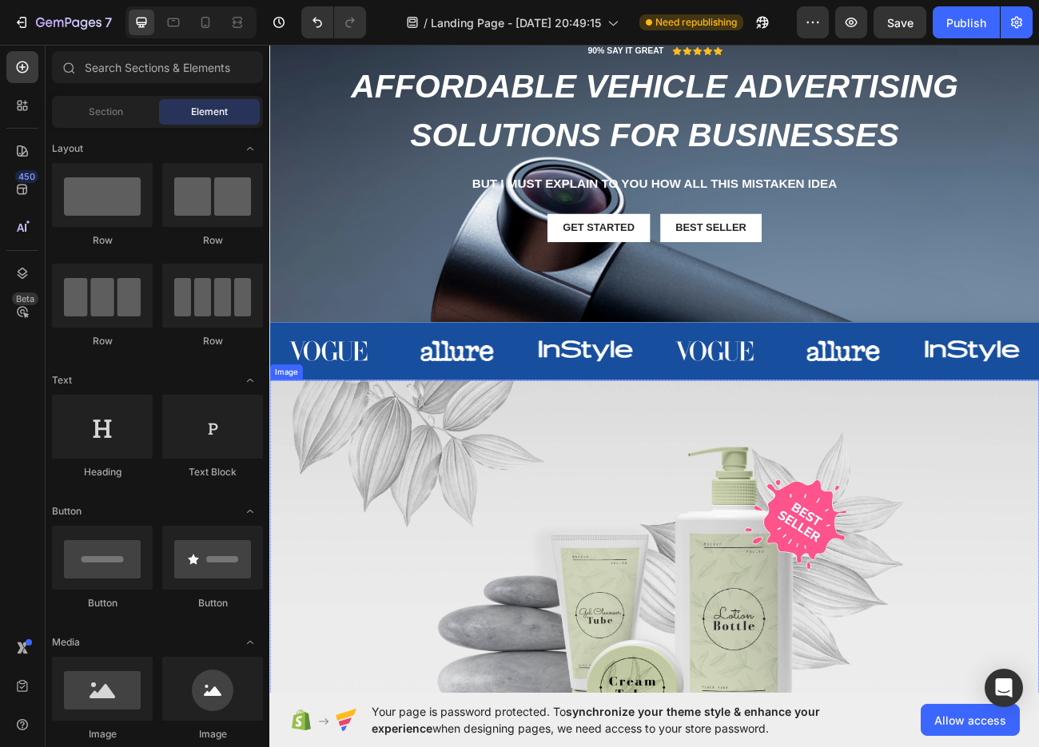
click at [1038, 488] on img at bounding box center [748, 712] width 959 height 499
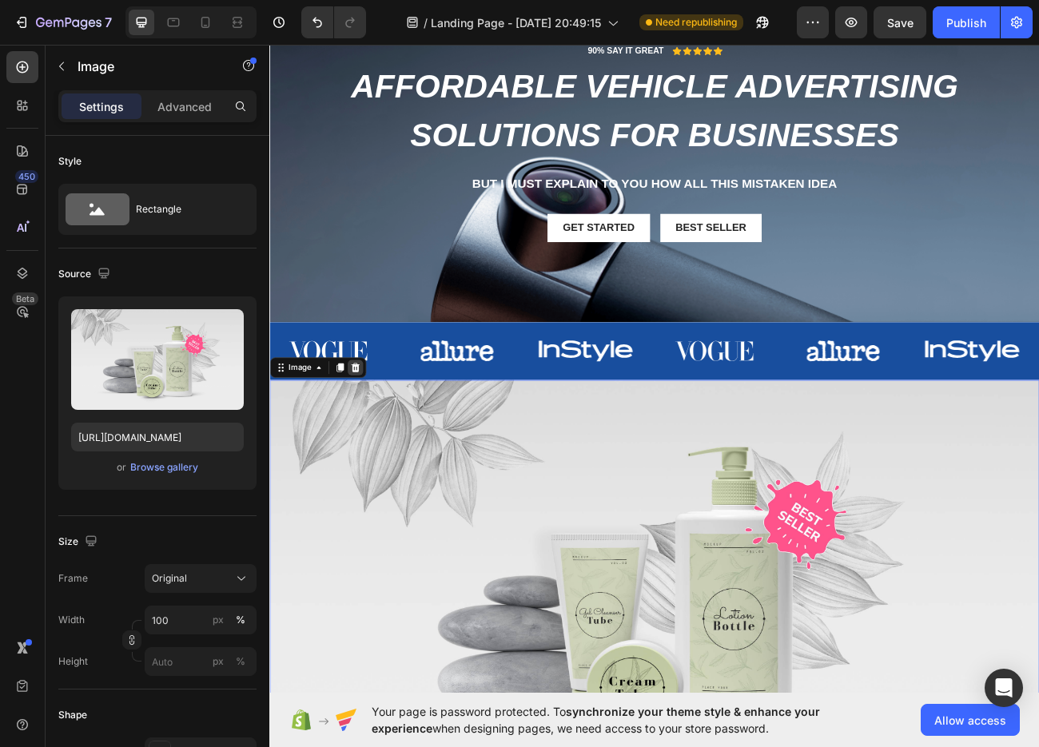
click at [372, 443] on icon at bounding box center [376, 448] width 10 height 11
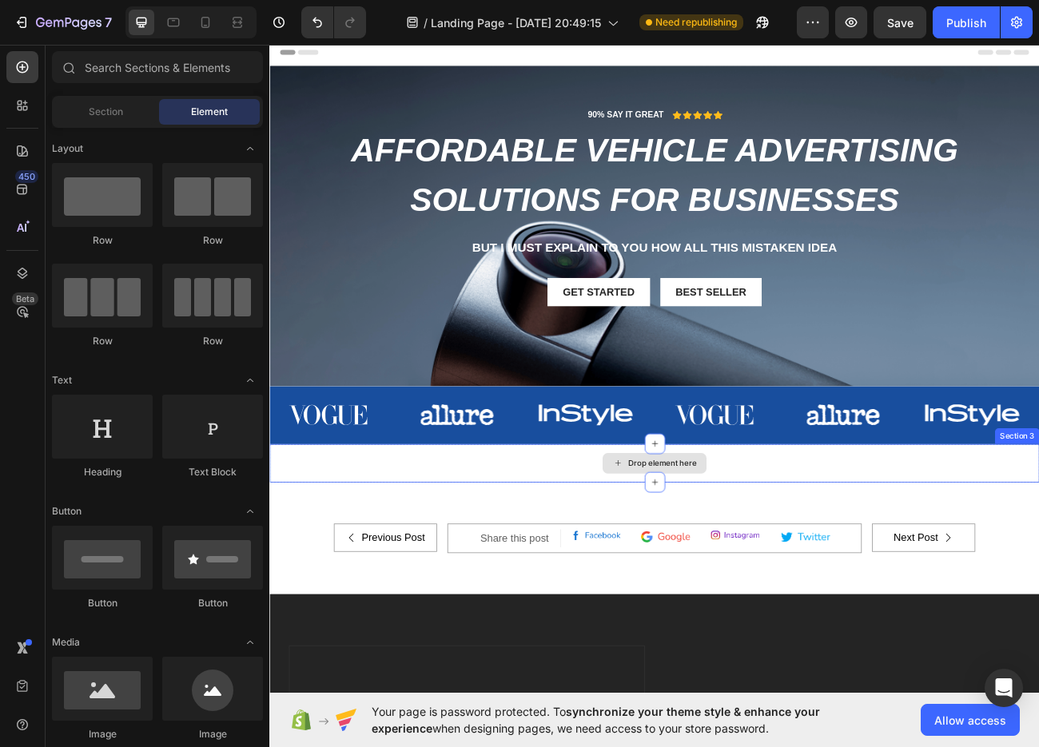
scroll to position [479, 0]
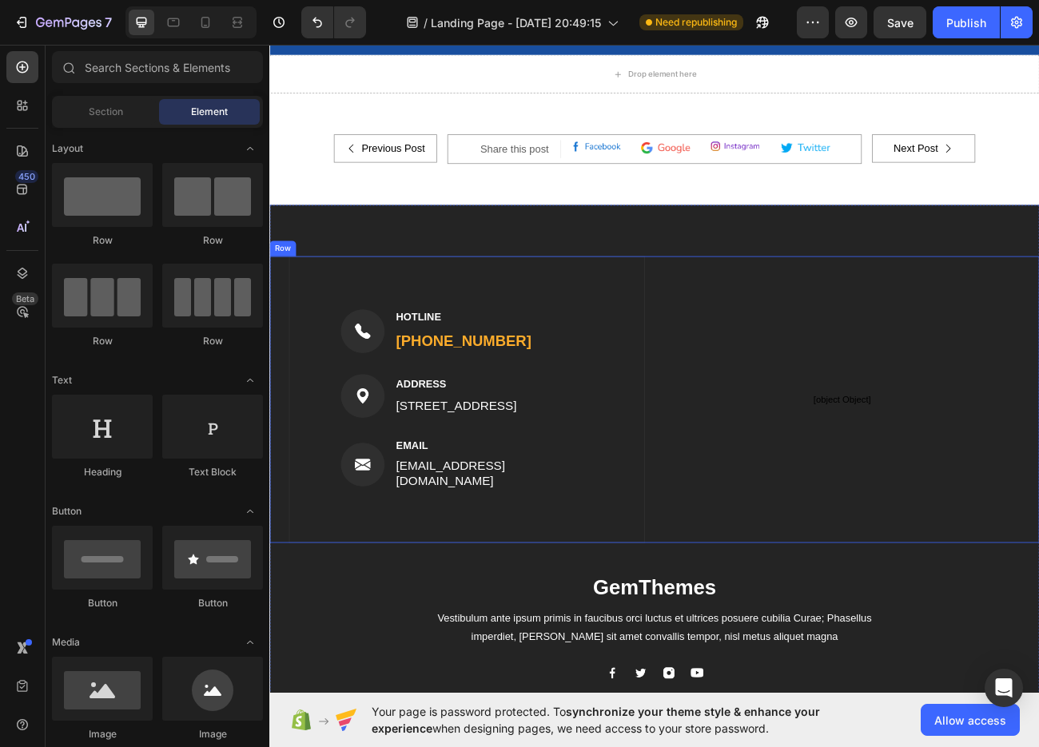
click at [909, 504] on p "[object Object]" at bounding box center [983, 488] width 444 height 45
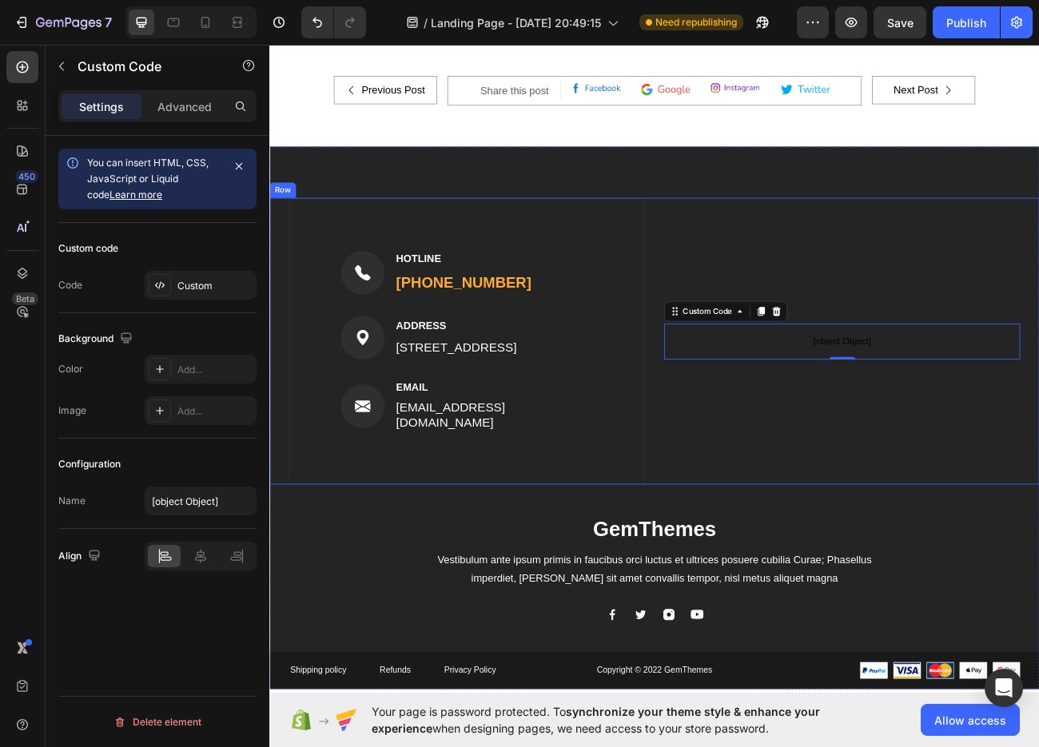
scroll to position [300, 0]
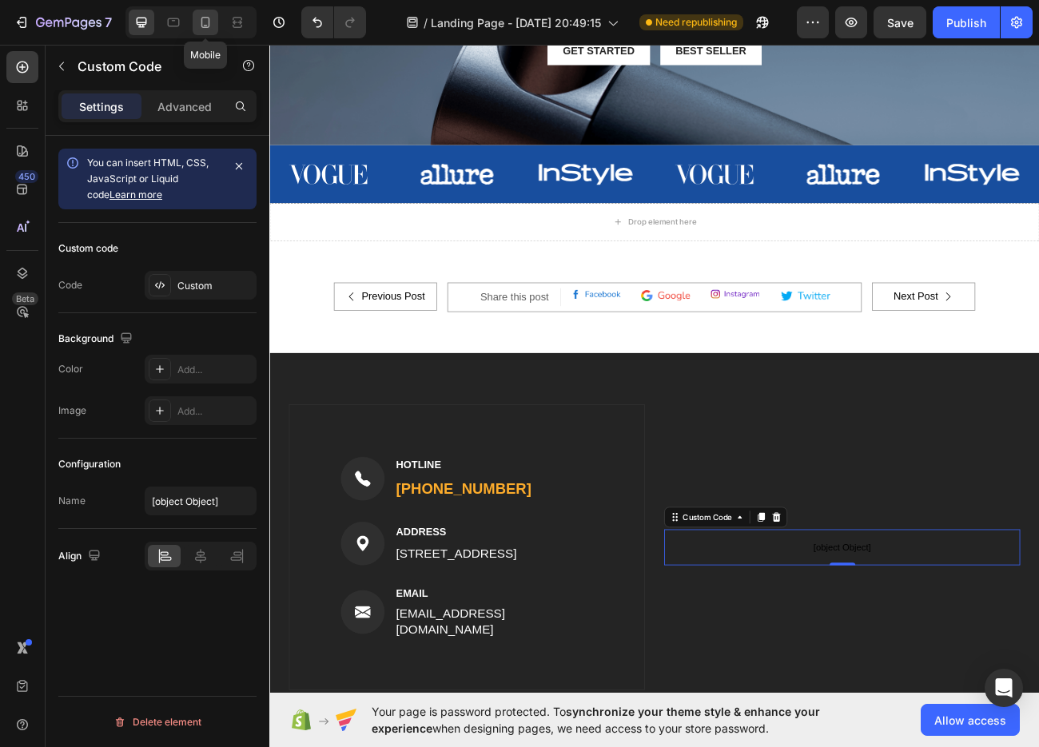
click at [209, 22] on icon at bounding box center [205, 22] width 9 height 11
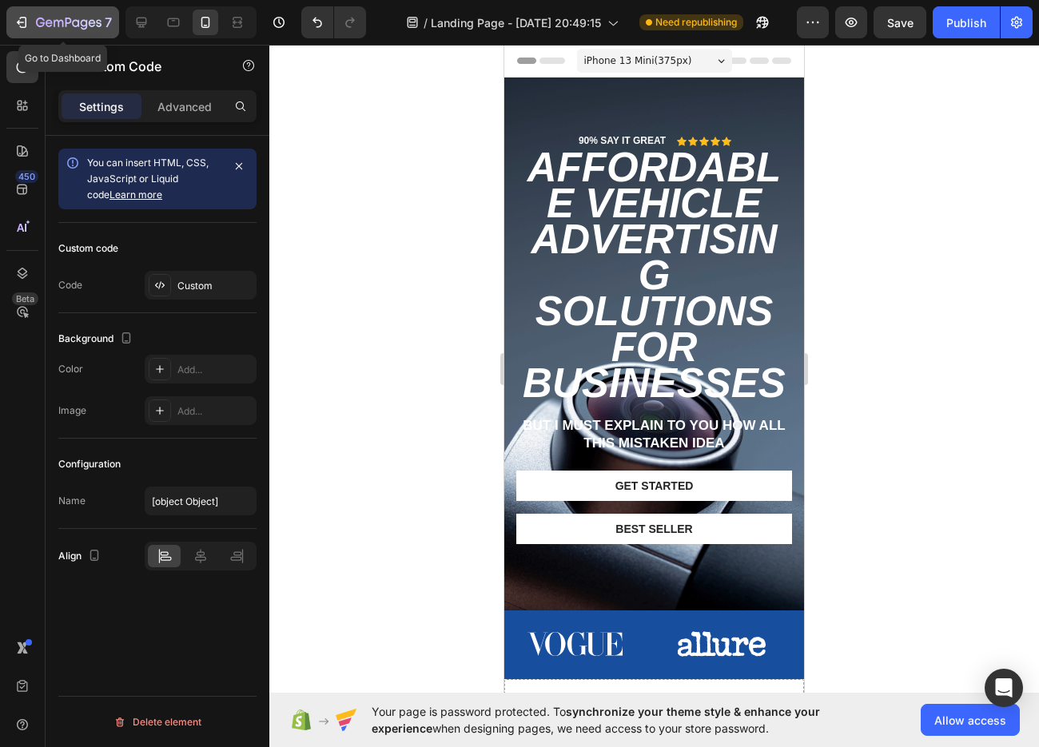
click at [44, 13] on div "7" at bounding box center [74, 22] width 76 height 19
